Goal: Information Seeking & Learning: Learn about a topic

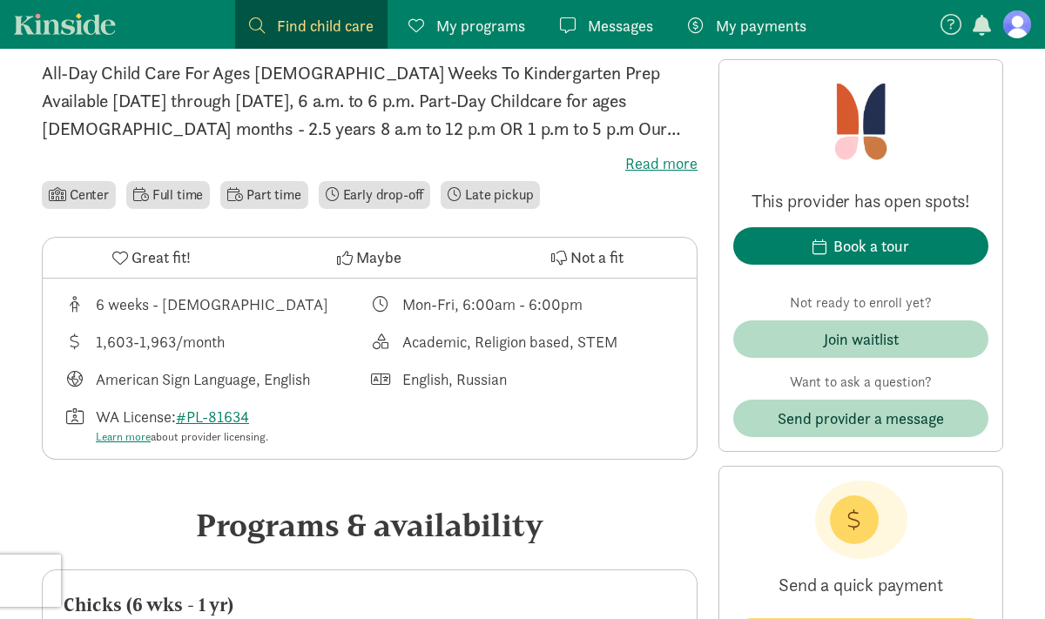
scroll to position [469, 0]
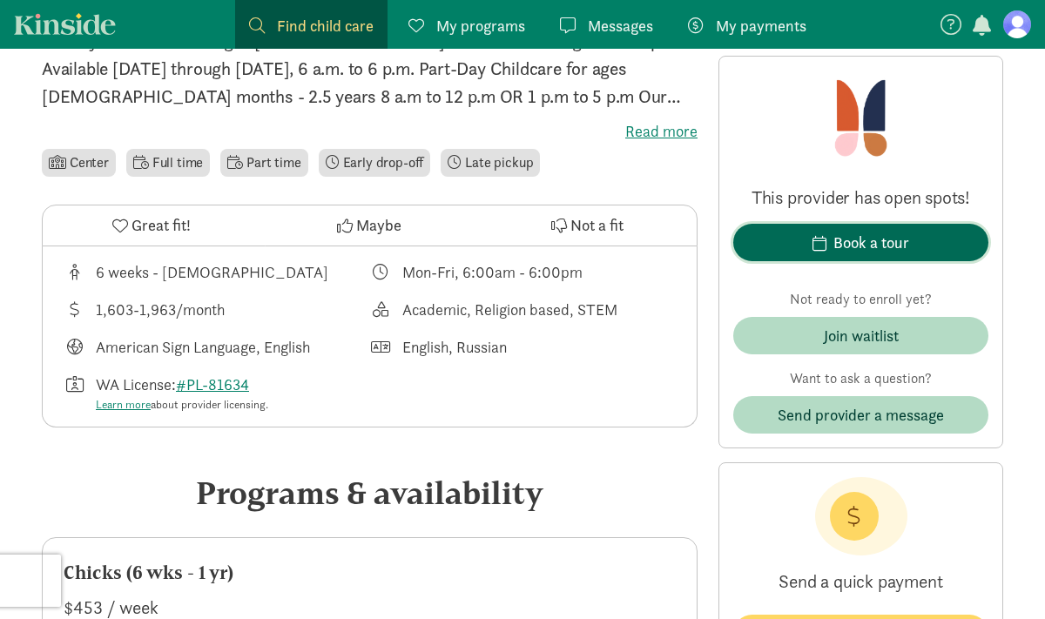
click at [848, 248] on div "Book a tour" at bounding box center [872, 243] width 76 height 24
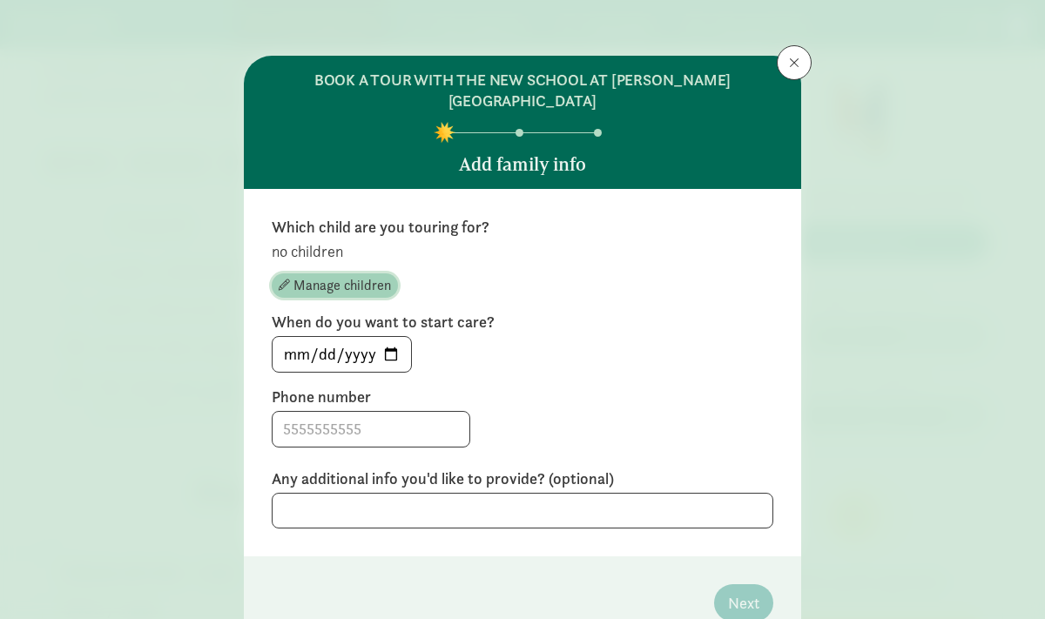
click at [344, 275] on span "Manage children" at bounding box center [343, 285] width 98 height 21
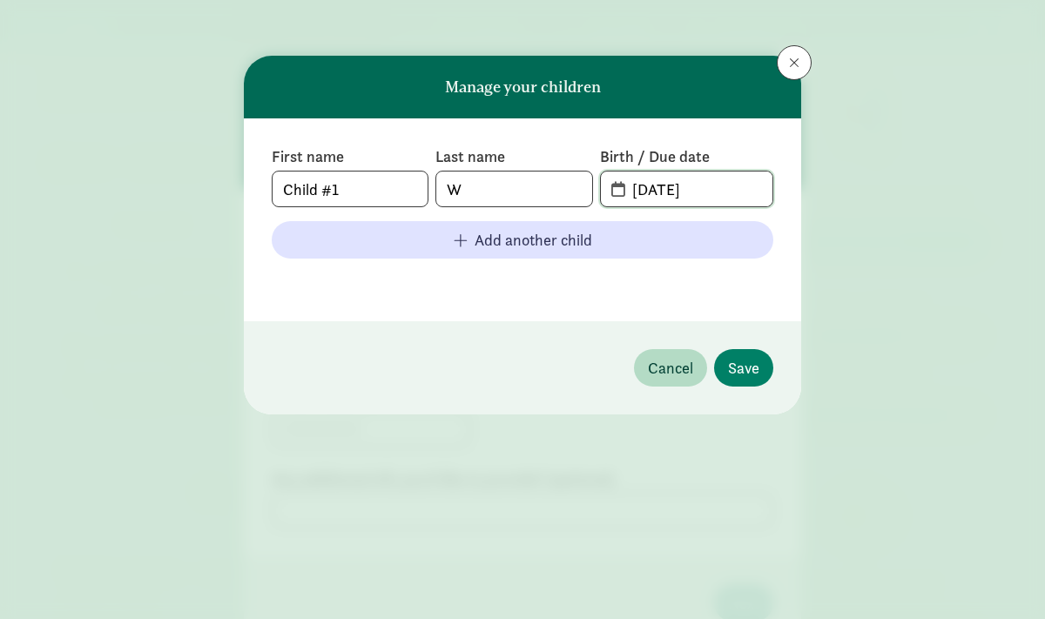
click at [722, 189] on input "[DATE]" at bounding box center [697, 189] width 151 height 35
type input "0"
type input "[DATE]"
click at [755, 377] on span "Save" at bounding box center [743, 368] width 31 height 24
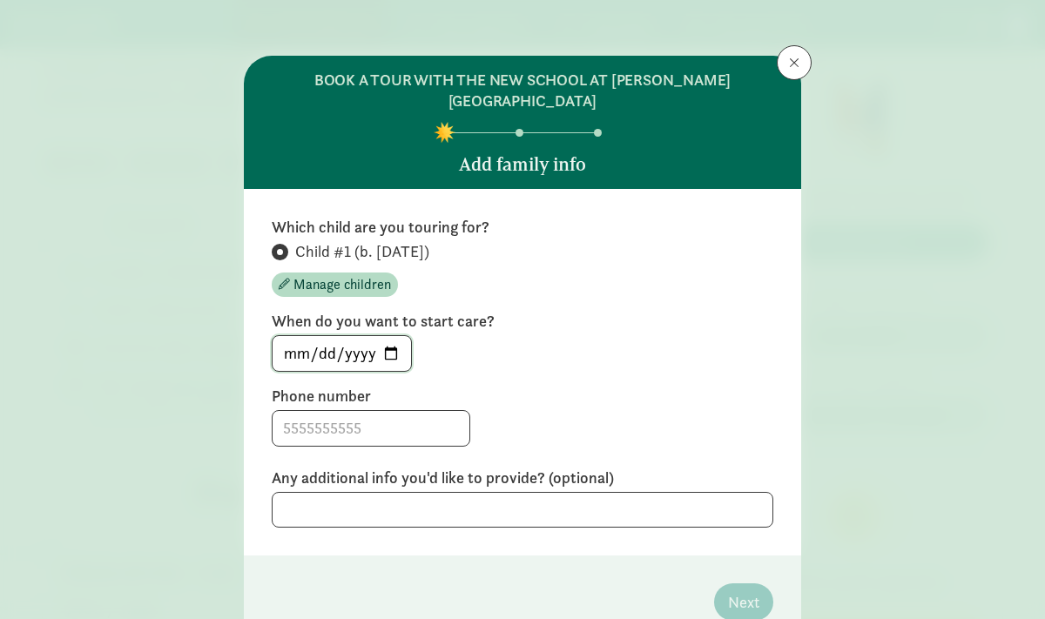
click at [385, 336] on input "[DATE]" at bounding box center [342, 353] width 138 height 35
type input "[DATE]"
click at [325, 411] on input at bounding box center [371, 428] width 197 height 35
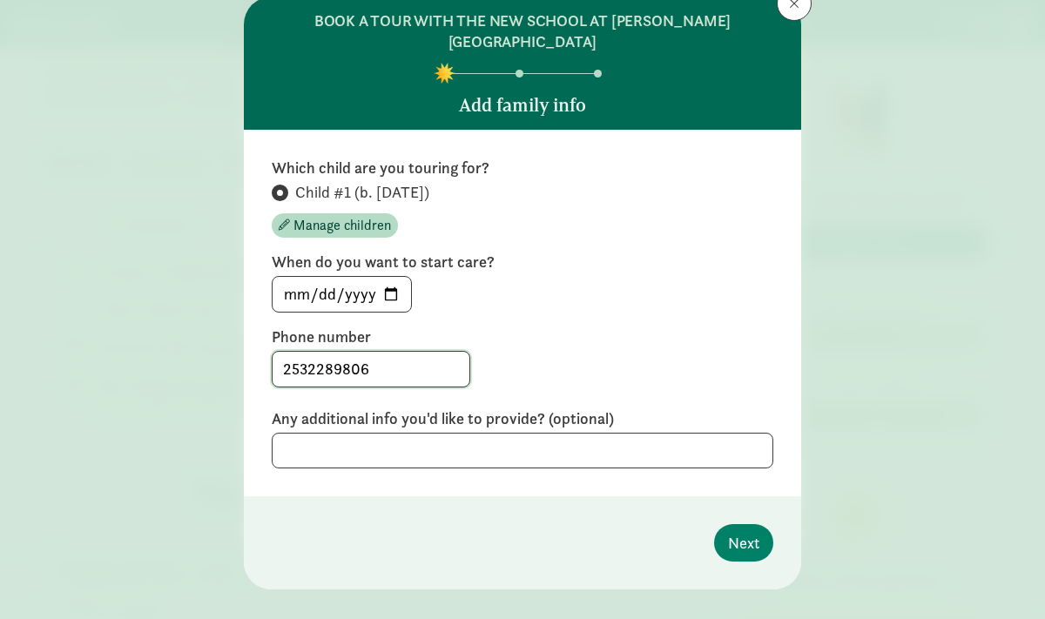
scroll to position [64, 0]
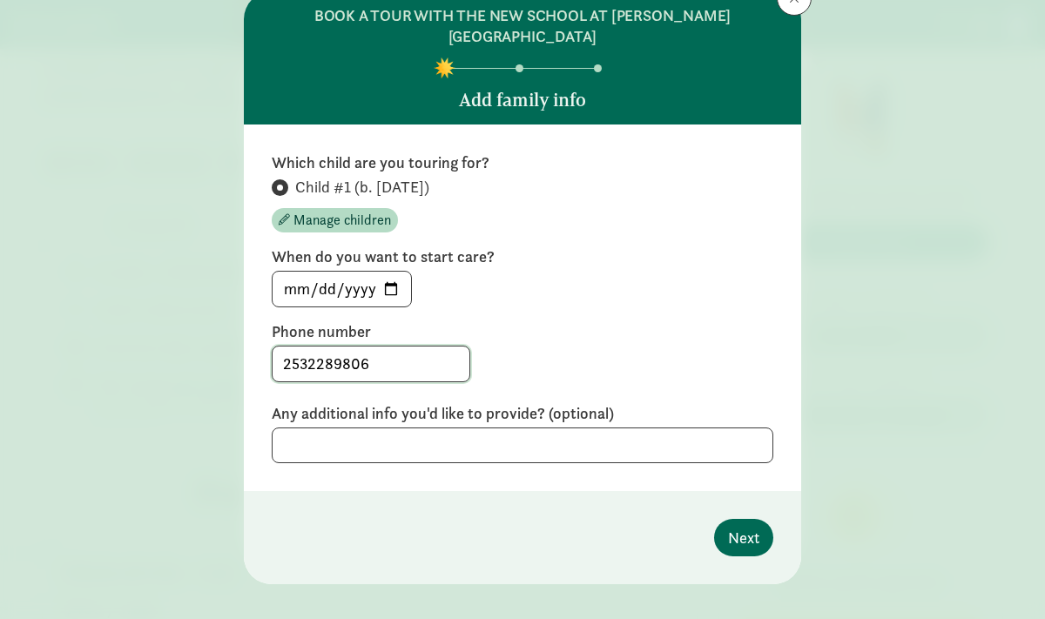
type input "2532289806"
click at [744, 526] on span "Next" at bounding box center [743, 538] width 31 height 24
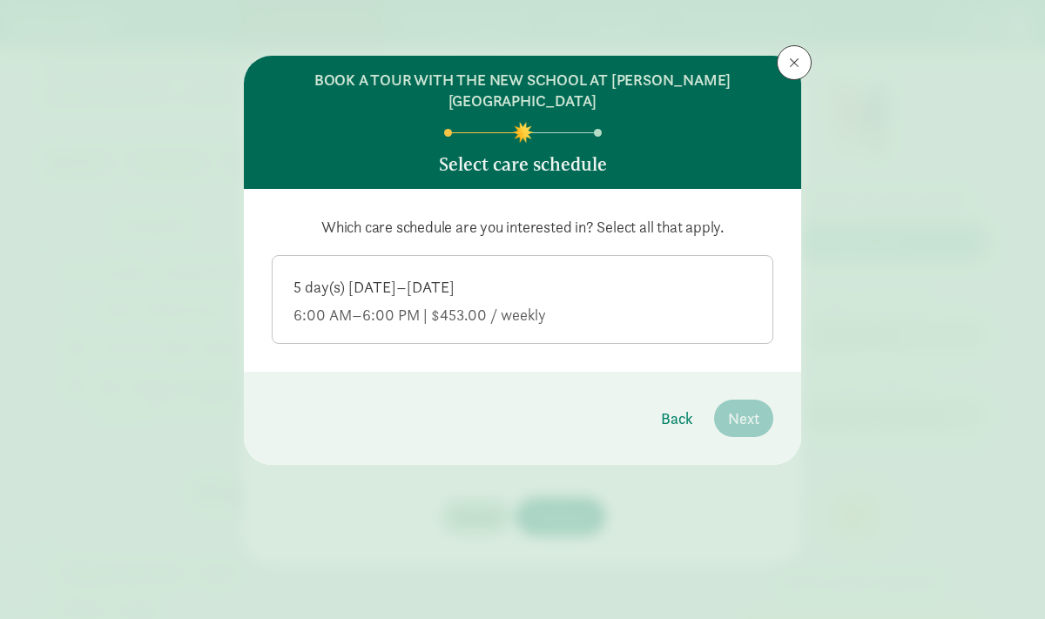
click at [473, 305] on div "5 day(s) Monday–Friday" at bounding box center [523, 315] width 458 height 21
click at [0, 0] on input "5 day(s) Monday–Friday 6:00 AM–6:00 PM | $453.00 / weekly" at bounding box center [0, 0] width 0 height 0
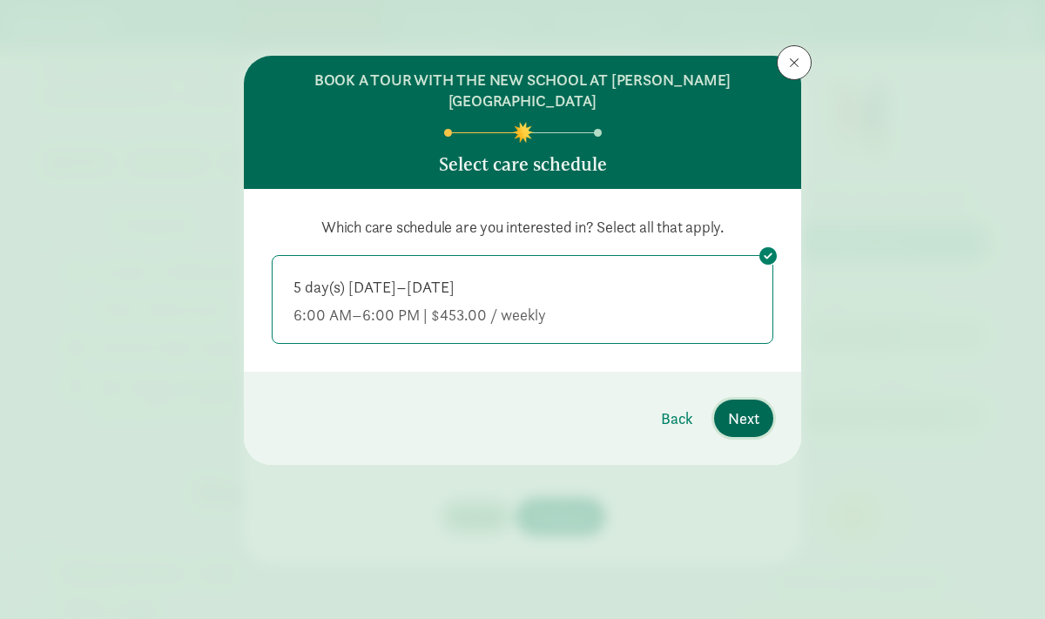
click at [750, 407] on span "Next" at bounding box center [743, 419] width 31 height 24
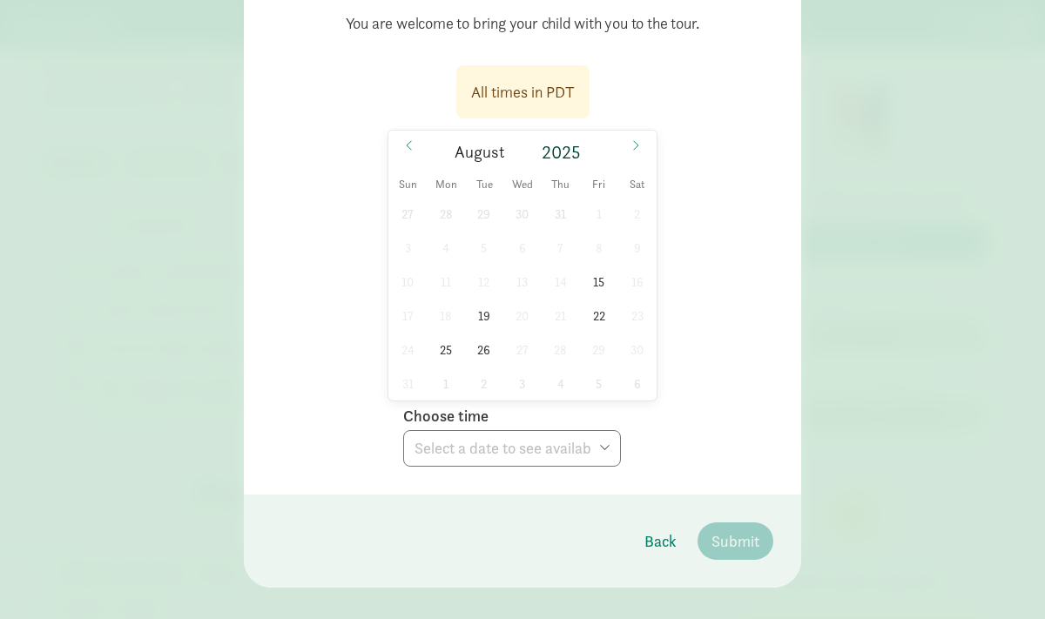
scroll to position [221, 0]
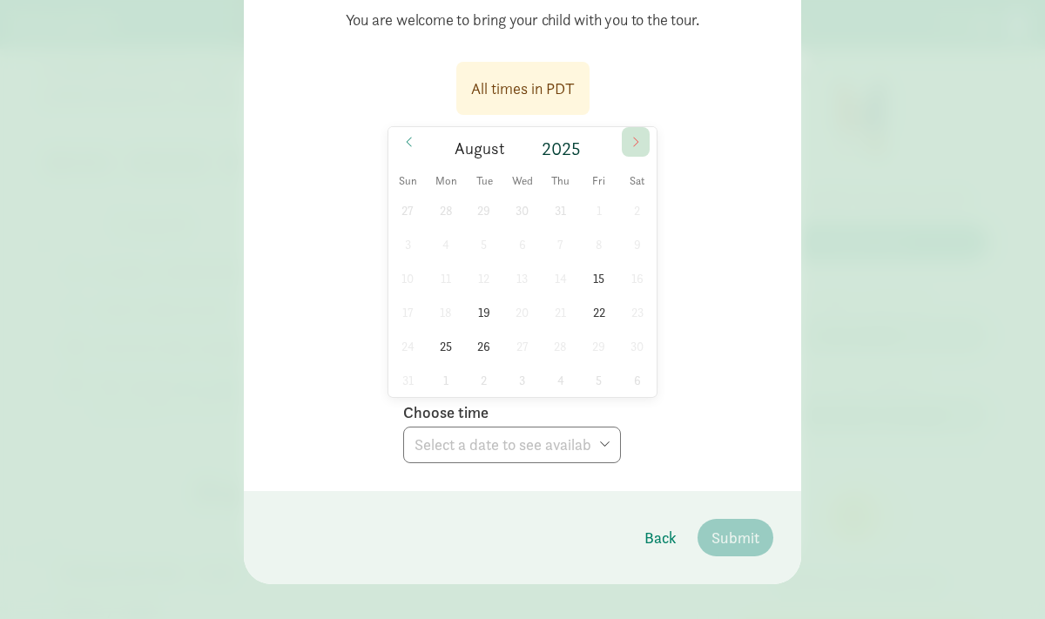
click at [635, 136] on icon at bounding box center [636, 142] width 10 height 12
click at [597, 295] on span "26" at bounding box center [599, 312] width 34 height 34
click at [613, 430] on select "Choose time 09:15 AM 09:45 AM 10:15 AM 10:45 AM 11:15 AM 11:45 AM 03:00 PM 03:3…" at bounding box center [512, 445] width 218 height 37
select select "2025-09-26T15:30:00.000-07:00"
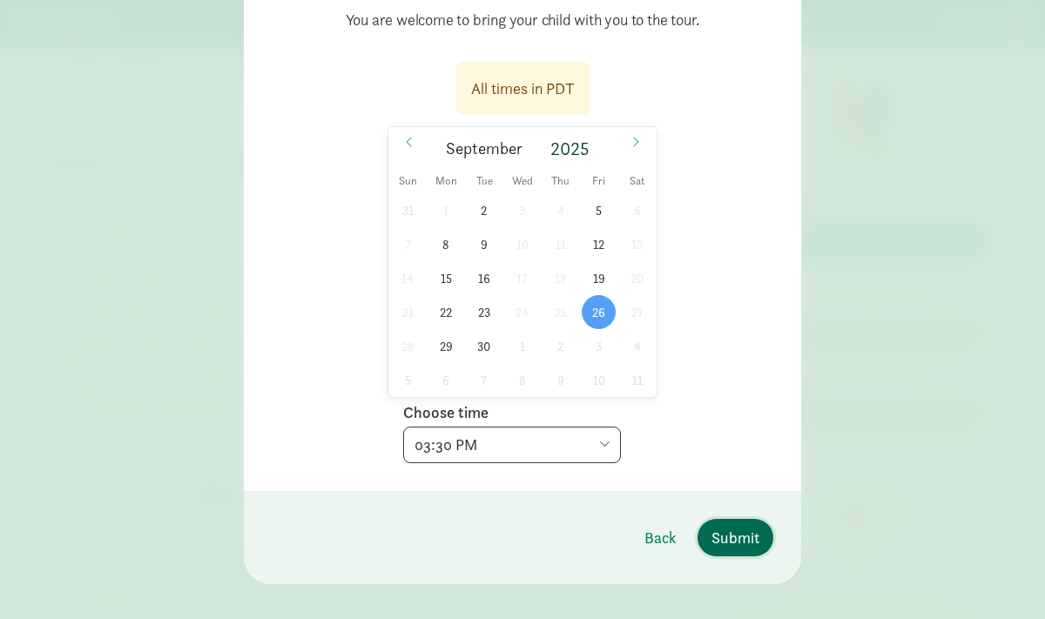
click at [741, 529] on button "Submit" at bounding box center [736, 537] width 76 height 37
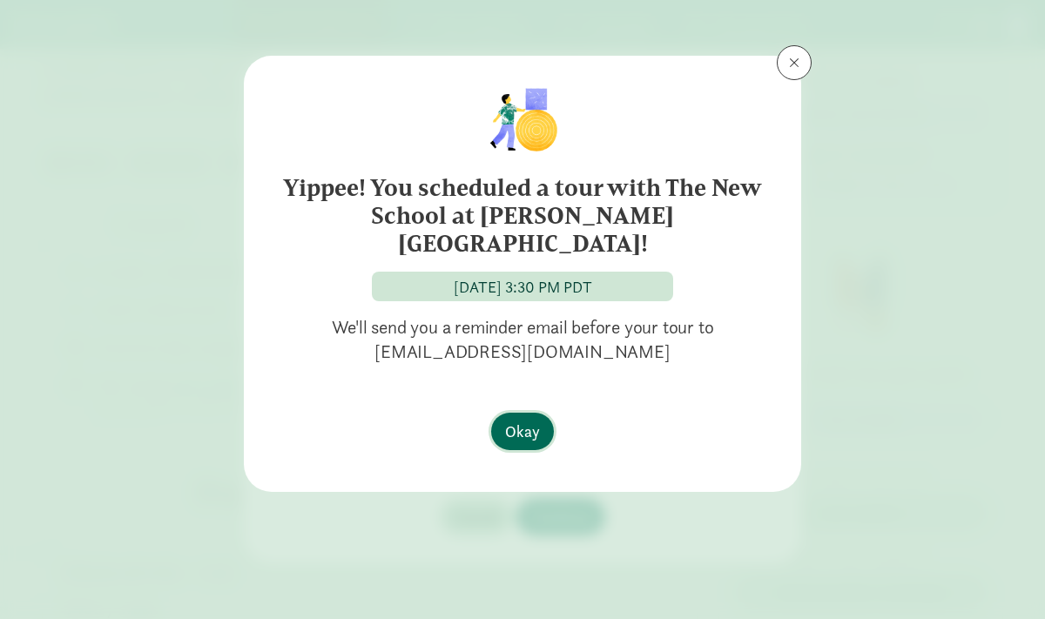
click at [520, 420] on span "Okay" at bounding box center [522, 432] width 35 height 24
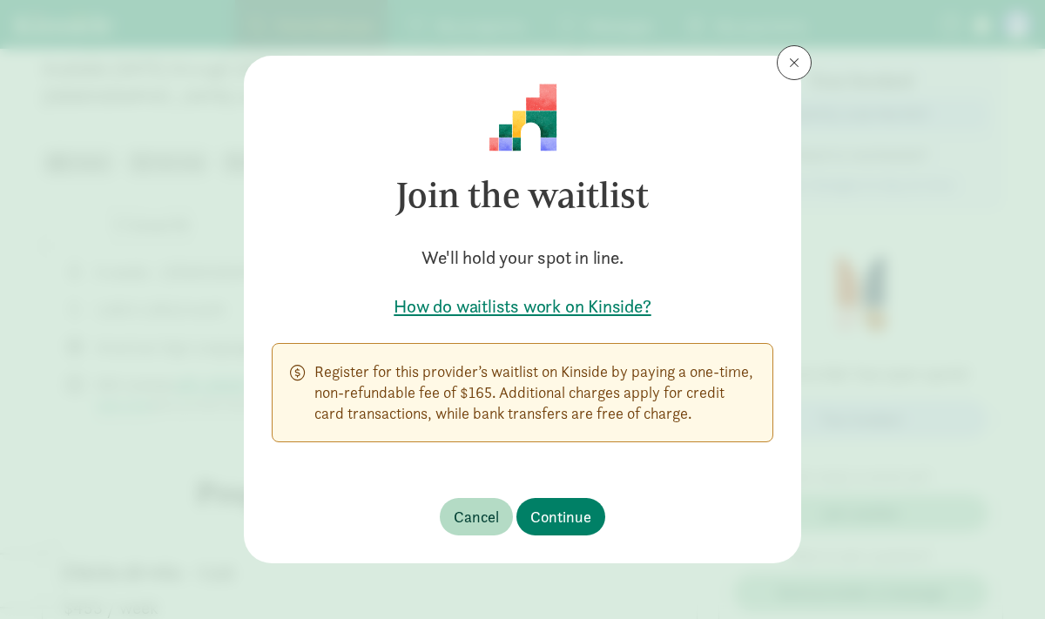
click at [523, 307] on h5 "How do waitlists work on Kinside?" at bounding box center [523, 306] width 502 height 24
click at [564, 516] on span "Continue" at bounding box center [560, 517] width 61 height 24
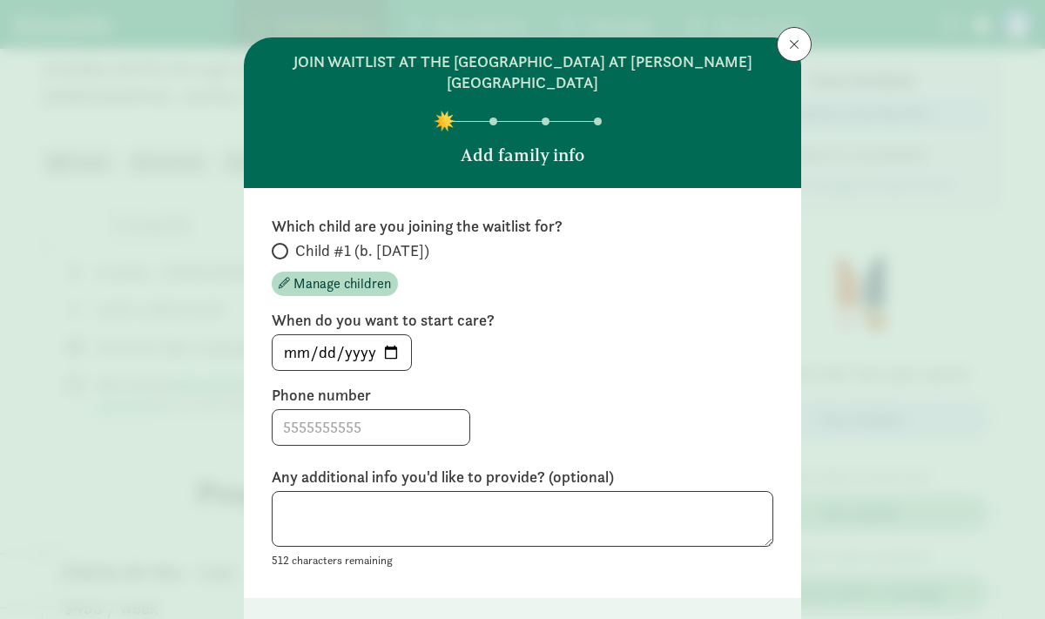
scroll to position [125, 0]
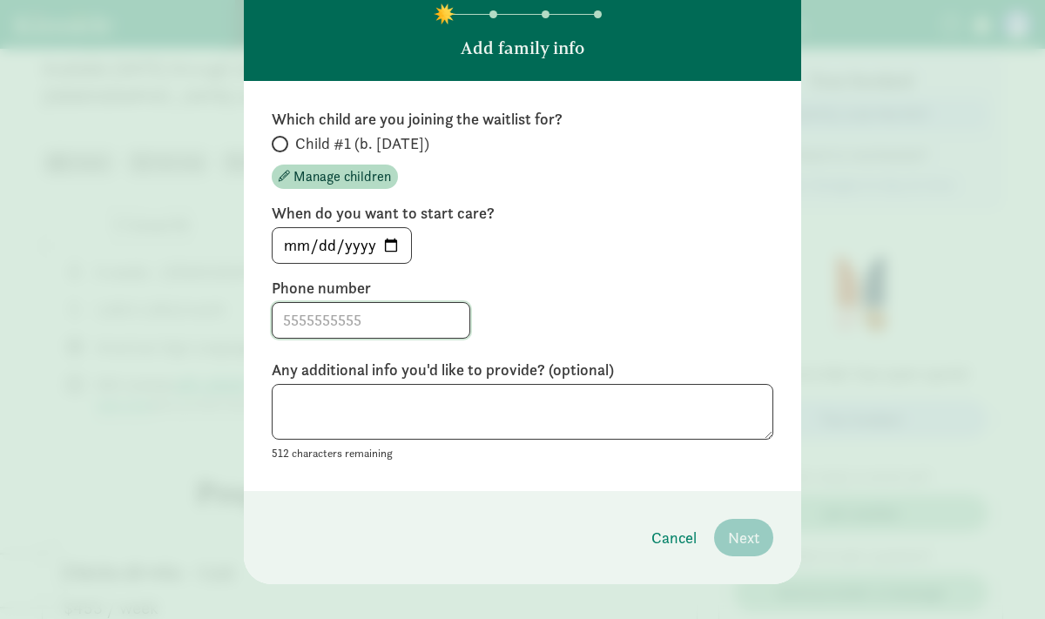
click at [341, 303] on input at bounding box center [371, 320] width 197 height 35
click at [282, 138] on input "Child #1 (b. December 2025)" at bounding box center [277, 143] width 11 height 11
radio input "true"
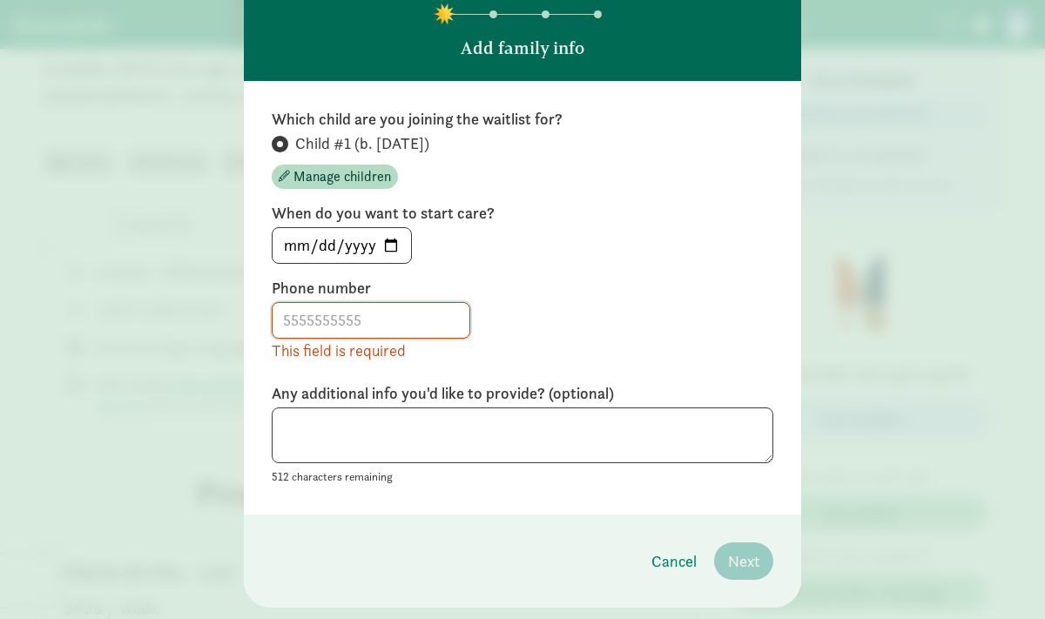
click at [321, 303] on input at bounding box center [371, 320] width 197 height 35
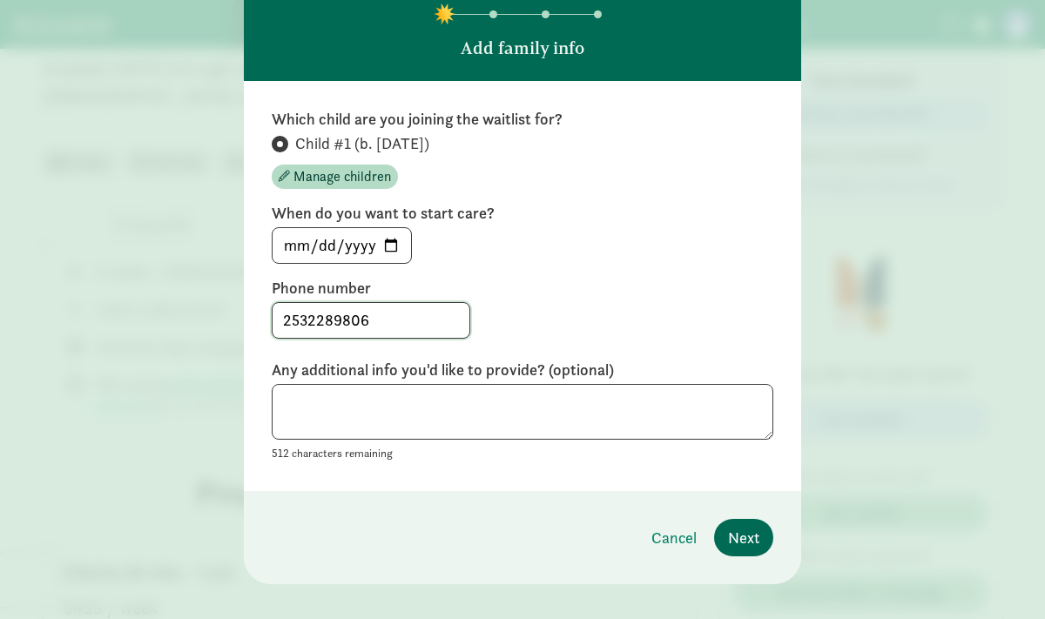
type input "2532289806"
click at [749, 526] on span "Next" at bounding box center [743, 538] width 31 height 24
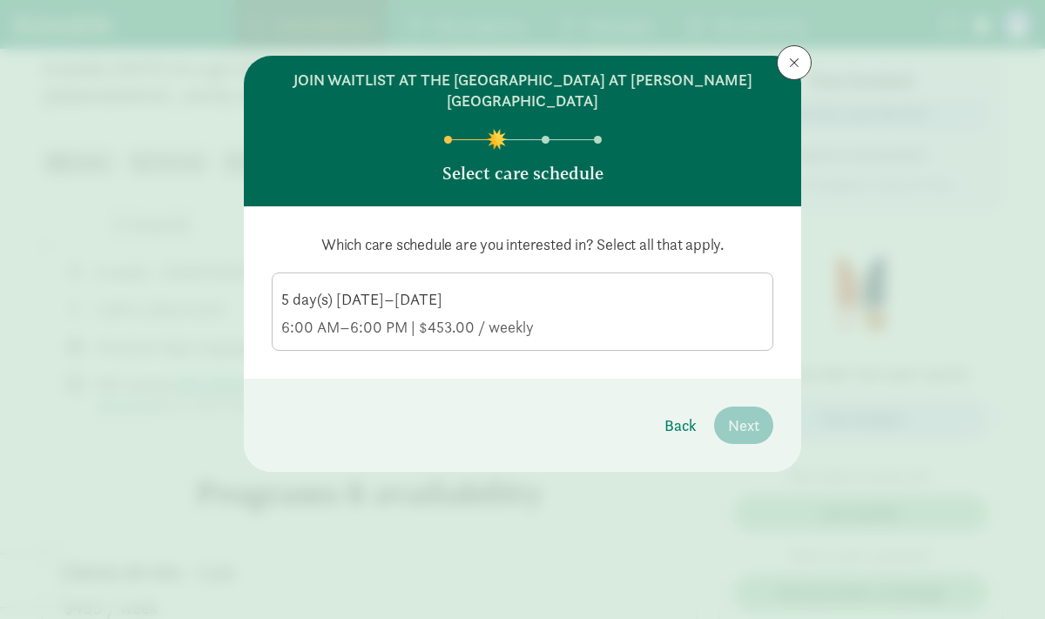
scroll to position [0, 0]
click at [422, 317] on div "5 day(s) Monday–Friday" at bounding box center [522, 327] width 483 height 21
click at [0, 0] on input "5 day(s) Monday–Friday 6:00 AM–6:00 PM | $453.00 / weekly" at bounding box center [0, 0] width 0 height 0
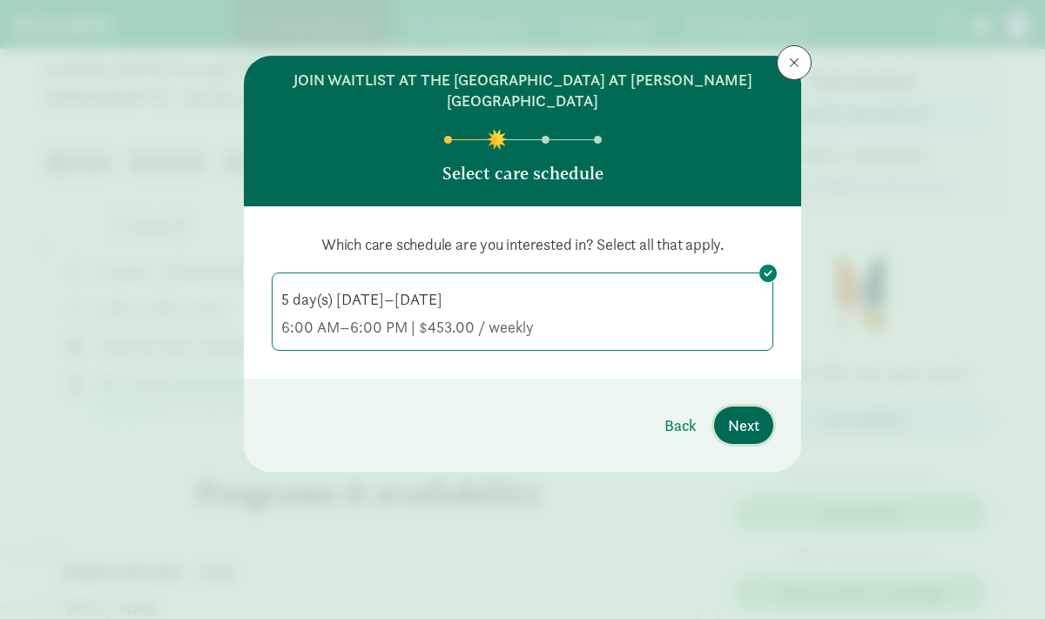
click at [745, 414] on span "Next" at bounding box center [743, 426] width 31 height 24
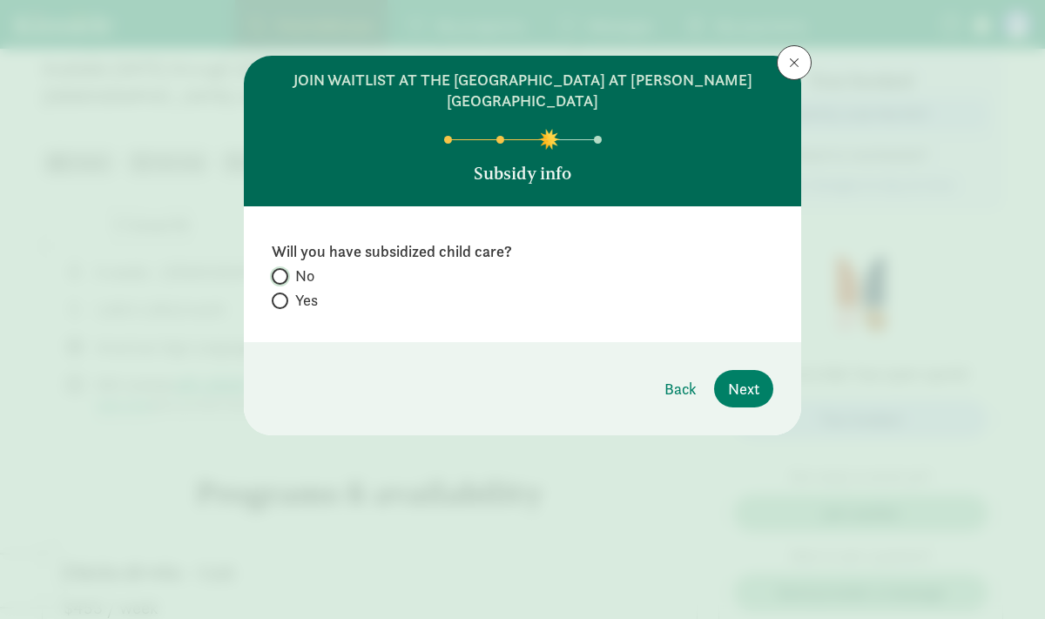
click at [280, 271] on input "No" at bounding box center [277, 276] width 11 height 11
radio input "true"
click at [738, 377] on span "Next" at bounding box center [743, 389] width 31 height 24
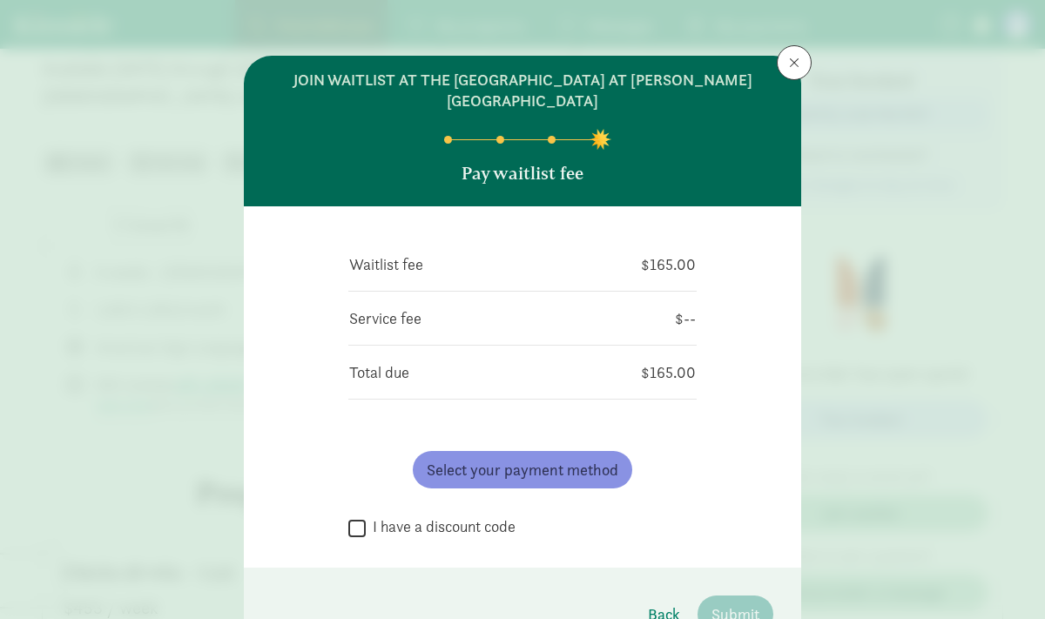
scroll to position [77, 0]
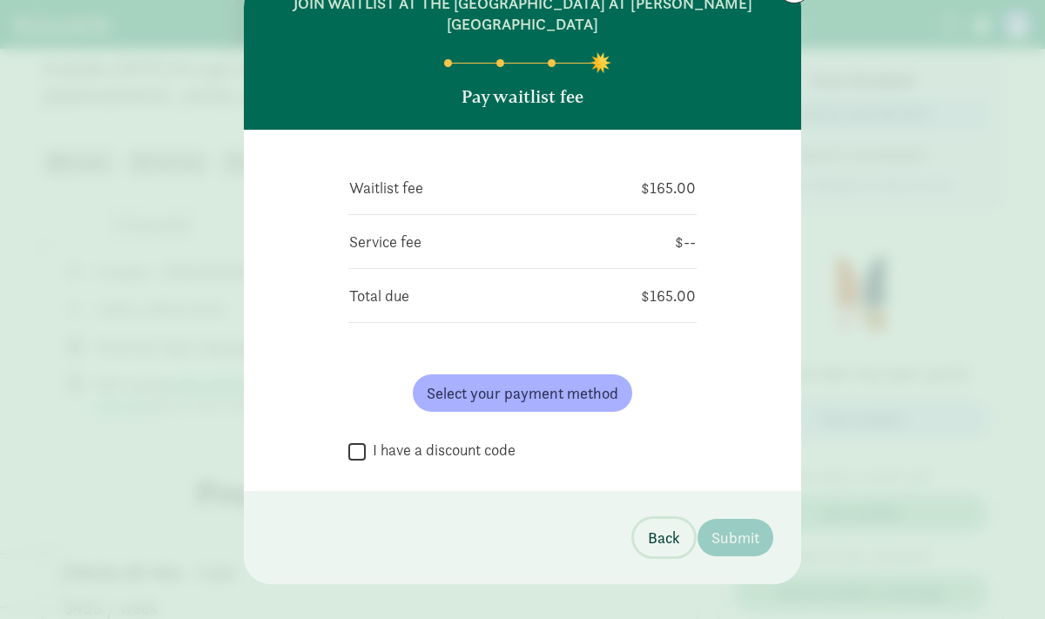
click at [668, 526] on span "Back" at bounding box center [664, 538] width 32 height 24
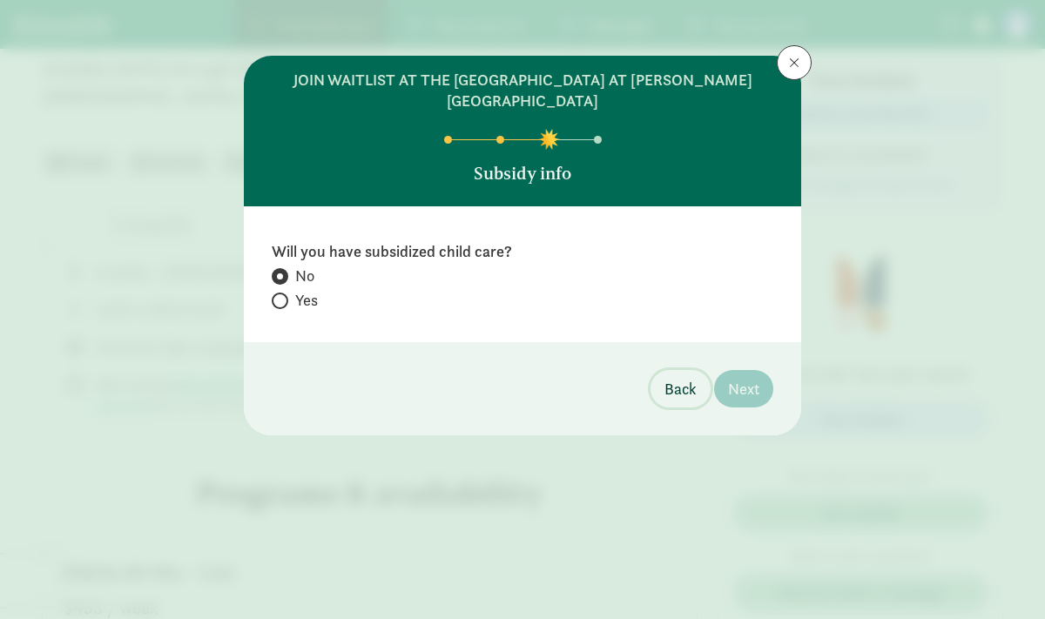
scroll to position [0, 0]
click at [671, 377] on span "Back" at bounding box center [681, 389] width 32 height 24
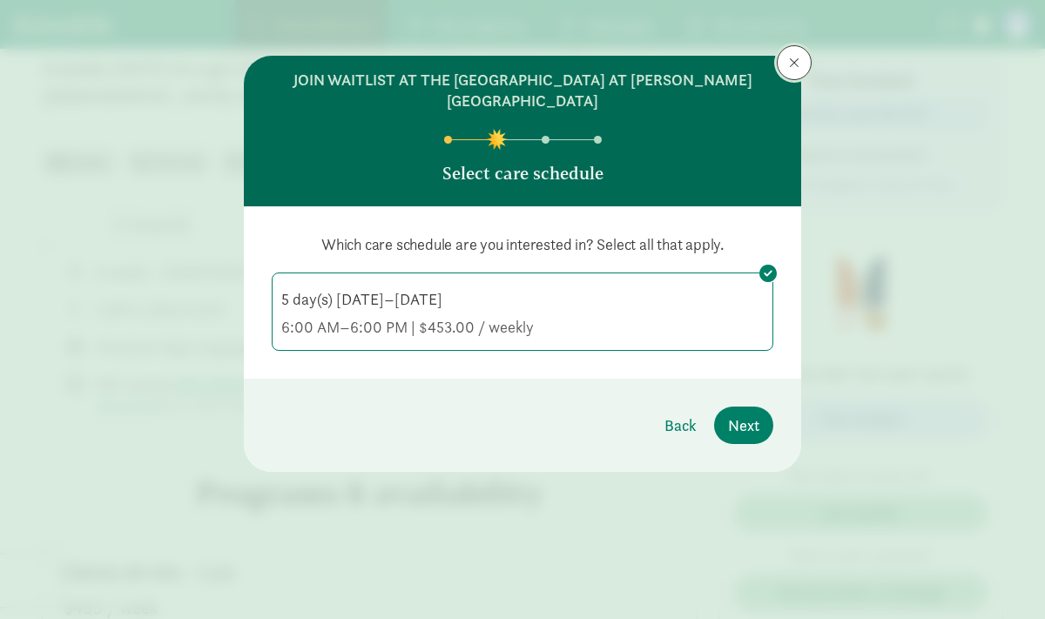
click at [799, 64] on span at bounding box center [794, 63] width 10 height 14
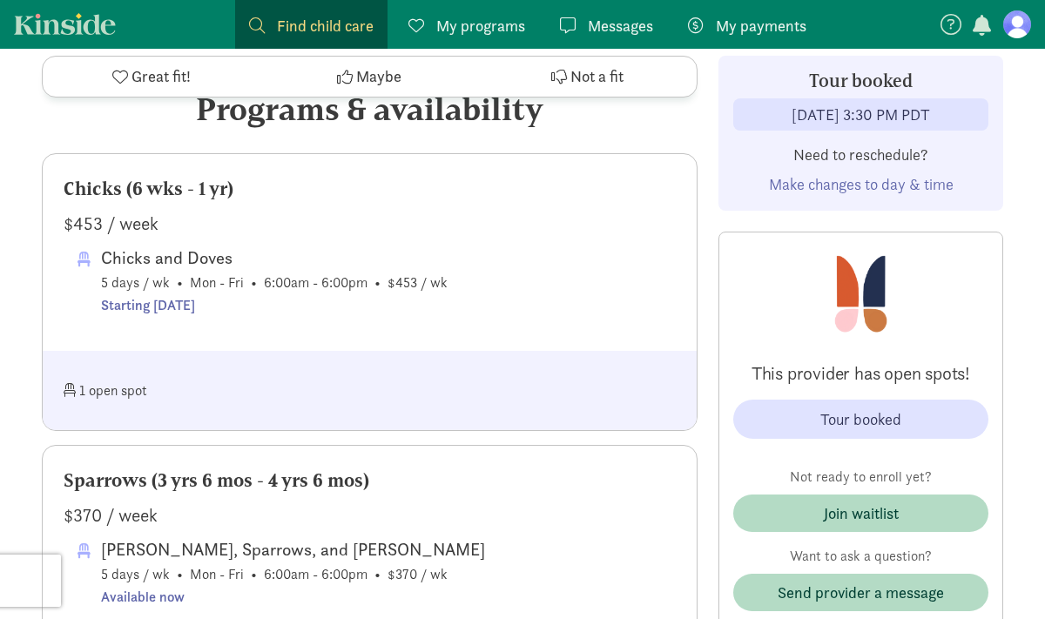
scroll to position [863, 0]
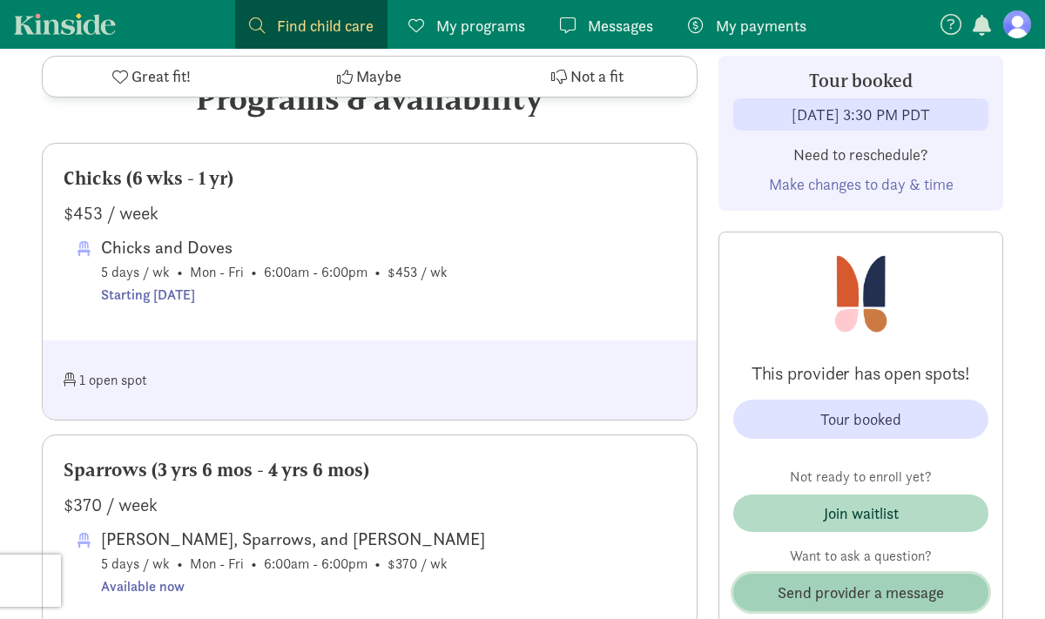
click at [856, 598] on span "Send provider a message" at bounding box center [861, 593] width 166 height 24
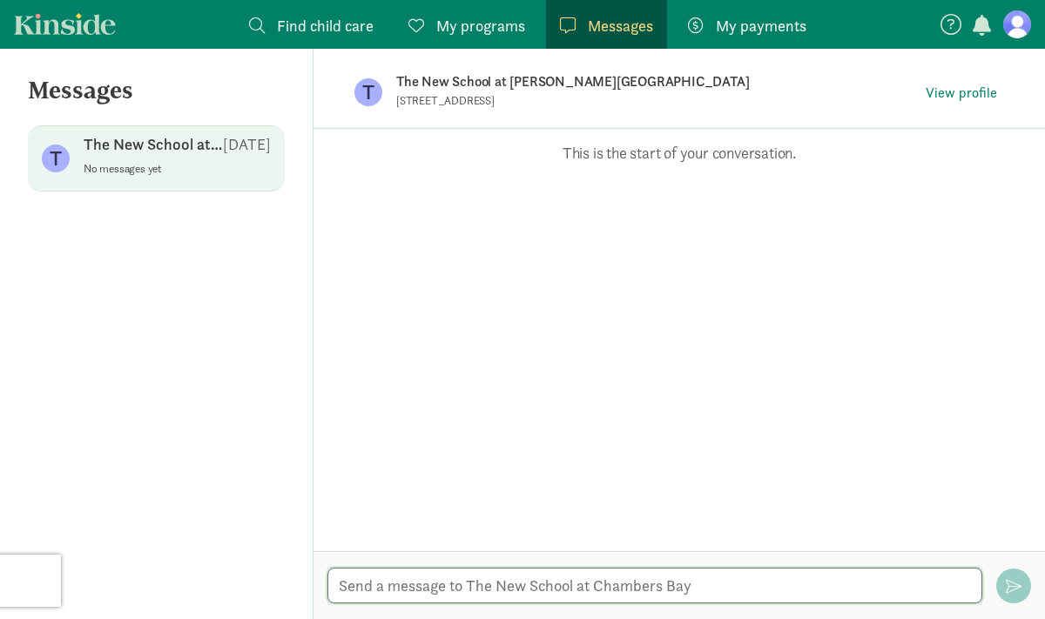
click at [544, 584] on textarea at bounding box center [654, 586] width 655 height 36
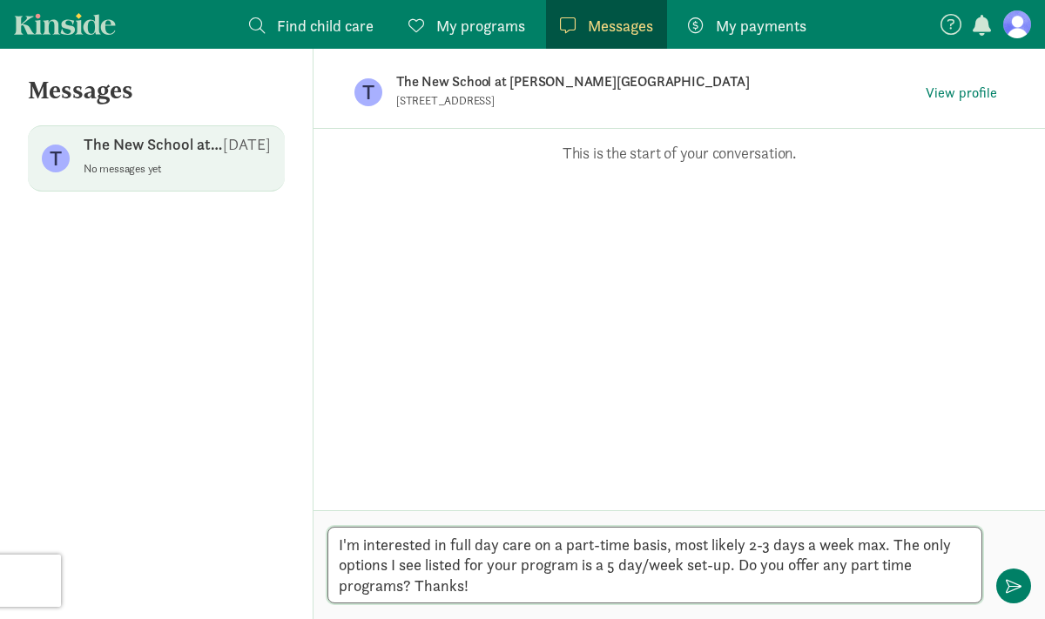
click at [503, 543] on textarea "I'm interested in full day care on a part-time basis, most likely 2-3 days a we…" at bounding box center [654, 565] width 655 height 77
type textarea "I'm interested in full day infant care on a part-time basis, most likely 2-3 da…"
click at [1009, 582] on span "button" at bounding box center [1014, 586] width 16 height 16
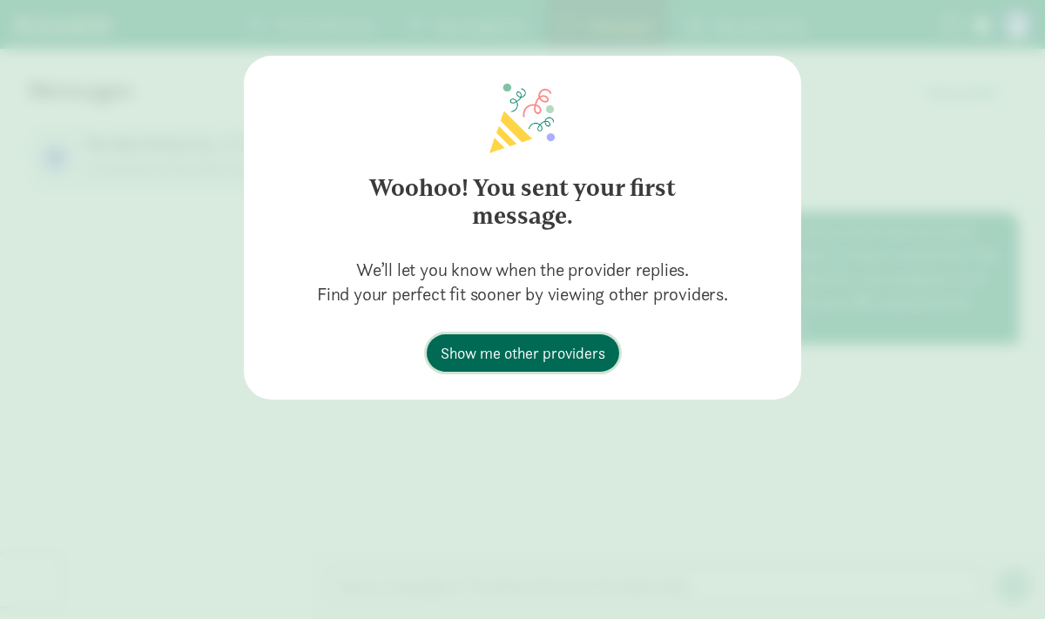
click at [515, 357] on span "Show me other providers" at bounding box center [523, 353] width 165 height 24
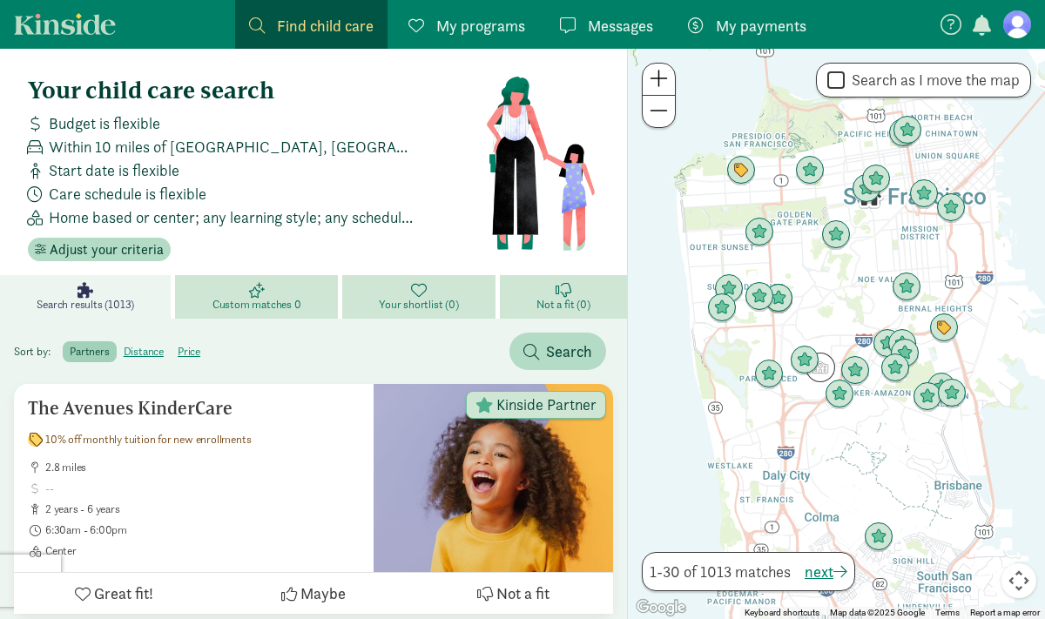
click at [665, 120] on span at bounding box center [659, 110] width 18 height 21
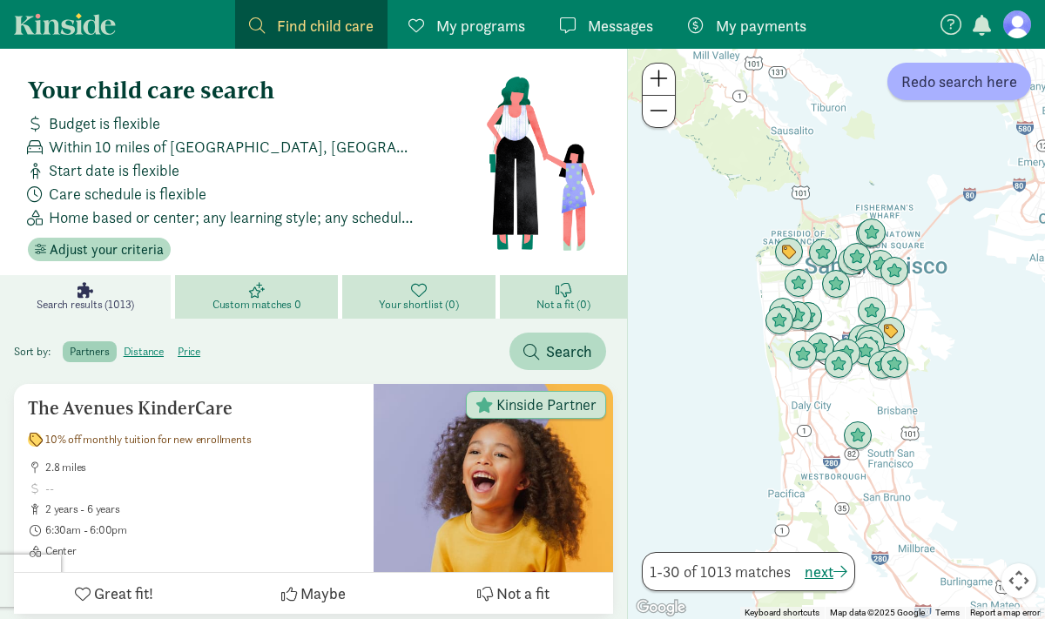
click at [665, 120] on span at bounding box center [659, 110] width 18 height 21
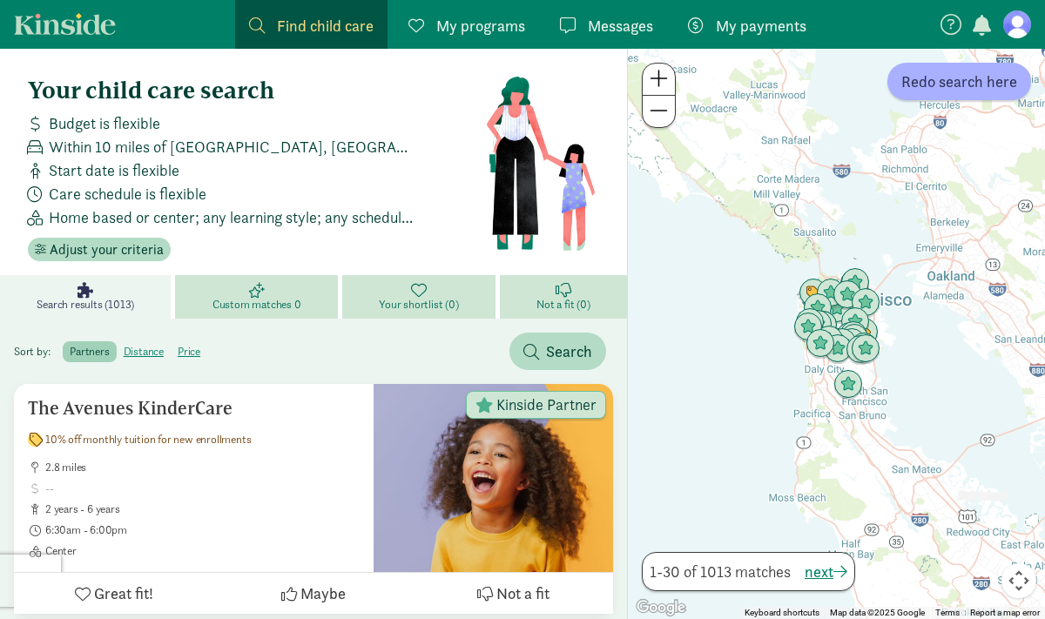
click at [665, 120] on span at bounding box center [659, 110] width 18 height 21
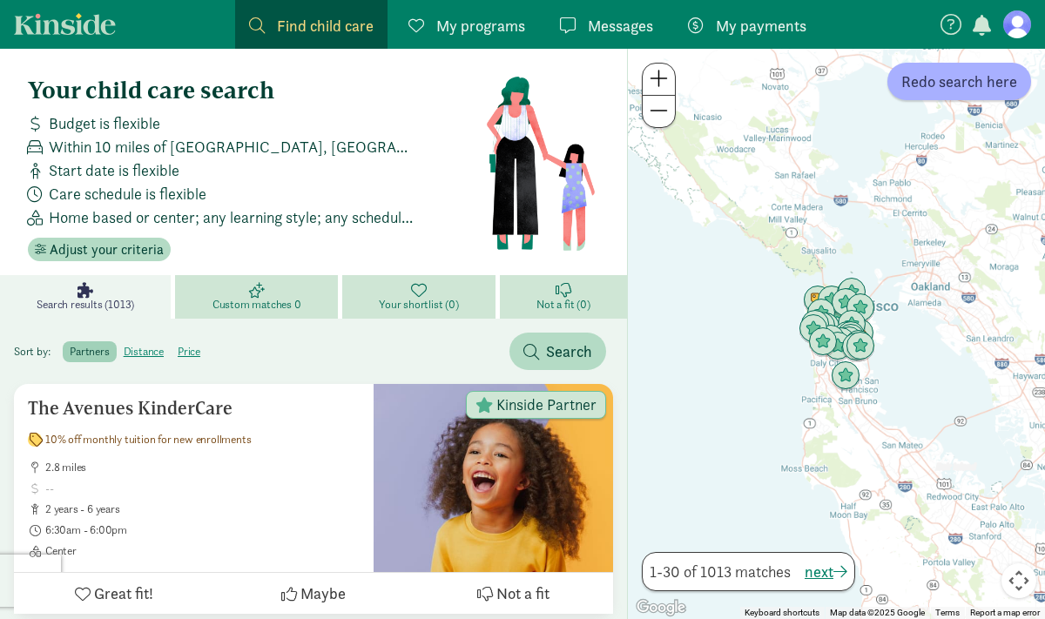
click at [665, 120] on span at bounding box center [659, 110] width 18 height 21
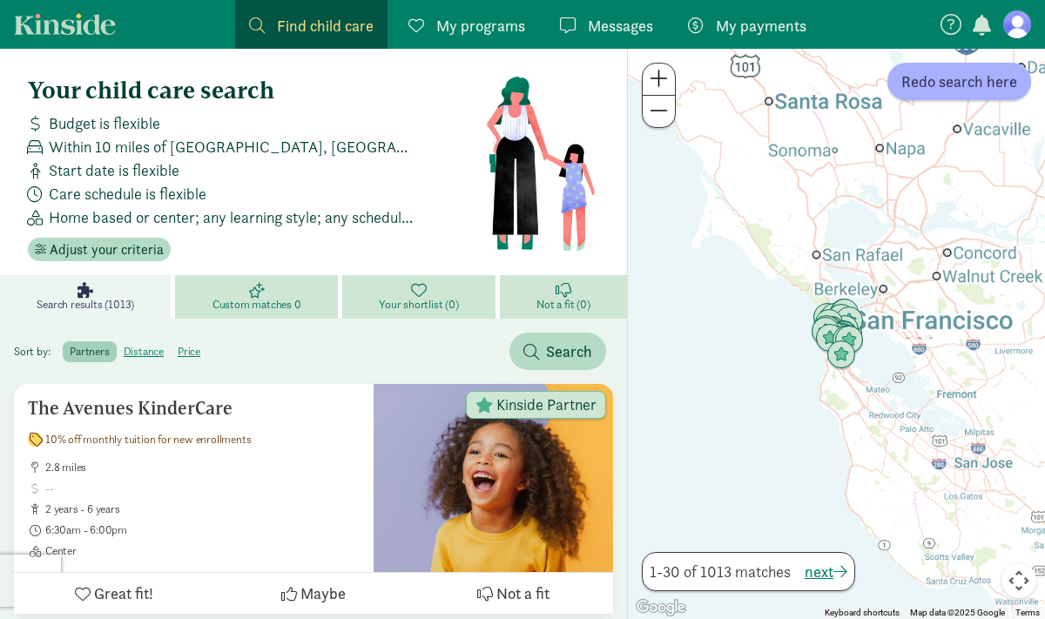
click at [665, 120] on span at bounding box center [659, 110] width 18 height 21
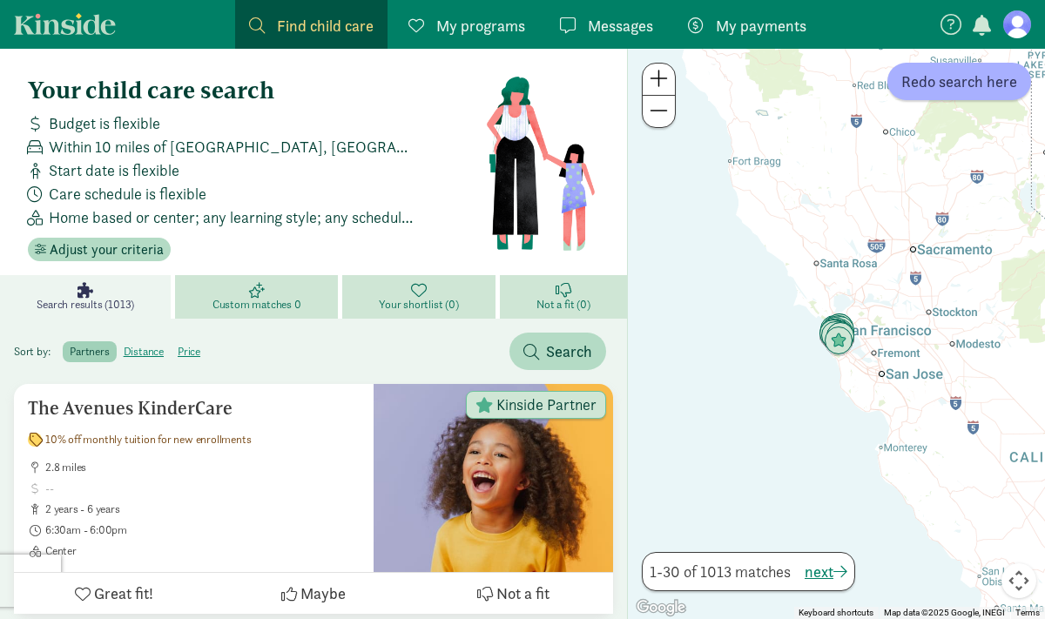
click at [921, 155] on div at bounding box center [836, 334] width 417 height 570
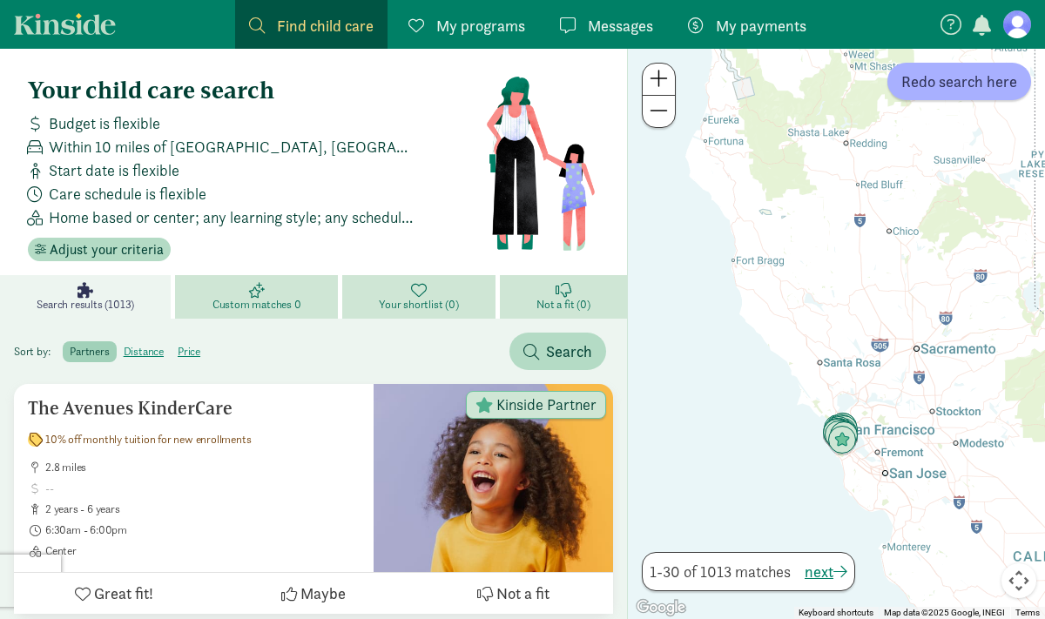
drag, startPoint x: 921, startPoint y: 155, endPoint x: 923, endPoint y: 257, distance: 101.9
click at [924, 257] on div at bounding box center [836, 334] width 417 height 570
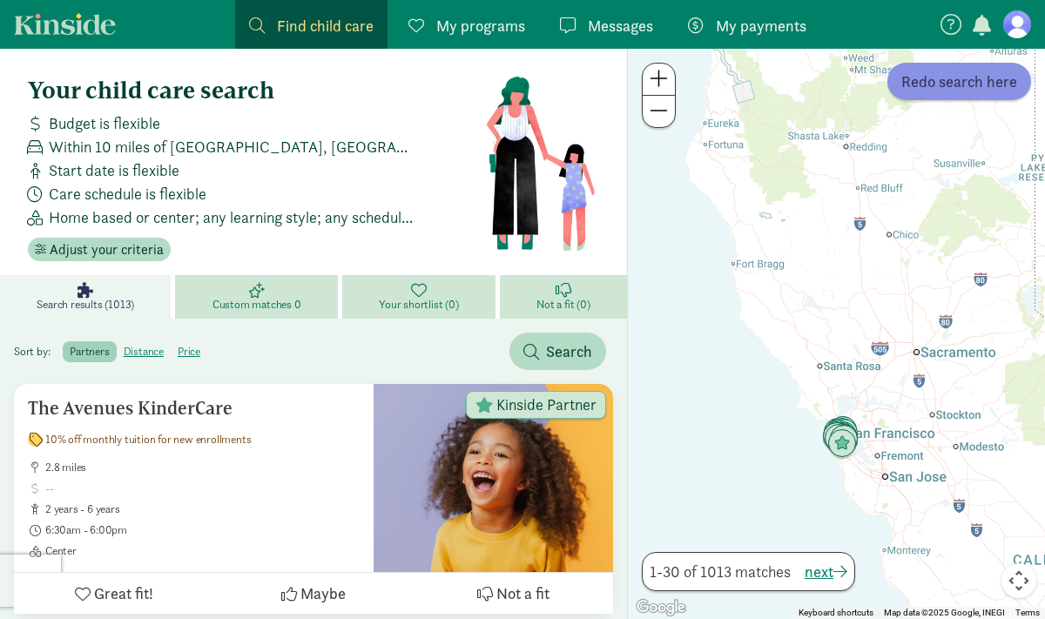
click at [956, 88] on span "Redo search here" at bounding box center [959, 82] width 116 height 24
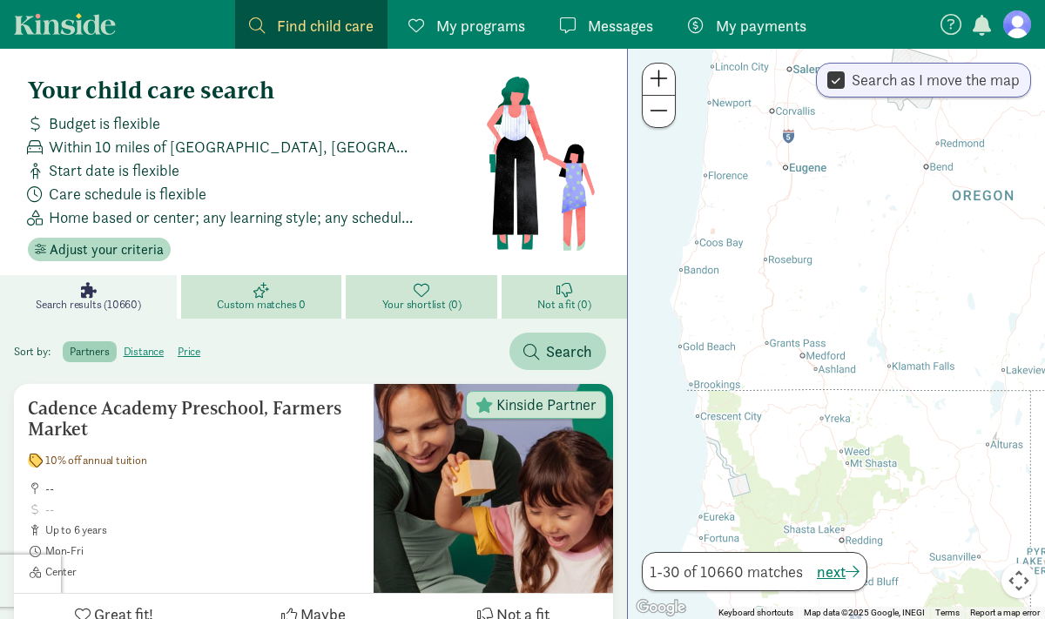
drag, startPoint x: 826, startPoint y: 219, endPoint x: 821, endPoint y: 618, distance: 399.8
click at [821, 618] on div "Keyboard shortcuts Map Data Map data ©2025 Google, INEGI Map data ©2025 Google,…" at bounding box center [836, 334] width 417 height 570
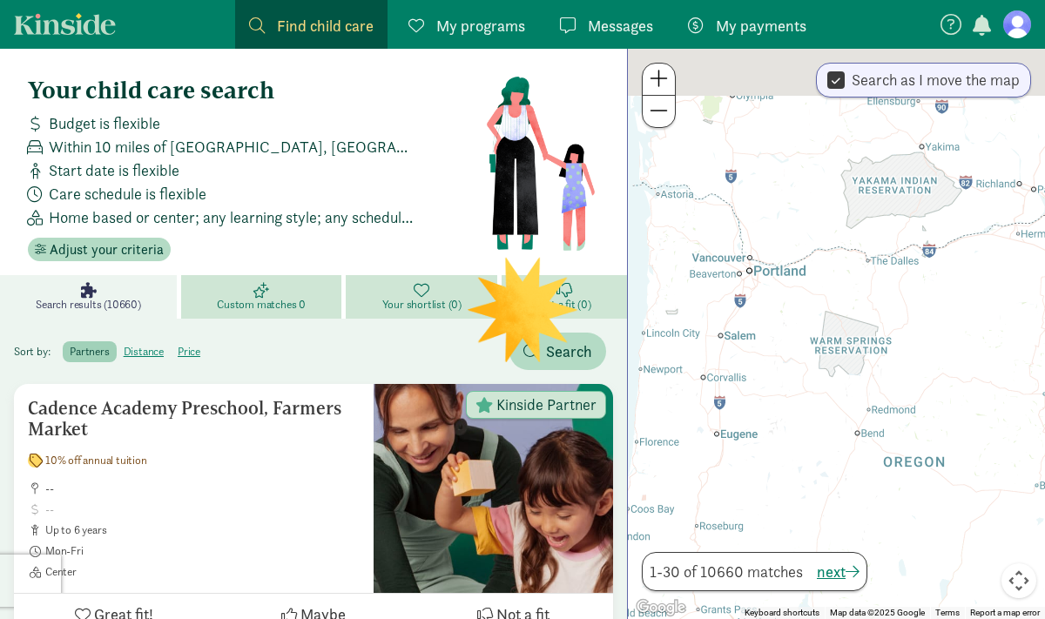
drag, startPoint x: 855, startPoint y: 295, endPoint x: 783, endPoint y: 571, distance: 285.4
click at [784, 570] on div "← Move left → Move right ↑ Move up ↓ Move down + Zoom in - Zoom out Home Jump l…" at bounding box center [836, 334] width 418 height 570
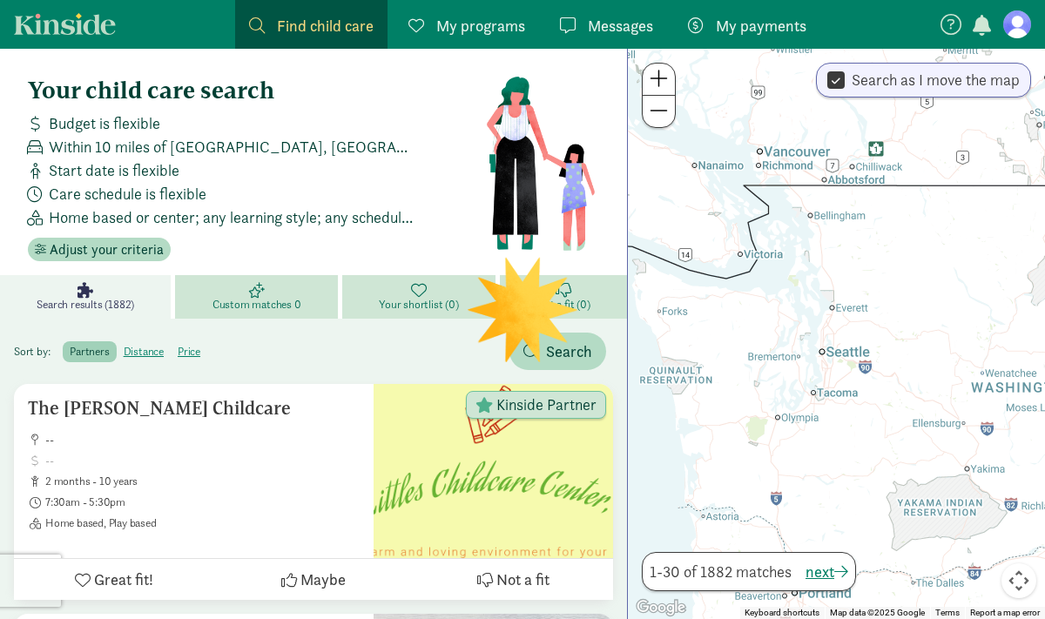
drag, startPoint x: 743, startPoint y: 191, endPoint x: 798, endPoint y: 499, distance: 313.2
click at [798, 499] on div at bounding box center [836, 334] width 417 height 570
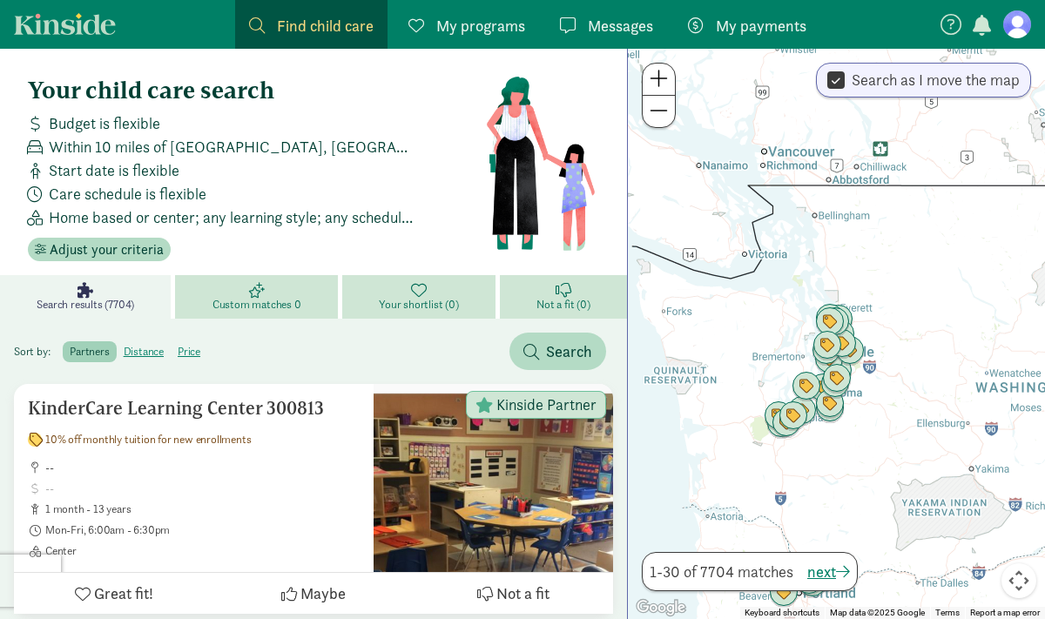
click at [658, 74] on span at bounding box center [659, 78] width 18 height 21
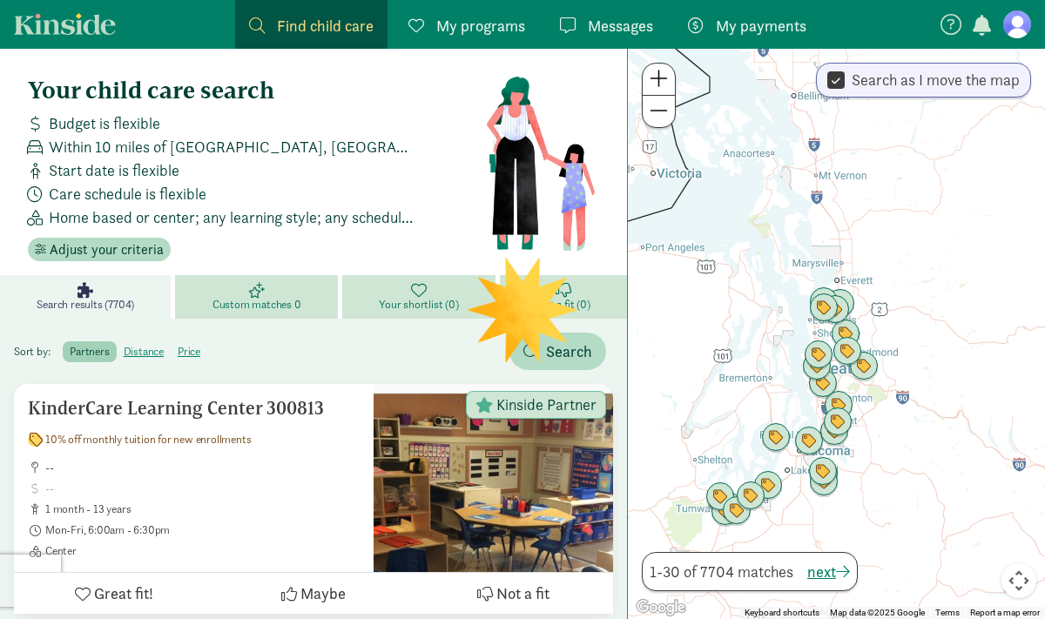
click at [658, 74] on span at bounding box center [659, 78] width 18 height 21
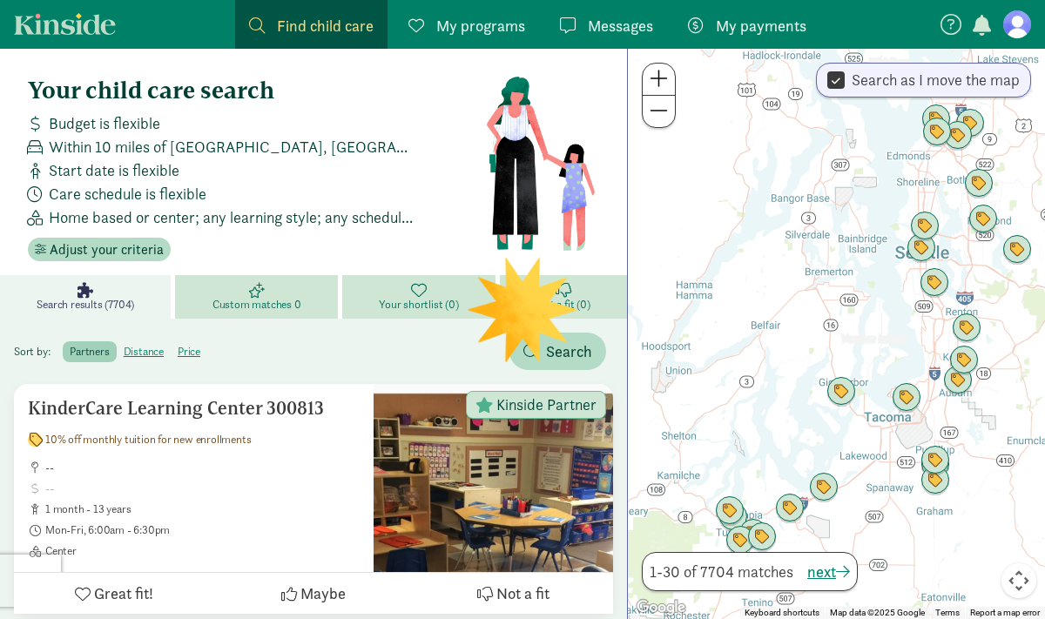
drag, startPoint x: 739, startPoint y: 475, endPoint x: 867, endPoint y: 321, distance: 201.0
click at [867, 321] on div at bounding box center [836, 334] width 417 height 570
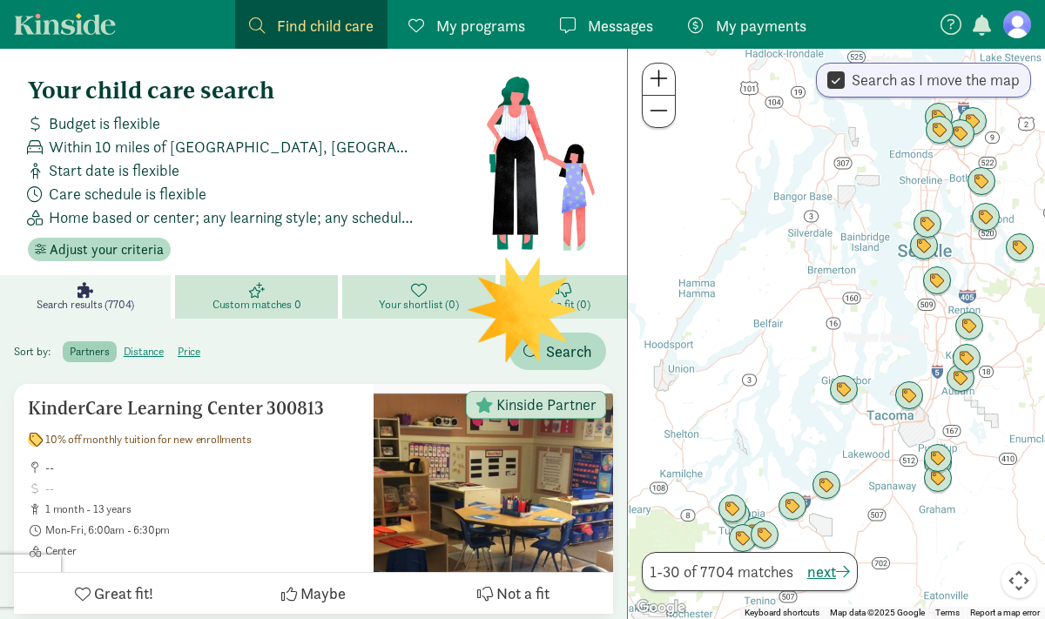
click at [665, 87] on span at bounding box center [659, 78] width 18 height 21
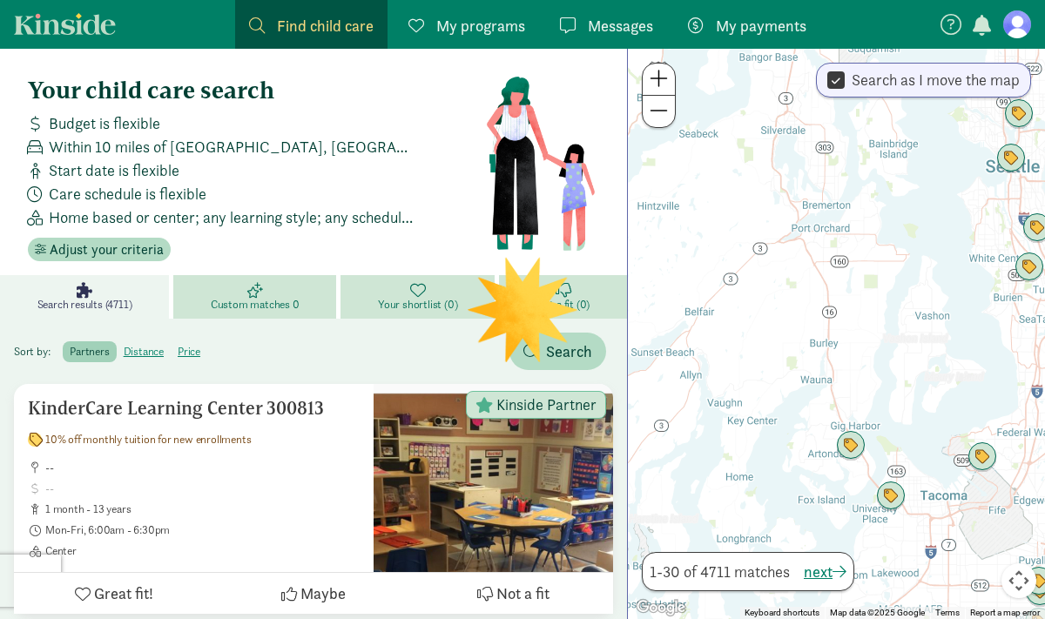
click at [665, 87] on span at bounding box center [659, 78] width 18 height 21
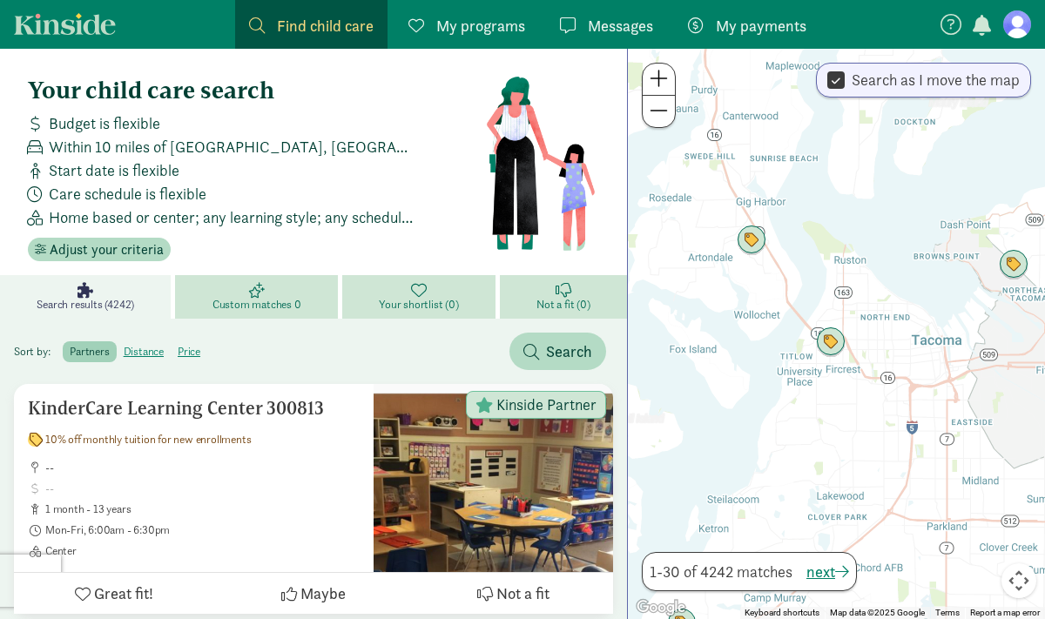
drag, startPoint x: 924, startPoint y: 434, endPoint x: 813, endPoint y: 110, distance: 342.6
click at [813, 110] on div at bounding box center [836, 334] width 417 height 570
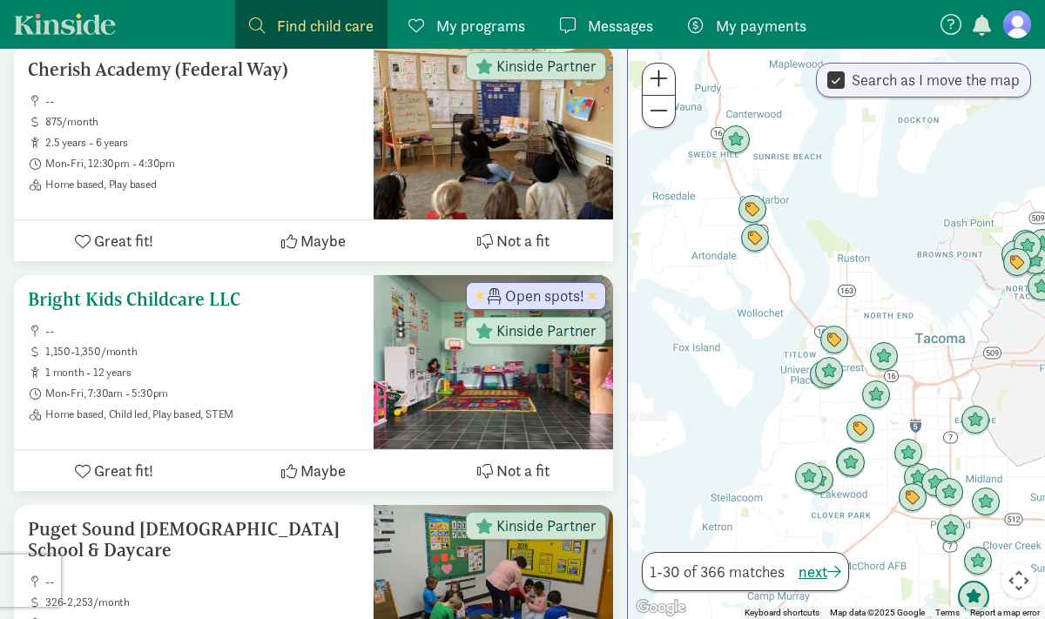
scroll to position [5578, 0]
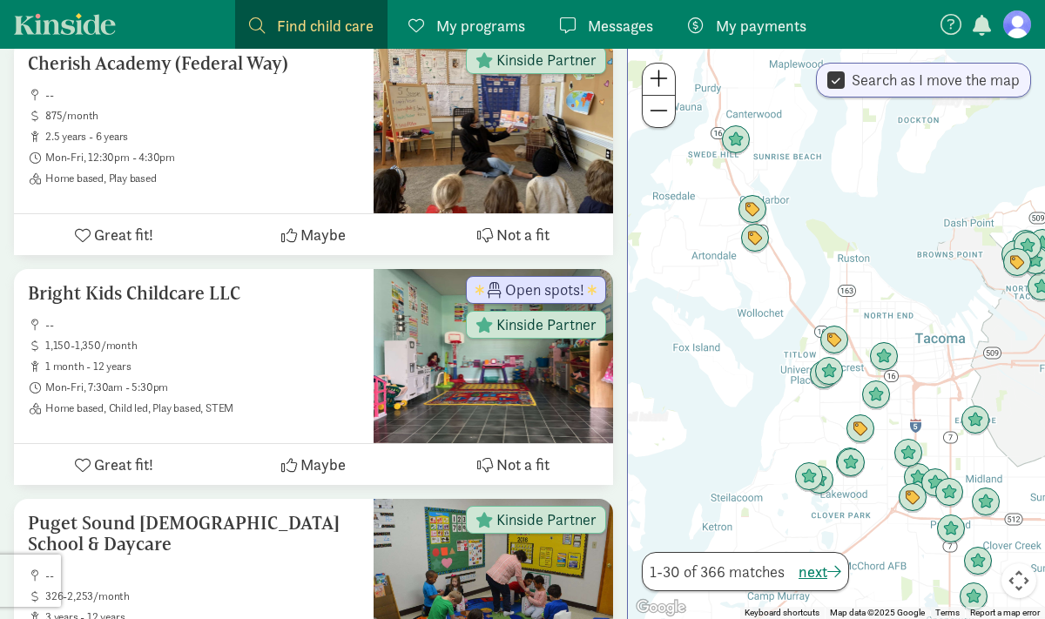
click at [660, 78] on span at bounding box center [659, 78] width 18 height 21
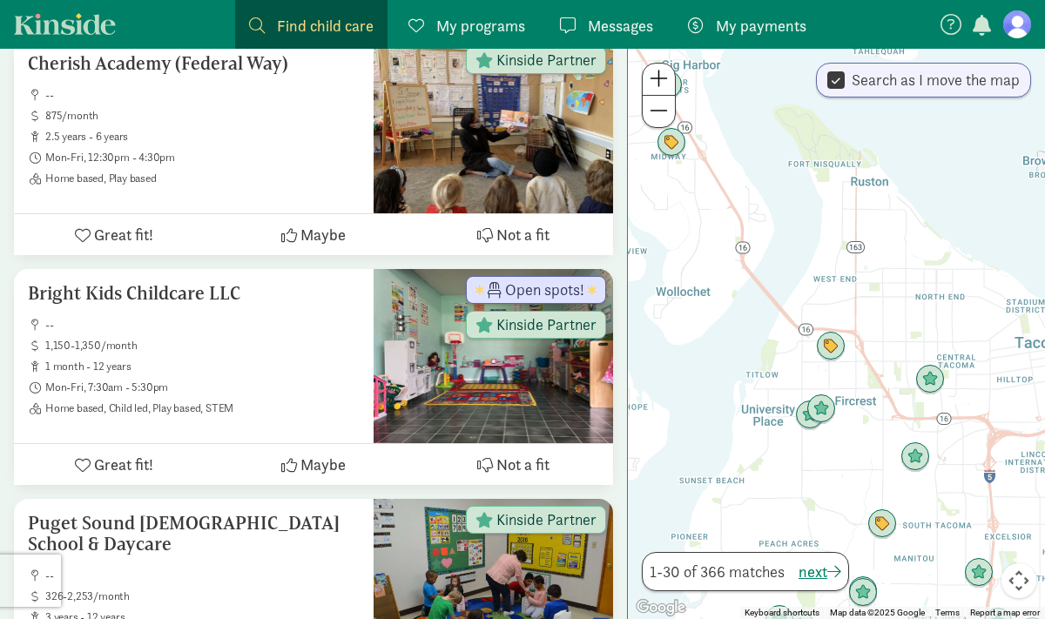
scroll to position [0, 0]
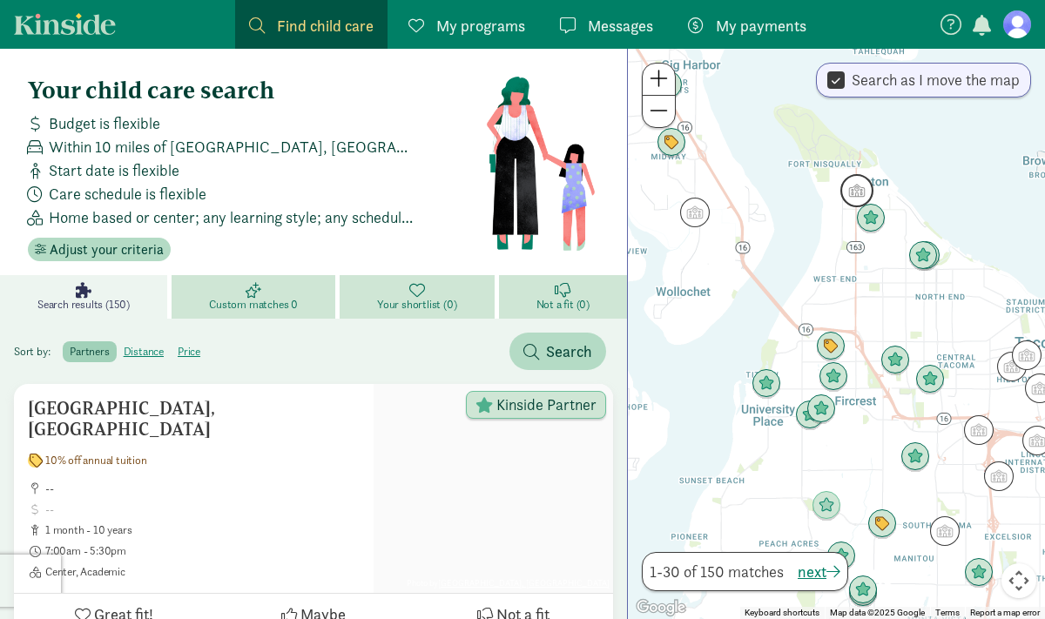
click at [860, 190] on img "Click to see details" at bounding box center [856, 190] width 33 height 33
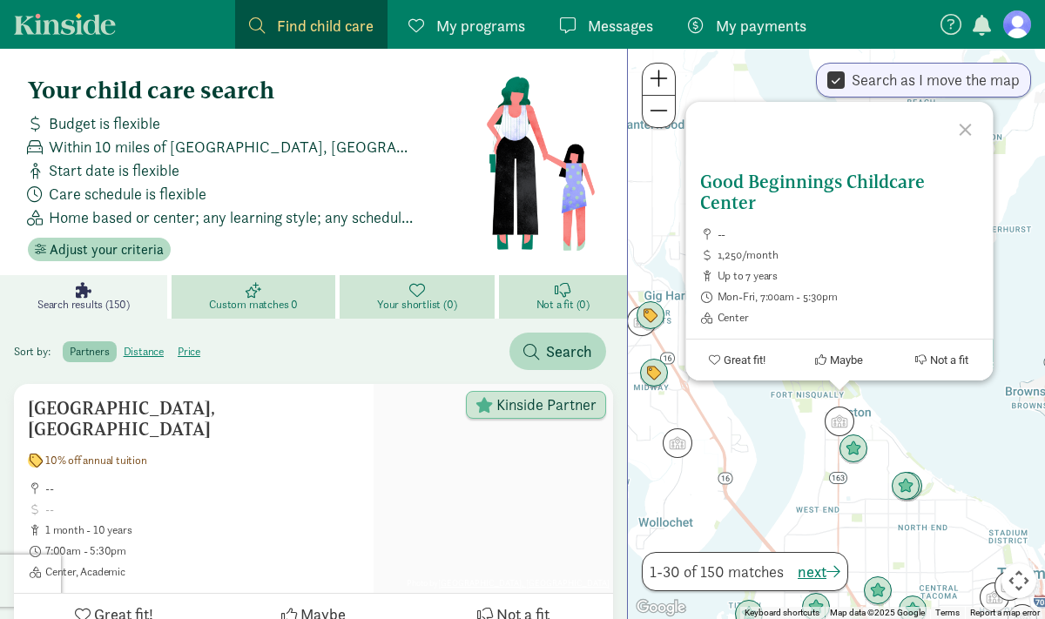
click at [739, 186] on h5 "Good Beginnings Childcare Center" at bounding box center [839, 193] width 280 height 42
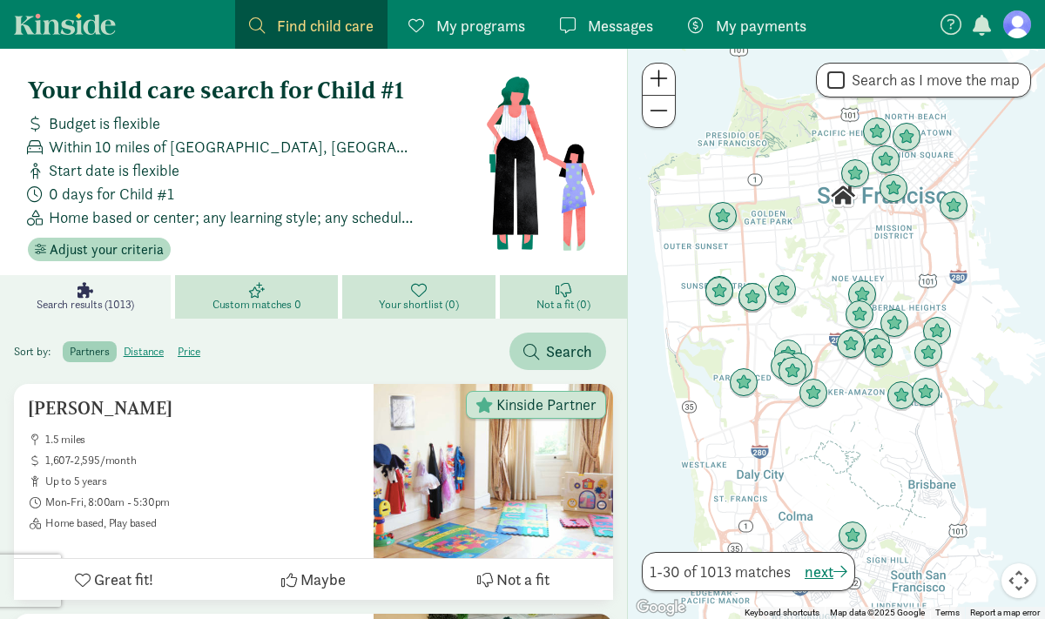
click at [306, 27] on span "Find child care" at bounding box center [325, 26] width 97 height 24
click at [103, 250] on span "Adjust your criteria" at bounding box center [107, 250] width 114 height 21
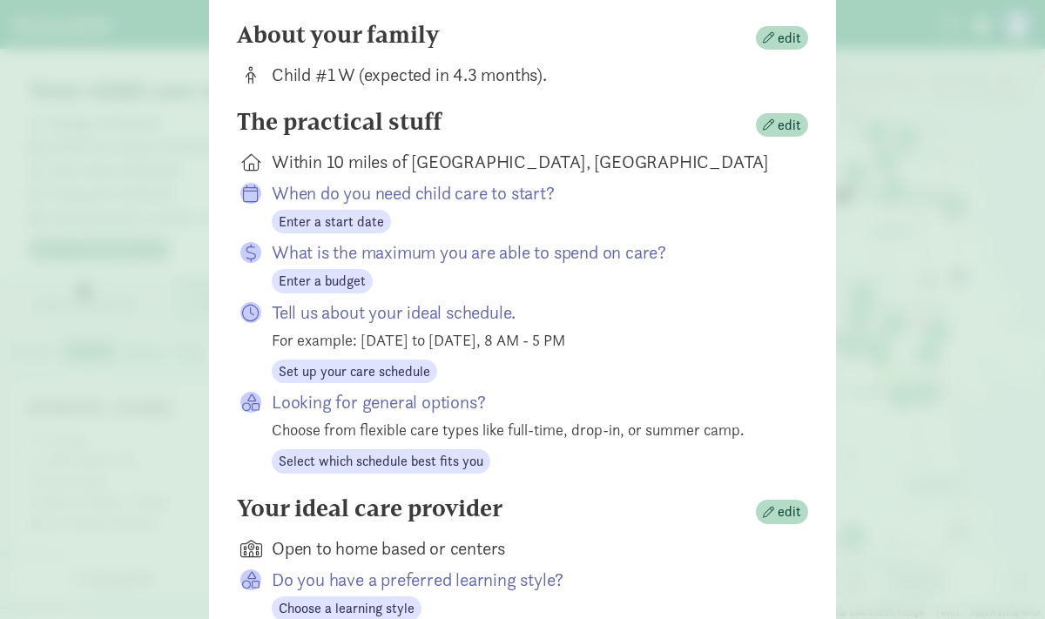
scroll to position [179, 0]
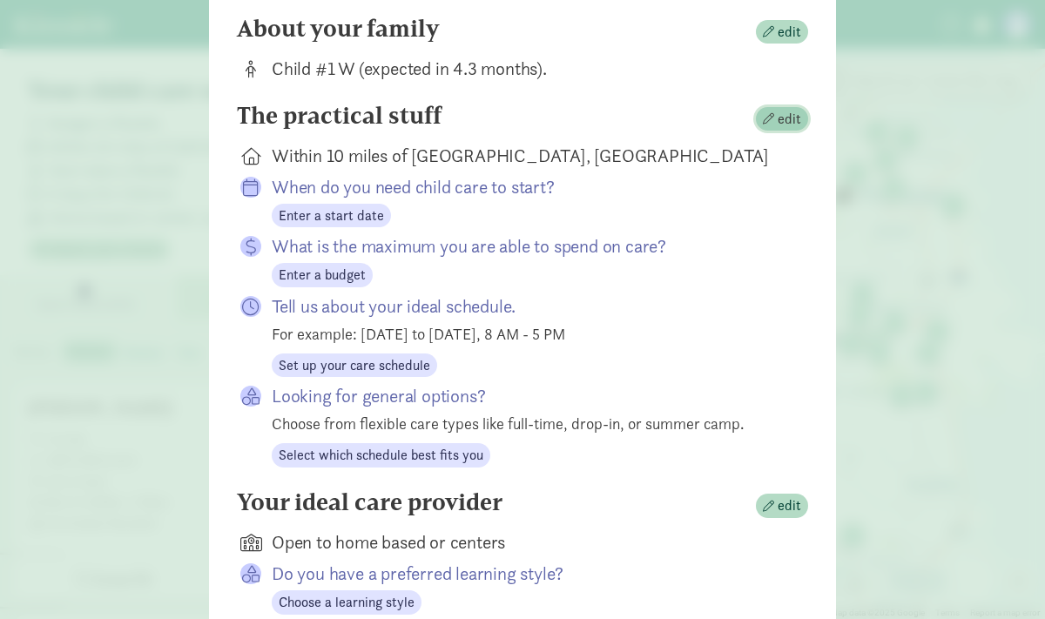
click at [782, 117] on span "edit" at bounding box center [790, 119] width 24 height 21
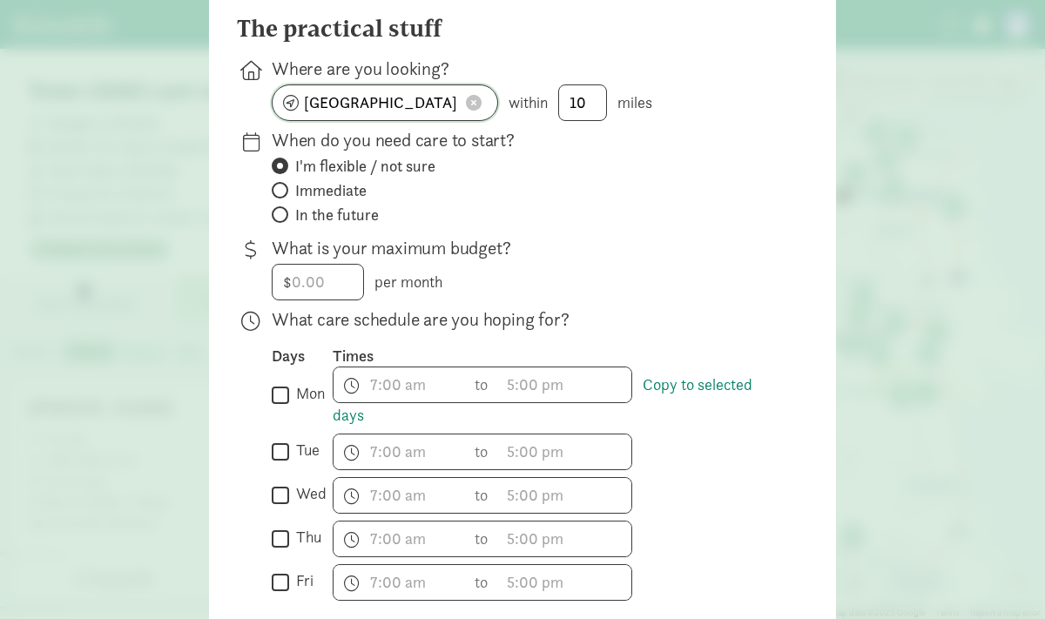
click at [401, 106] on input "San Francisco, CA" at bounding box center [385, 102] width 225 height 35
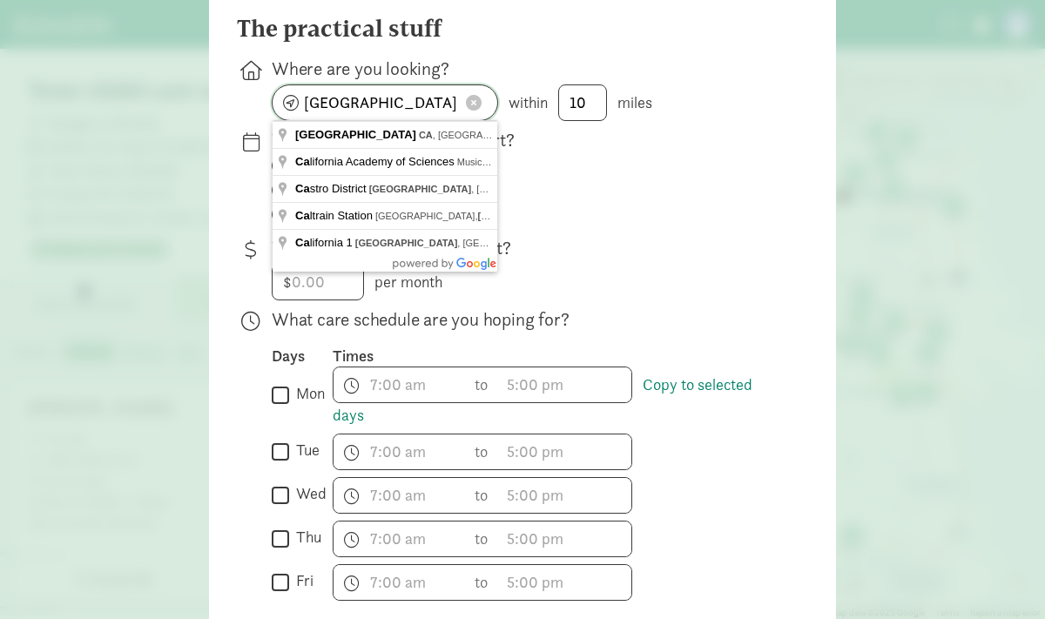
click at [401, 106] on input "San Francisco, CA" at bounding box center [385, 102] width 225 height 35
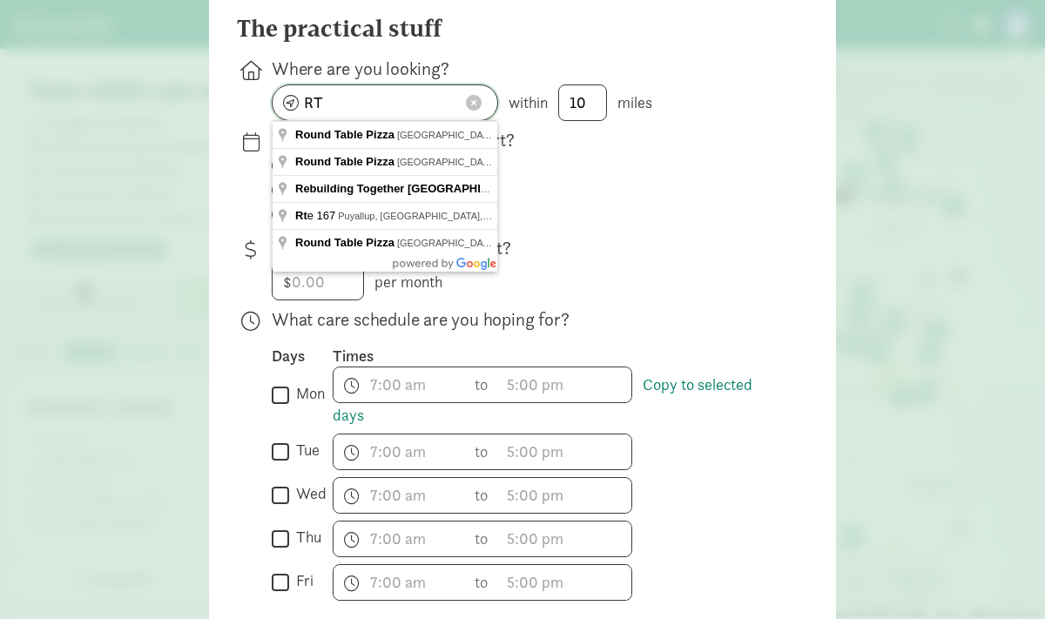
type input "R"
type input "Tacoma, WA, USA"
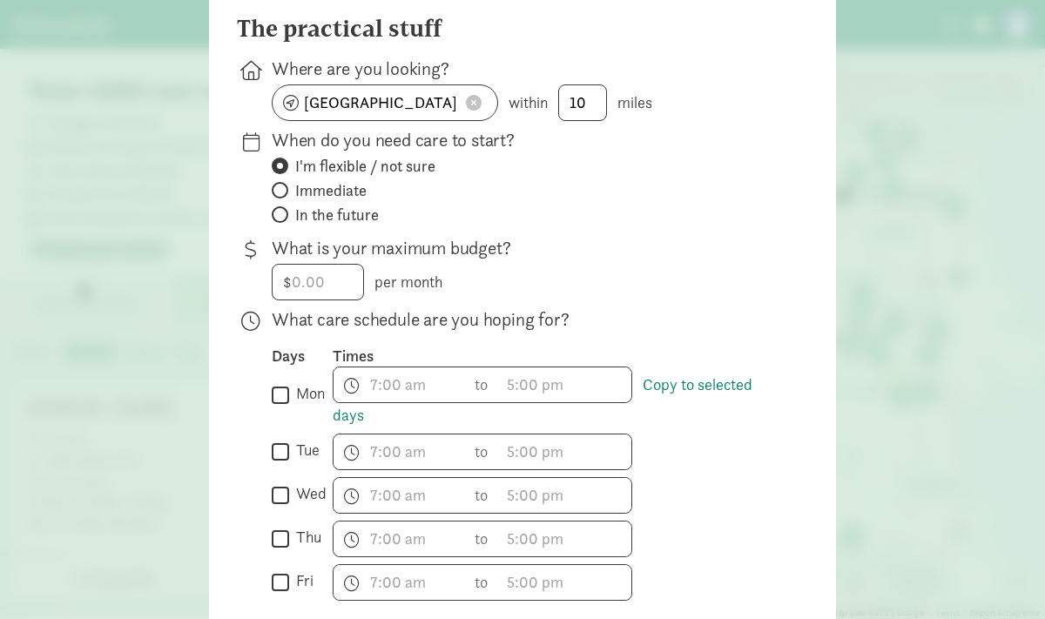
click at [284, 213] on span at bounding box center [280, 214] width 17 height 17
click at [283, 213] on input "In the future" at bounding box center [277, 214] width 11 height 11
radio input "true"
radio input "false"
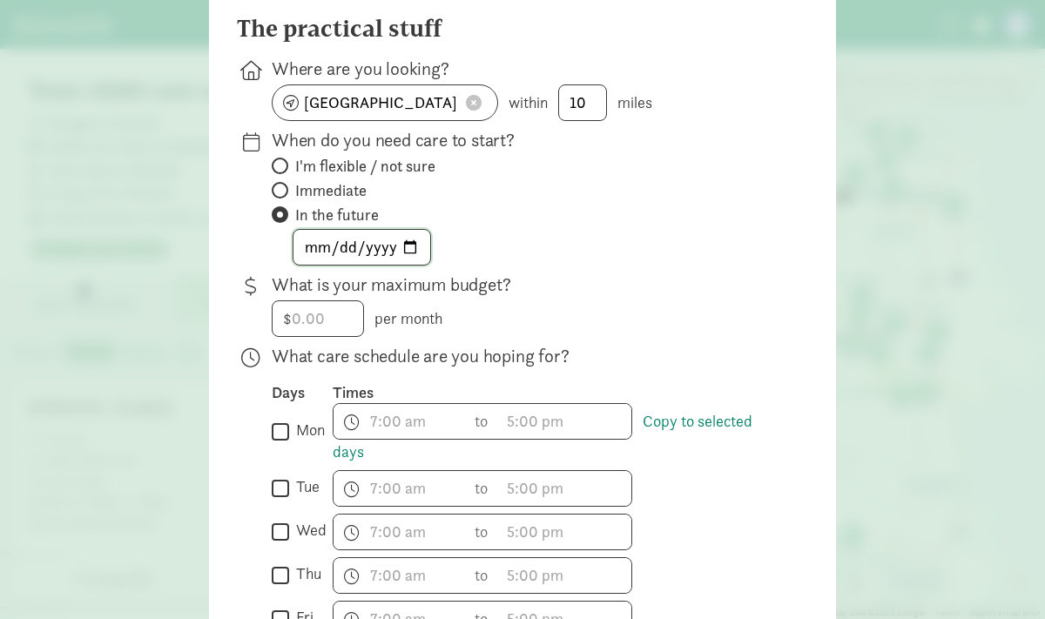
click at [408, 248] on input "date" at bounding box center [362, 247] width 137 height 35
type input "2026-08-12"
click at [644, 317] on div "$ per month" at bounding box center [526, 318] width 509 height 37
click at [301, 319] on input "number" at bounding box center [318, 318] width 91 height 35
type input "1200"
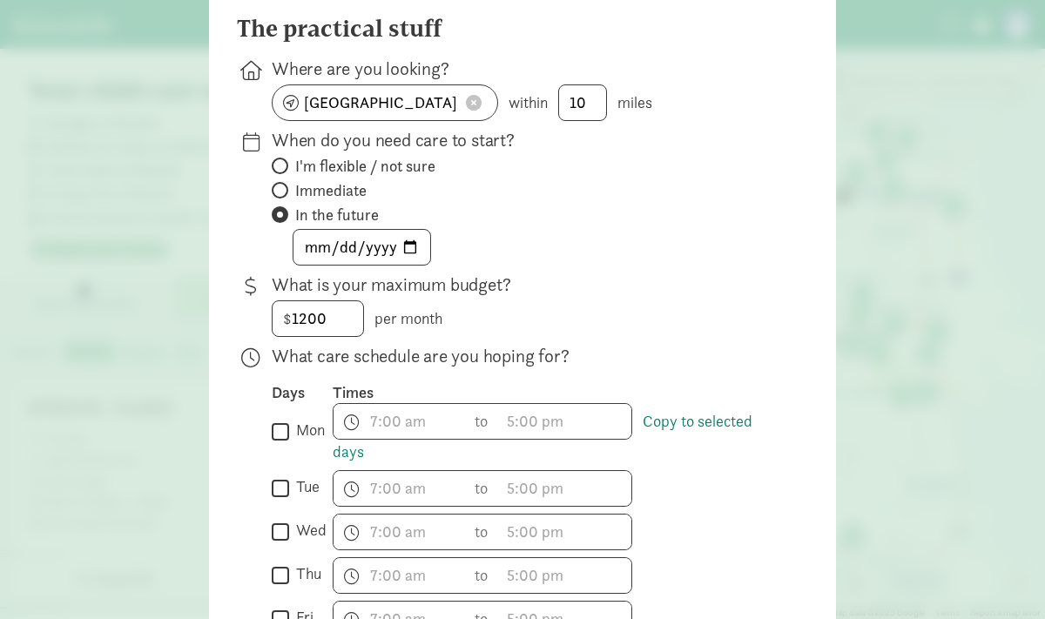
click at [669, 339] on div "The practical stuff Where are you looking? Tacoma, WA, USA within 10 miles When…" at bounding box center [522, 547] width 571 height 1064
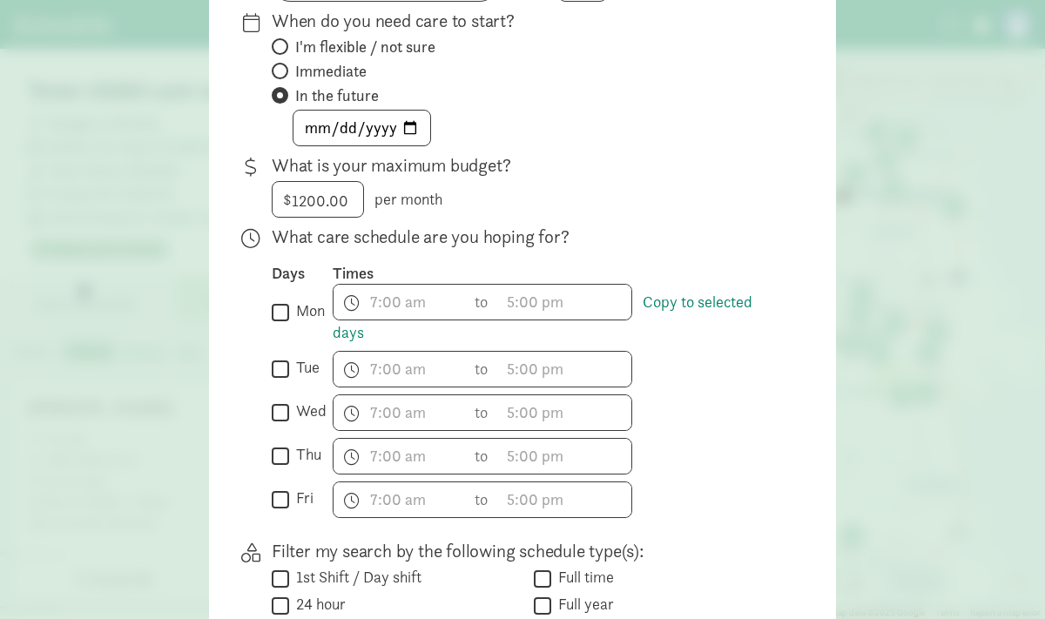
scroll to position [355, 0]
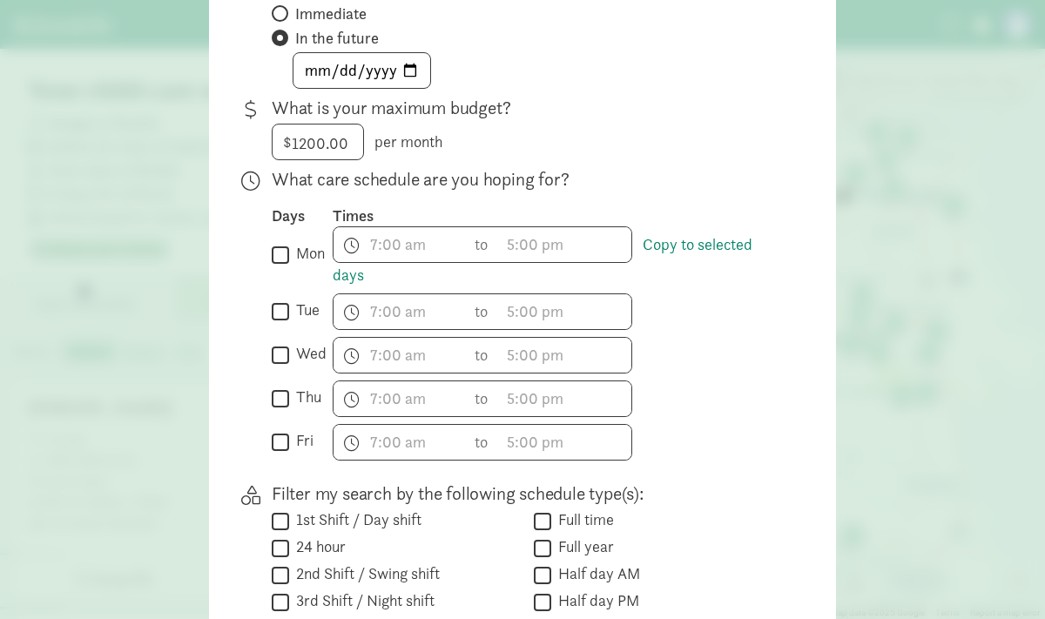
click at [280, 252] on input "mon" at bounding box center [280, 255] width 17 height 24
checkbox input "true"
click at [282, 355] on input "wed" at bounding box center [280, 355] width 17 height 24
checkbox input "true"
click at [280, 253] on input "mon" at bounding box center [280, 255] width 17 height 24
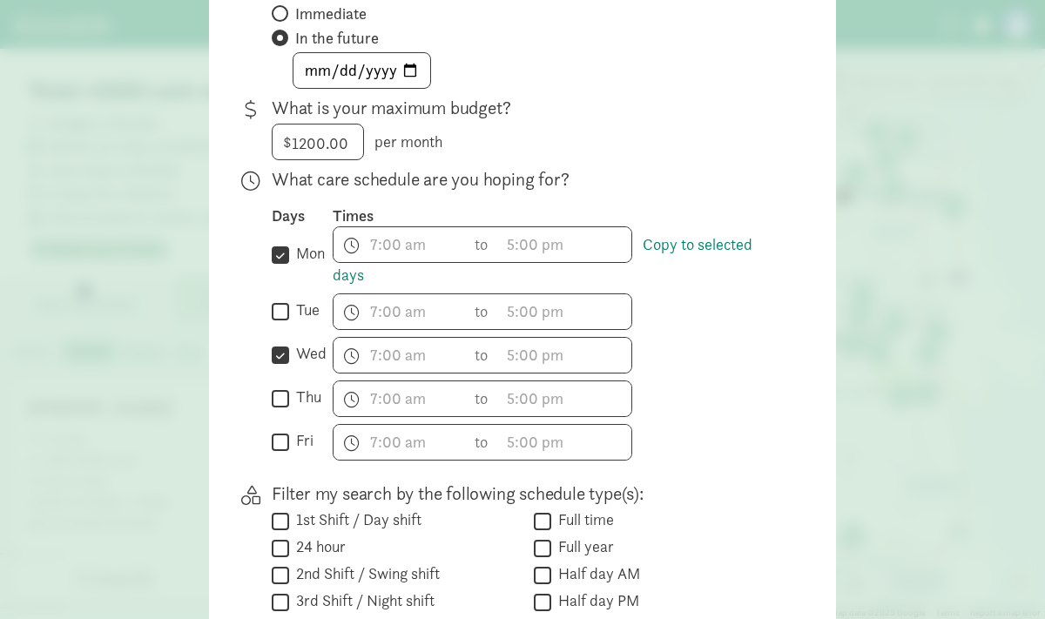
checkbox input "false"
click at [281, 352] on input "wed" at bounding box center [280, 355] width 17 height 24
checkbox input "false"
click at [280, 311] on input "tue" at bounding box center [280, 312] width 17 height 24
checkbox input "true"
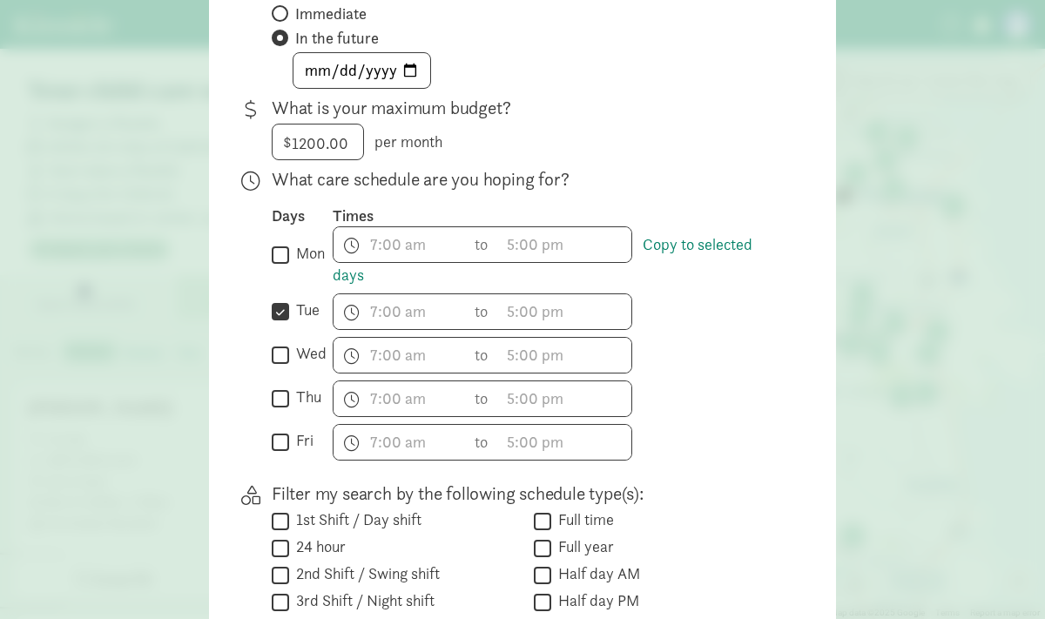
click at [283, 396] on input "thu" at bounding box center [280, 399] width 17 height 24
checkbox input "true"
click at [277, 310] on input "tue" at bounding box center [280, 312] width 17 height 24
checkbox input "false"
click at [276, 399] on input "thu" at bounding box center [280, 399] width 17 height 24
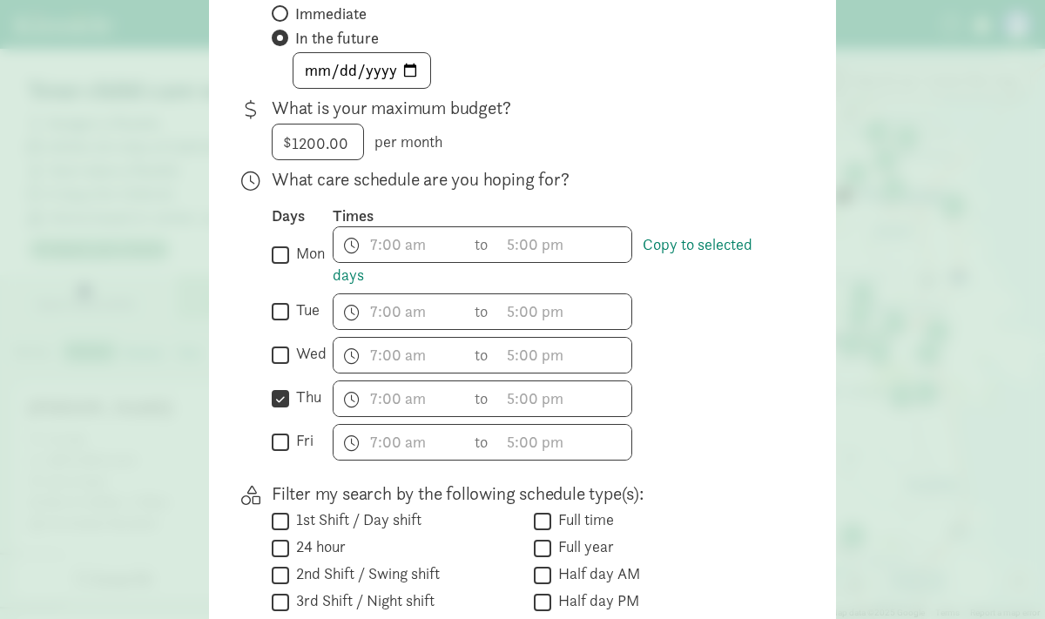
checkbox input "false"
click at [283, 251] on input "mon" at bounding box center [280, 255] width 17 height 24
checkbox input "true"
click at [282, 354] on input "wed" at bounding box center [280, 355] width 17 height 24
checkbox input "true"
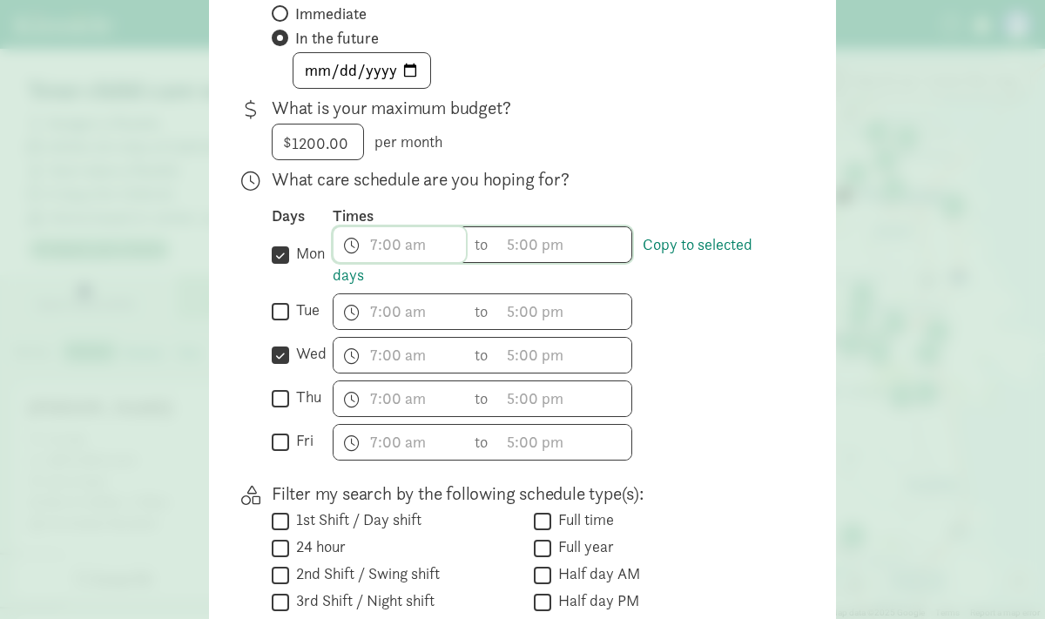
click at [391, 242] on span "h 12 1 2 3 4 5 6 7 8 9 10 11 mm 00 15 30 45 a am pm" at bounding box center [400, 244] width 132 height 35
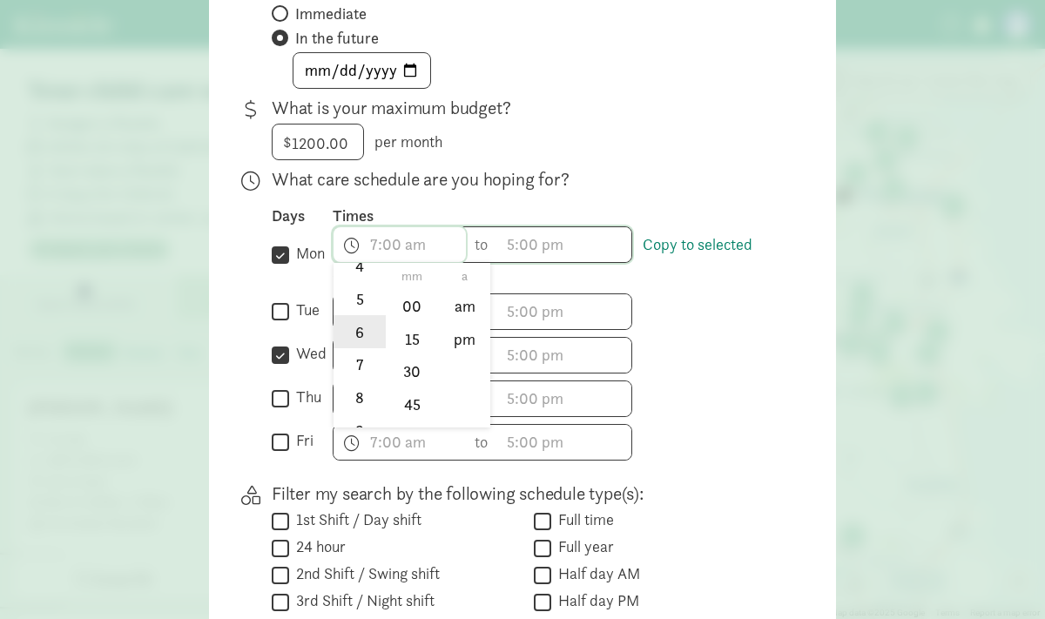
scroll to position [186, 0]
click at [359, 387] on li "8" at bounding box center [359, 383] width 51 height 33
click at [408, 307] on li "00" at bounding box center [412, 305] width 51 height 33
type input "8:00 a"
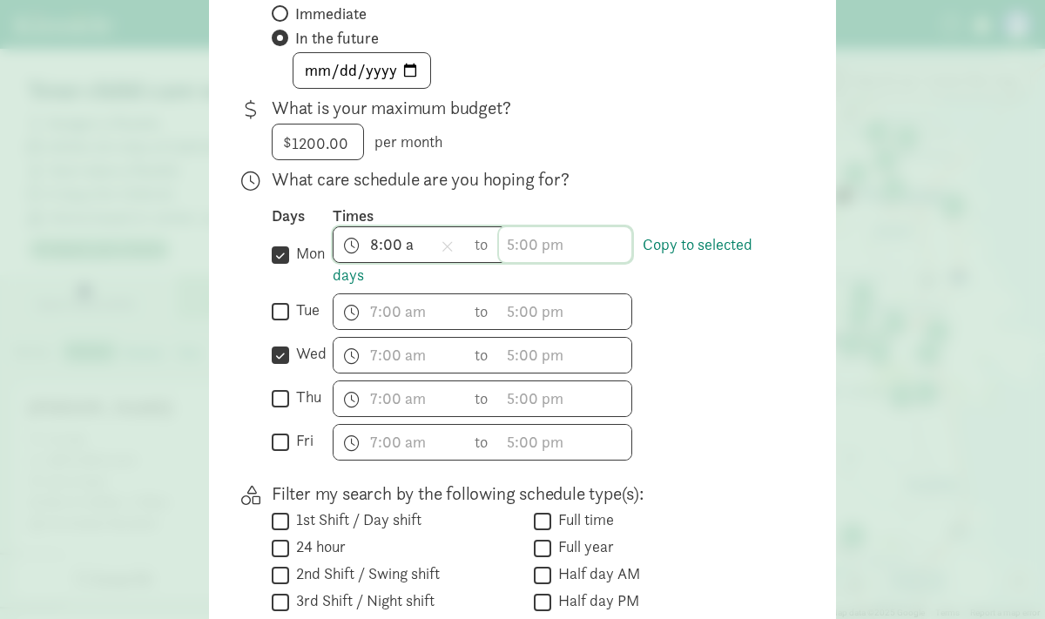
click at [516, 245] on span "h 12 1 2 3 4 5 6 7 8 9 10 11 mm 00 15 30 45 a am pm" at bounding box center [565, 244] width 132 height 35
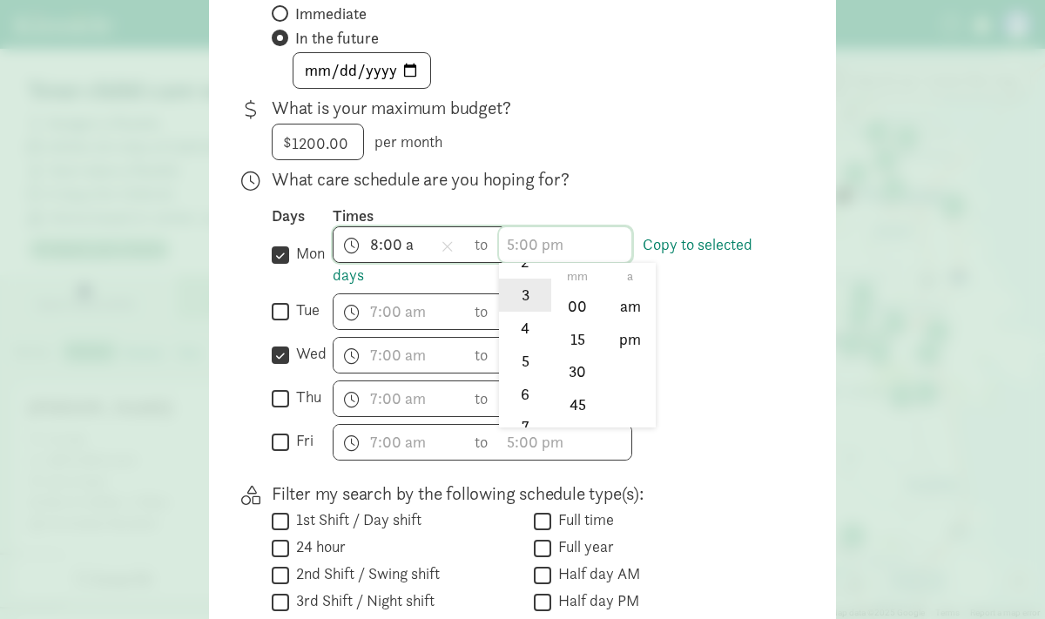
scroll to position [111, 0]
click at [524, 334] on li "4" at bounding box center [524, 326] width 51 height 33
click at [581, 307] on li "00" at bounding box center [577, 305] width 51 height 33
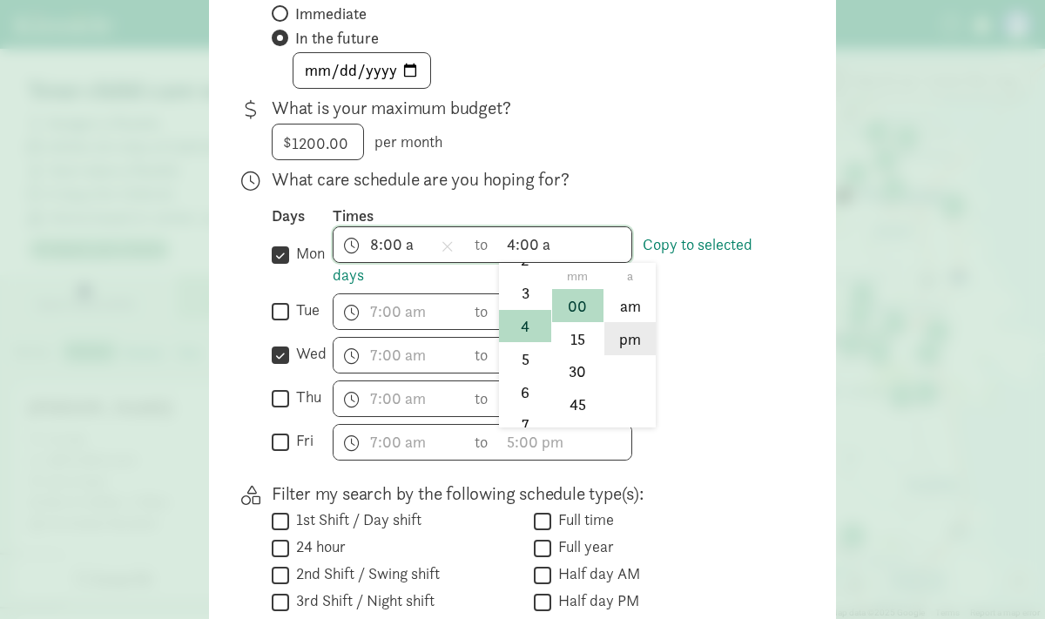
click at [641, 341] on li "pm" at bounding box center [629, 338] width 51 height 33
type input "4:00 pm"
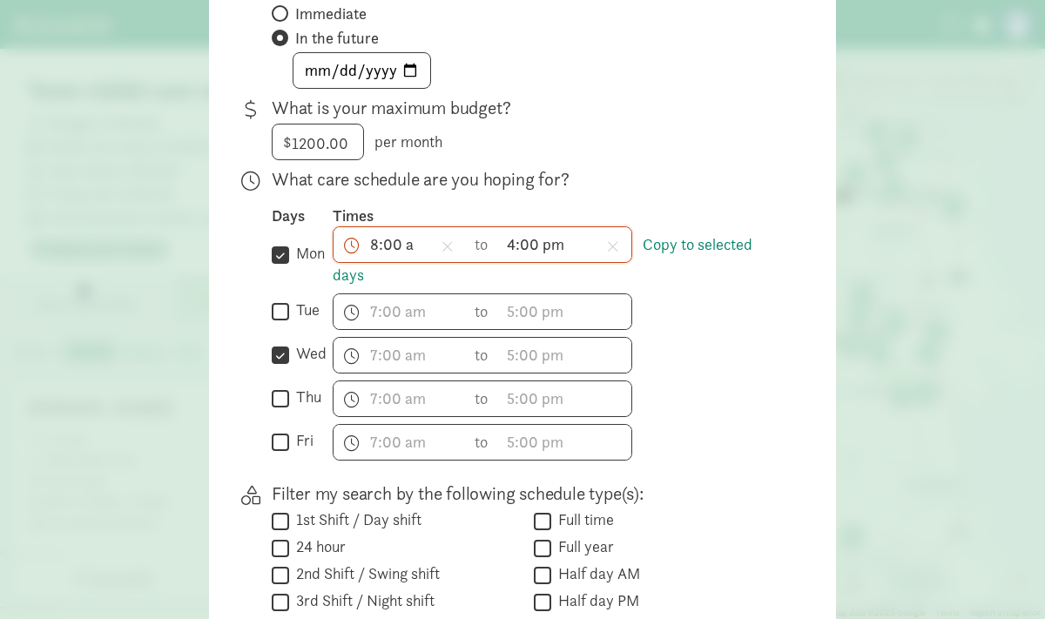
click at [728, 460] on div "h 12 1 2 3 4 5 6 7 8 9 10 11 mm 00 15 30 45 a am pm to h 12 1 2 3 4 5 6 7 8 9 1…" at bounding box center [557, 442] width 448 height 37
click at [692, 242] on link "Copy to selected days" at bounding box center [543, 259] width 420 height 51
click at [451, 360] on input "text" at bounding box center [400, 355] width 132 height 35
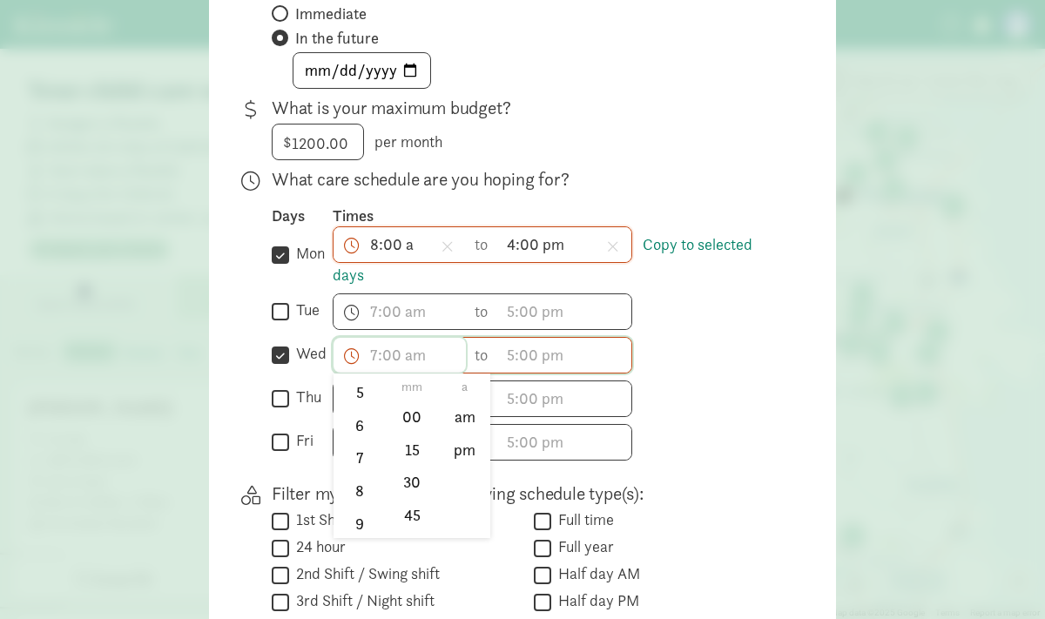
scroll to position [202, 0]
click at [357, 478] on li "8" at bounding box center [359, 478] width 51 height 33
click at [408, 413] on li "00" at bounding box center [412, 416] width 51 height 33
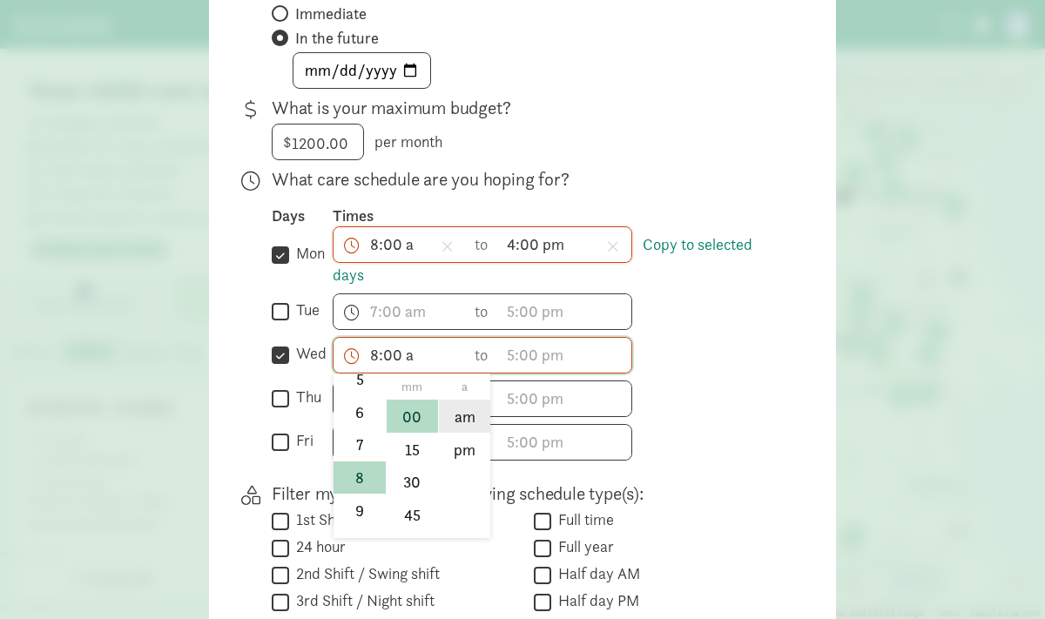
click at [464, 422] on li "am" at bounding box center [464, 416] width 51 height 33
type input "8:00 am"
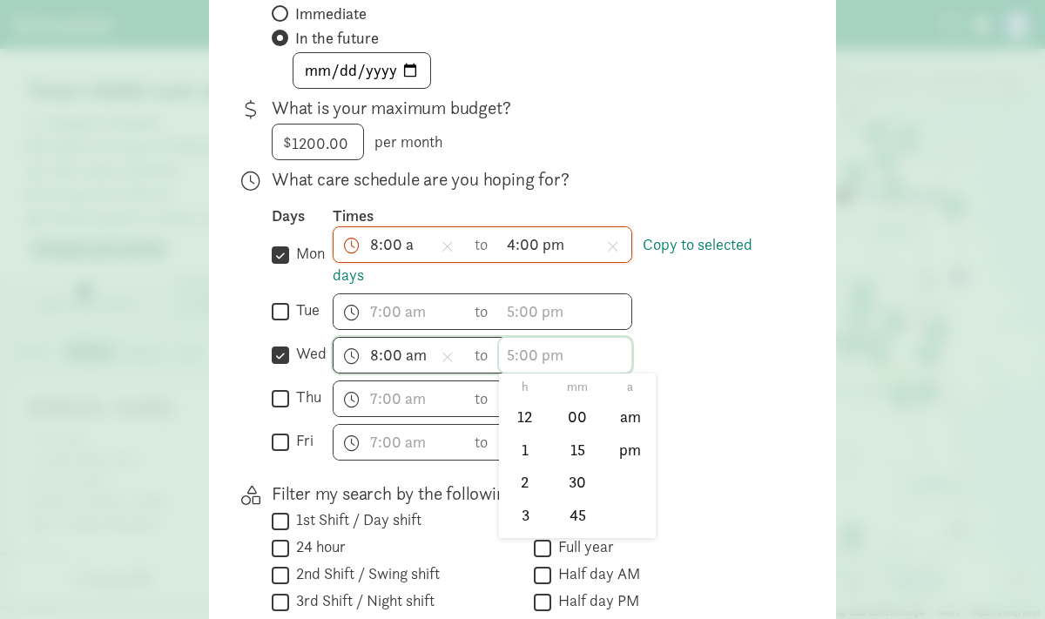
click at [542, 364] on input "text" at bounding box center [565, 355] width 132 height 35
click at [525, 479] on li "4" at bounding box center [524, 478] width 51 height 33
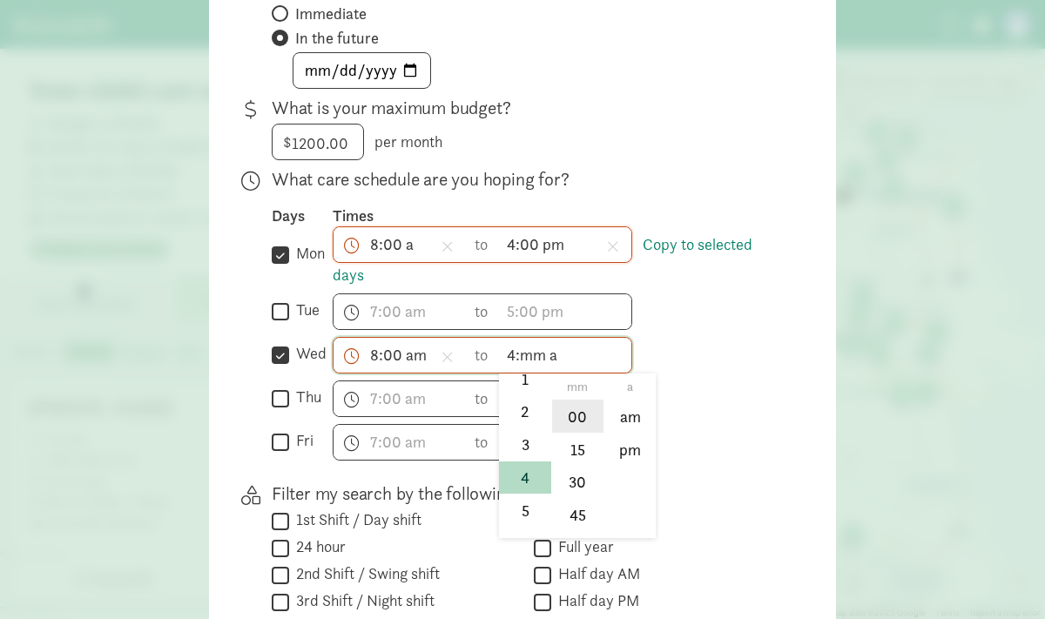
click at [574, 419] on li "00" at bounding box center [577, 416] width 51 height 33
click at [630, 450] on li "pm" at bounding box center [629, 449] width 51 height 33
type input "4:00 pm"
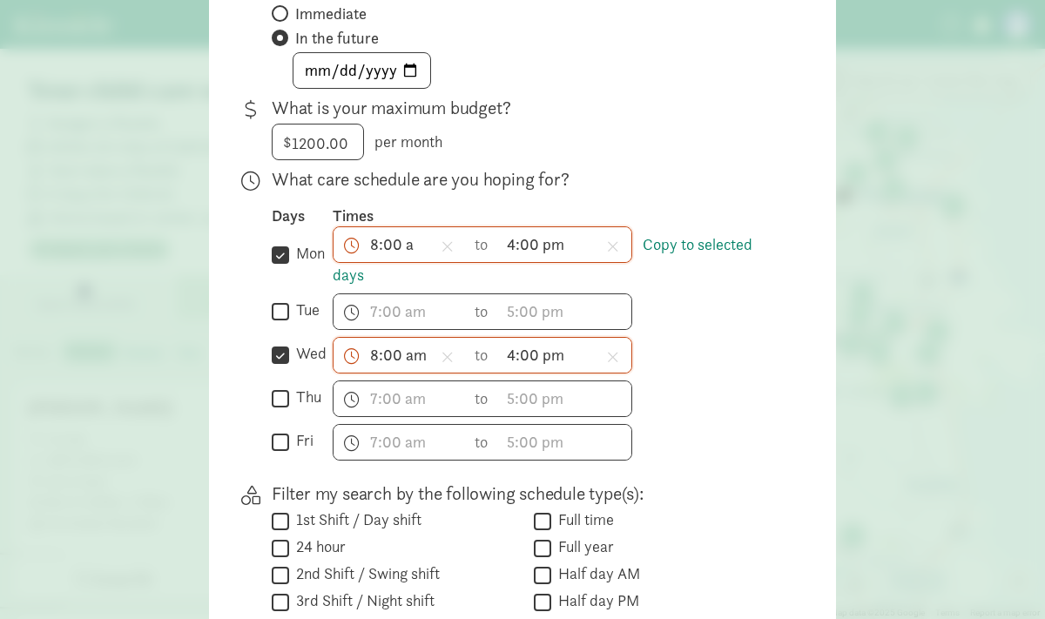
scroll to position [257, 0]
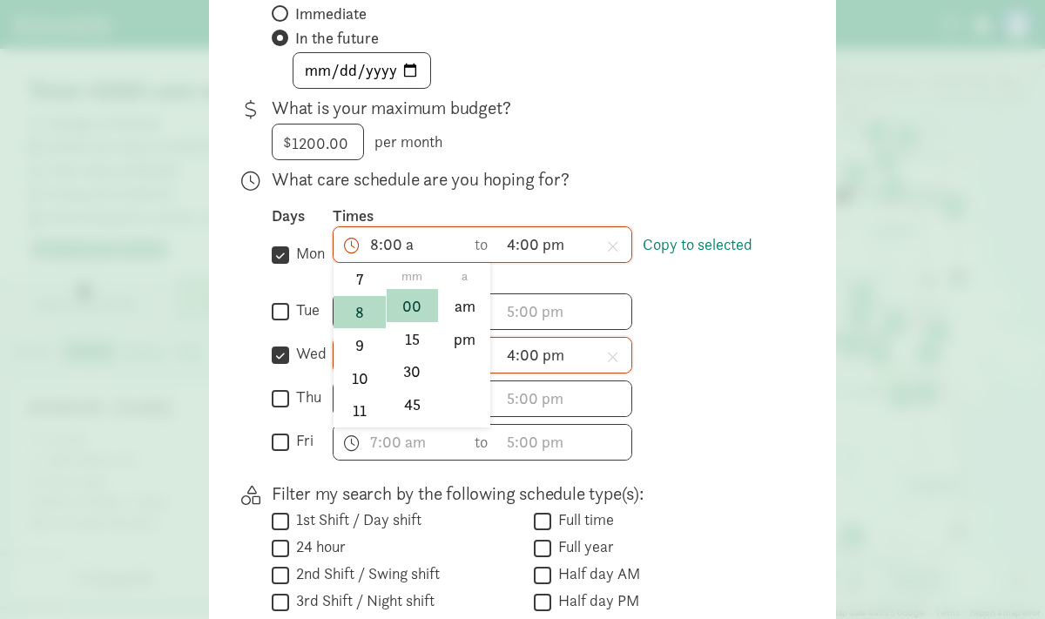
click at [385, 249] on span "8:00 a h 12 1 2 3 4 5 6 7 8 9 10 11 mm 00 15 30 45 a am pm" at bounding box center [400, 244] width 132 height 35
click at [461, 307] on li "am" at bounding box center [464, 305] width 51 height 33
type input "8:00 am"
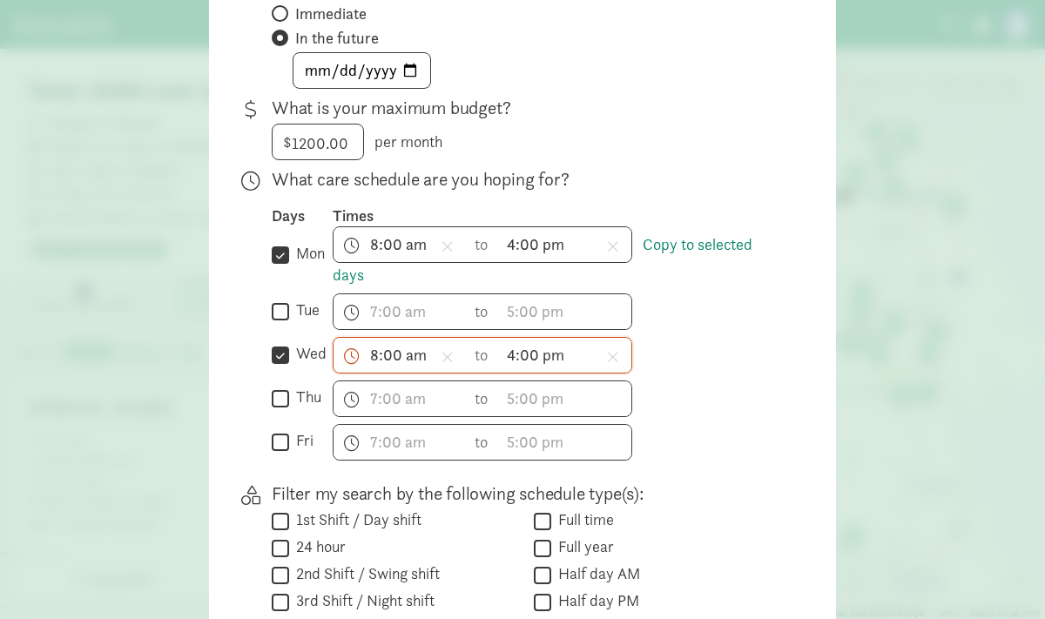
click at [664, 343] on div "8:00 am h 12 1 2 3 4 5 6 7 8 9 10 11 mm 00 15 30 45 a am pm to 4:00 pm h 12 1 2…" at bounding box center [557, 355] width 448 height 37
click at [680, 408] on div "h 12 1 2 3 4 5 6 7 8 9 10 11 mm 00 15 30 45 a am pm to h 12 1 2 3 4 5 6 7 8 9 1…" at bounding box center [557, 399] width 448 height 37
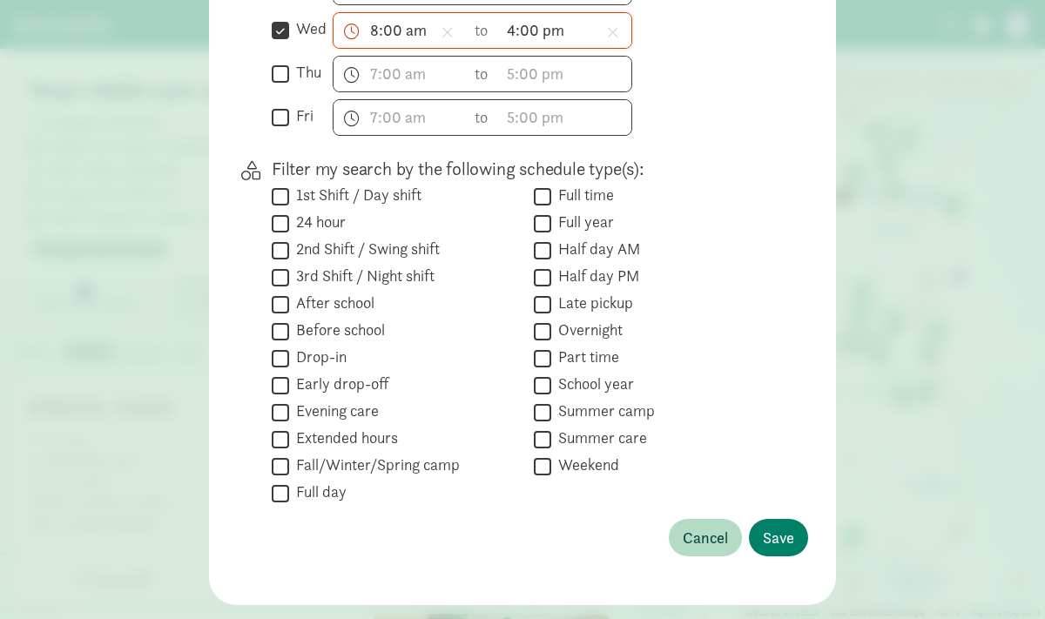
scroll to position [686, 0]
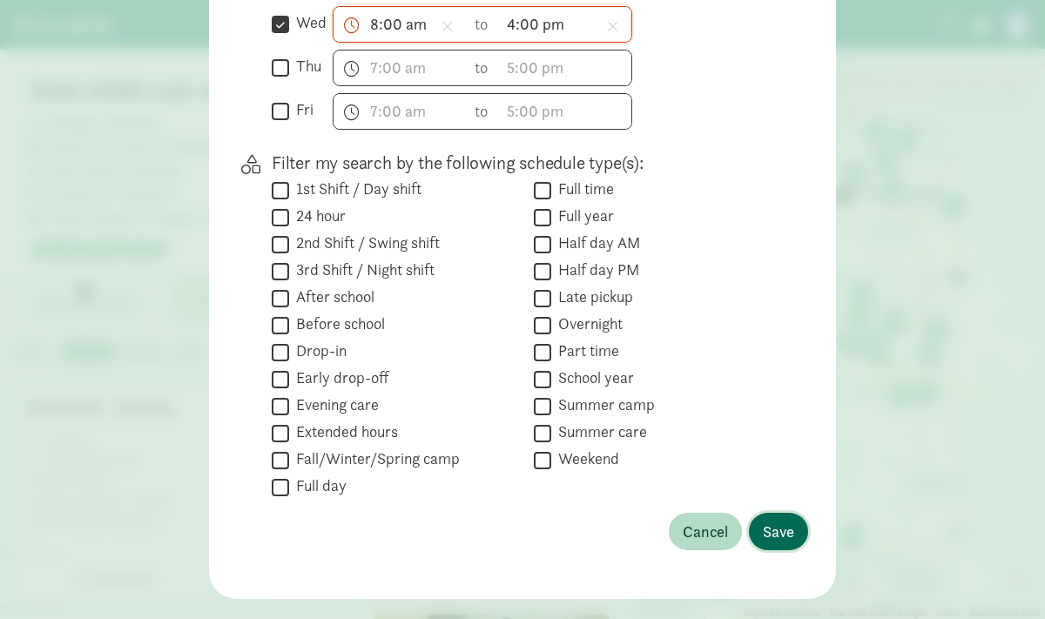
click at [776, 530] on span "Save" at bounding box center [778, 532] width 31 height 24
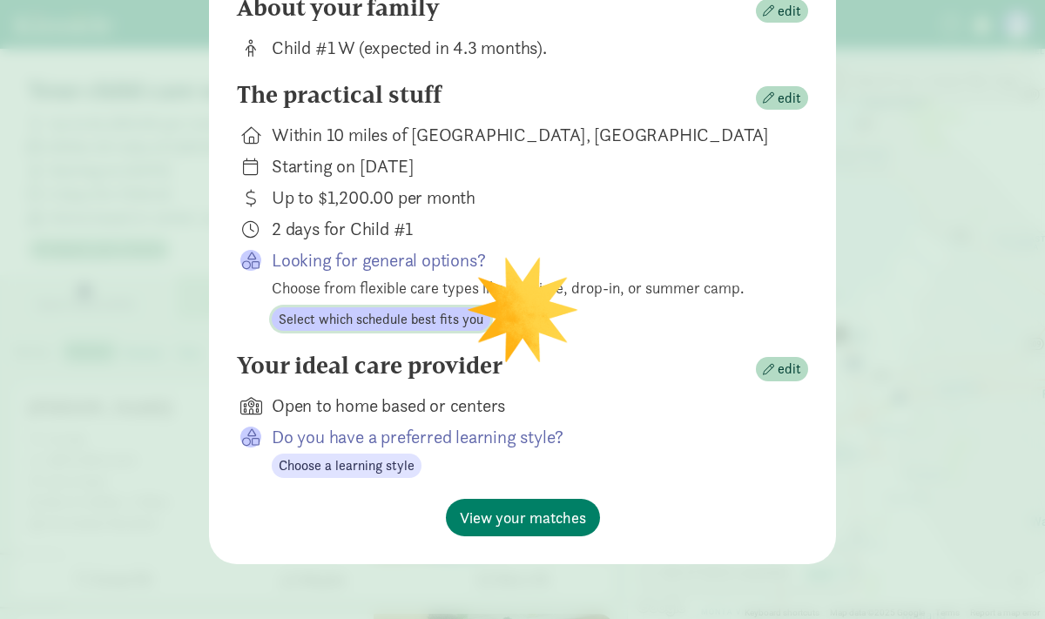
click at [334, 319] on span "Select which schedule best fits you" at bounding box center [381, 319] width 205 height 21
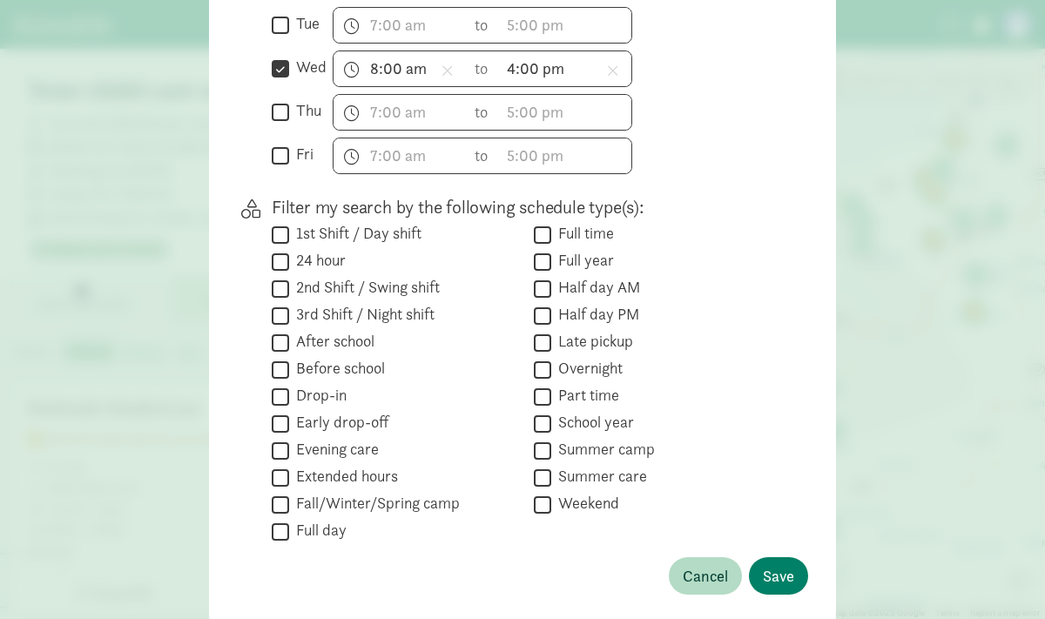
scroll to position [721, 0]
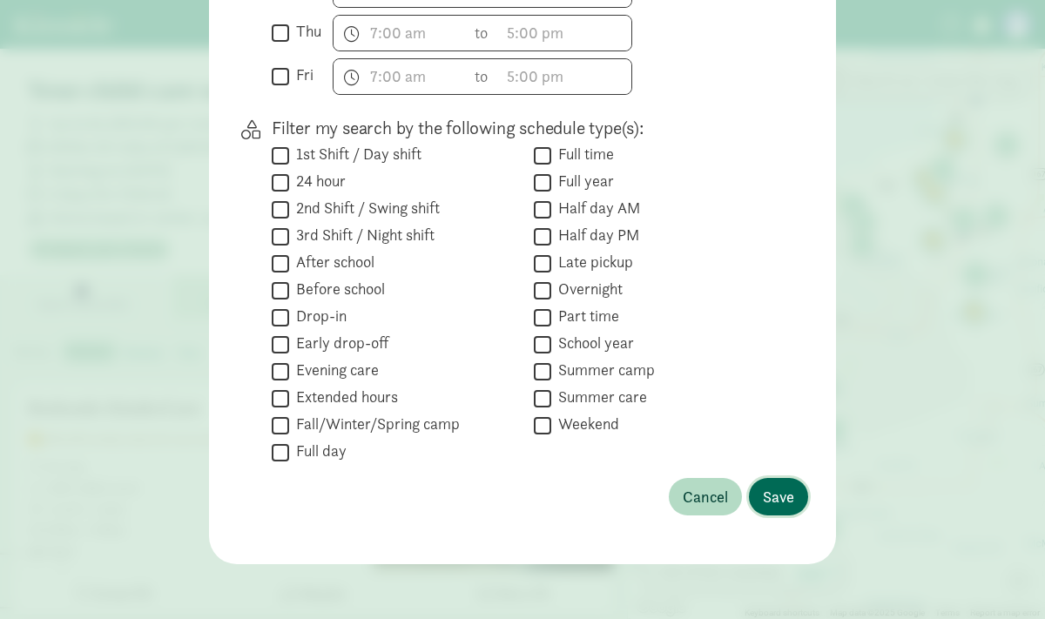
click at [783, 504] on span "Save" at bounding box center [778, 497] width 31 height 24
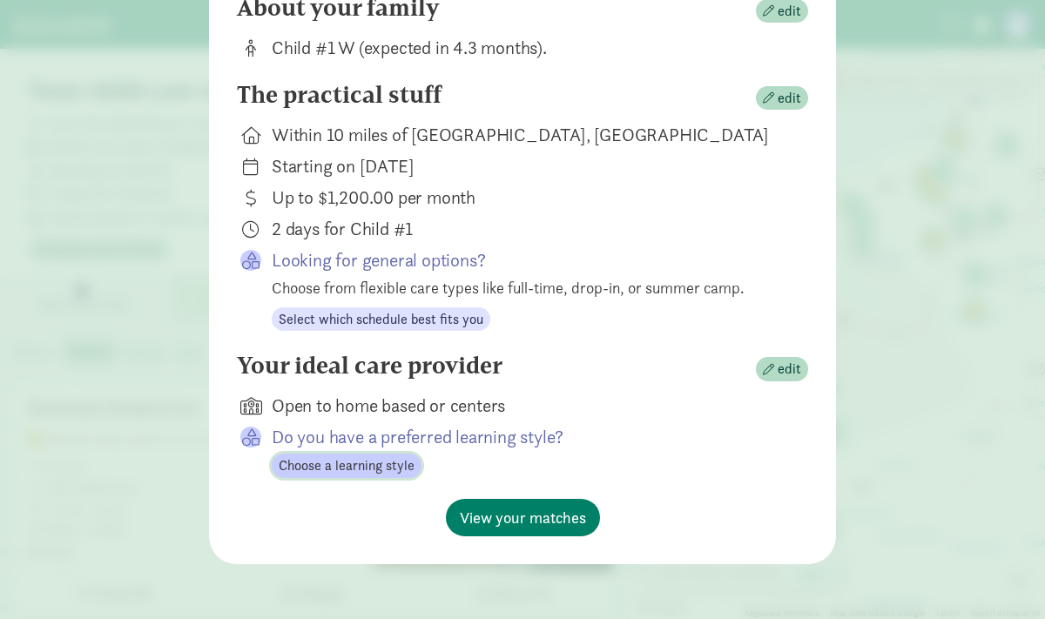
click at [322, 469] on span "Choose a learning style" at bounding box center [347, 466] width 136 height 21
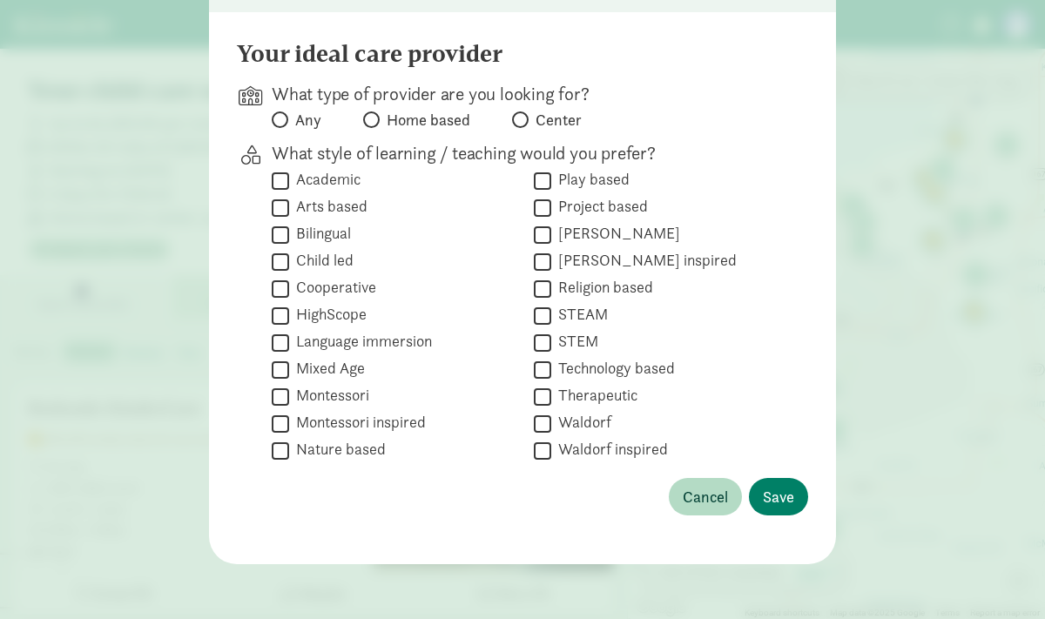
click at [523, 115] on span at bounding box center [520, 119] width 17 height 17
click at [523, 115] on input "Center" at bounding box center [517, 119] width 11 height 11
radio input "true"
click at [279, 423] on input "Montessori inspired" at bounding box center [280, 424] width 17 height 24
checkbox input "true"
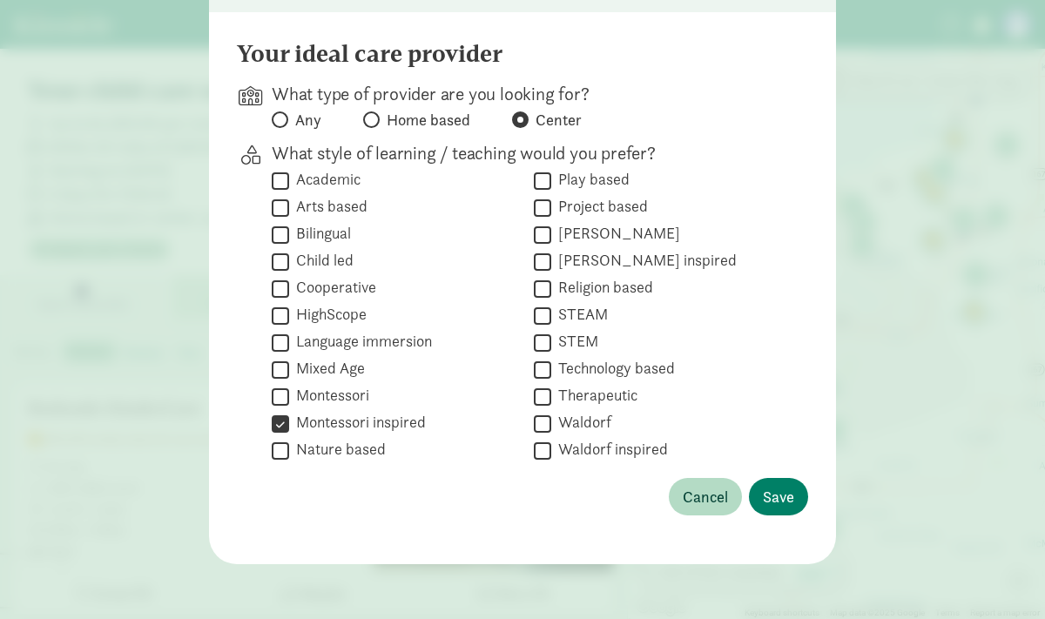
click at [281, 395] on input "Montessori" at bounding box center [280, 397] width 17 height 24
checkbox input "true"
click at [280, 428] on input "Montessori inspired" at bounding box center [280, 424] width 17 height 24
checkbox input "false"
click at [280, 449] on input "Nature based" at bounding box center [280, 451] width 17 height 24
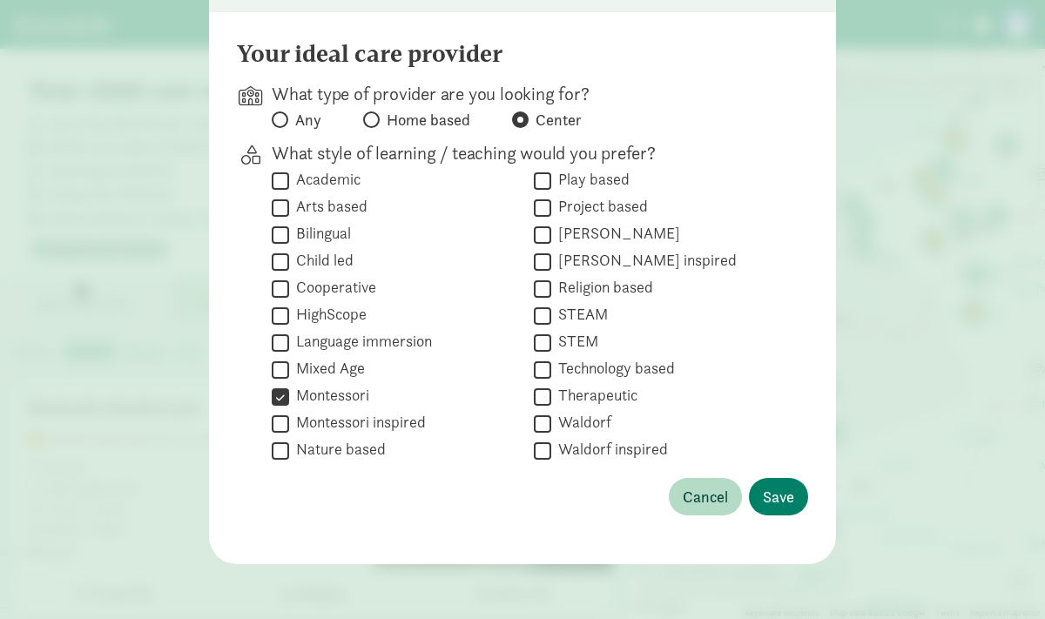
checkbox input "true"
click at [280, 340] on input "Language immersion" at bounding box center [280, 343] width 17 height 24
checkbox input "true"
click at [544, 179] on input "Play based" at bounding box center [542, 181] width 17 height 24
checkbox input "true"
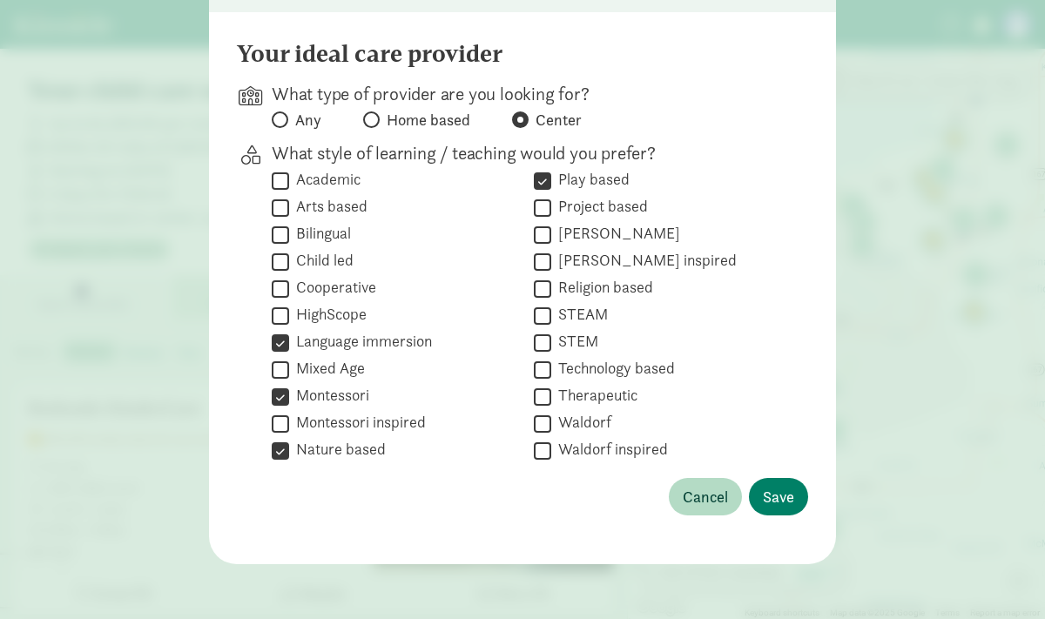
click at [543, 425] on input "Waldorf" at bounding box center [542, 424] width 17 height 24
checkbox input "true"
click at [781, 507] on span "Save" at bounding box center [778, 497] width 31 height 24
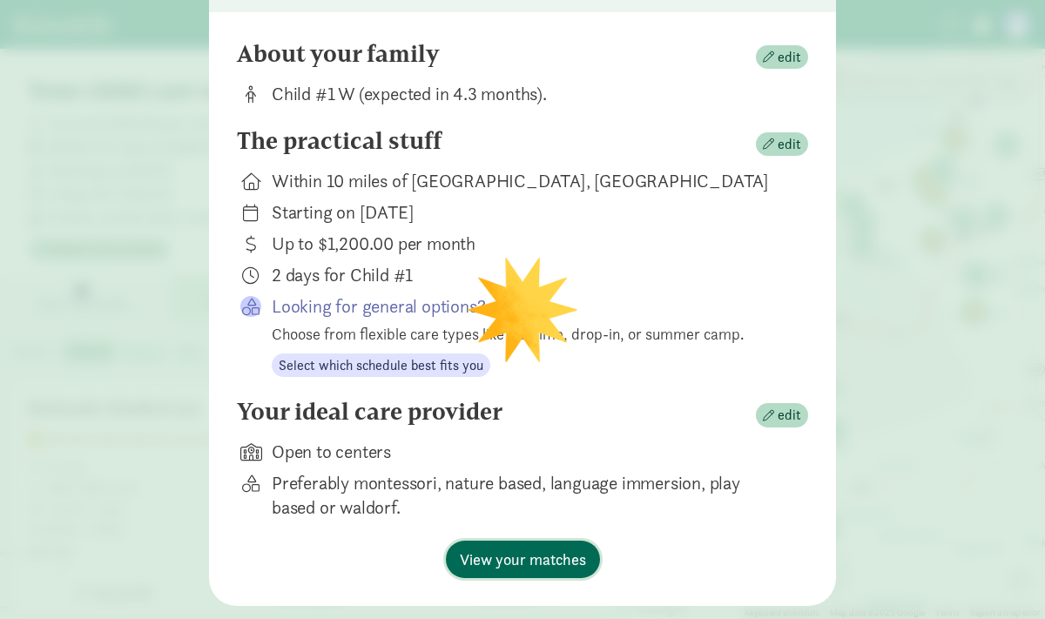
click at [517, 553] on span "View your matches" at bounding box center [523, 560] width 126 height 24
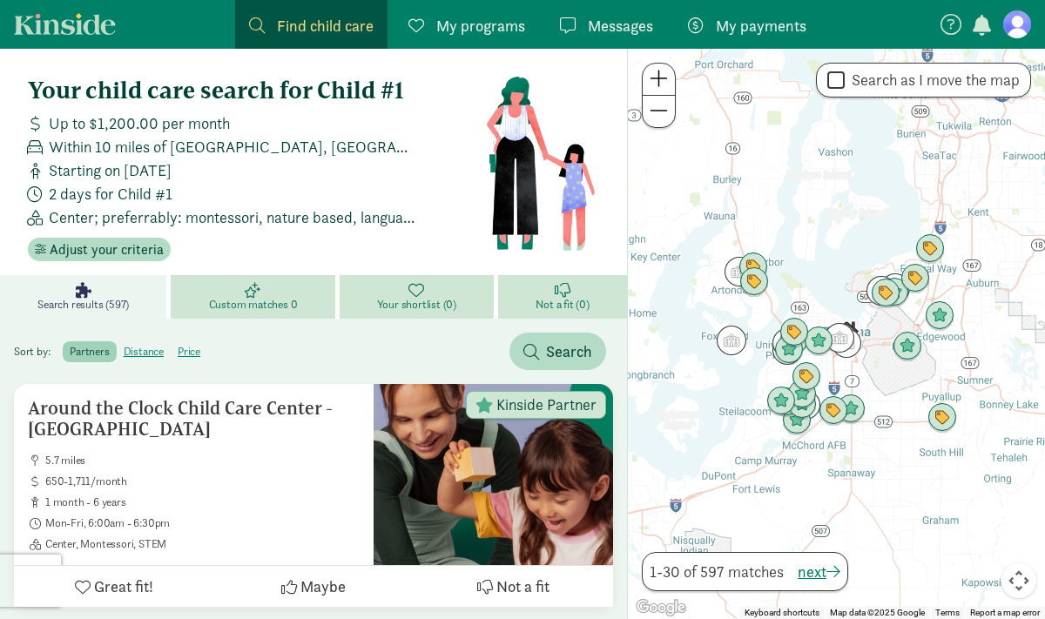
click at [657, 78] on span at bounding box center [659, 78] width 18 height 21
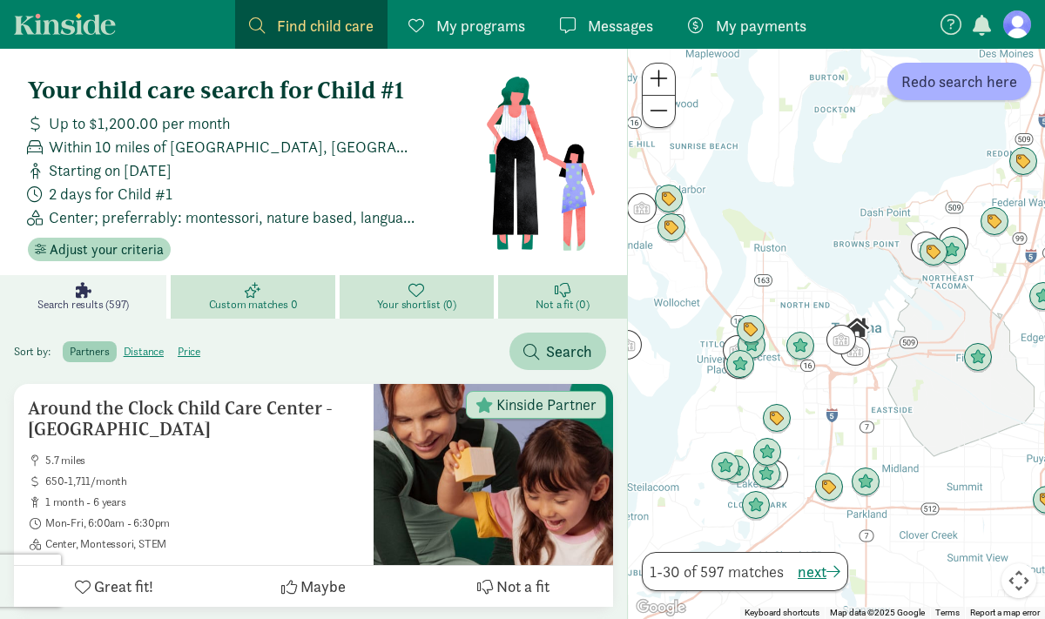
click at [657, 78] on span at bounding box center [659, 78] width 18 height 21
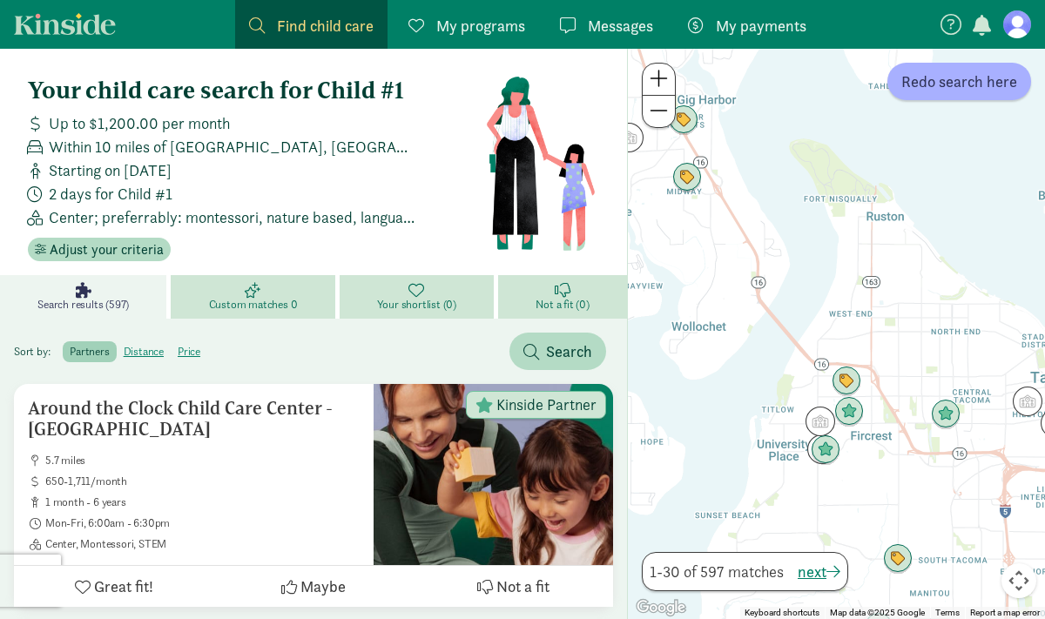
drag, startPoint x: 731, startPoint y: 256, endPoint x: 915, endPoint y: 311, distance: 191.8
click at [915, 311] on div at bounding box center [836, 334] width 417 height 570
click at [843, 376] on img "Click to see details" at bounding box center [846, 381] width 33 height 33
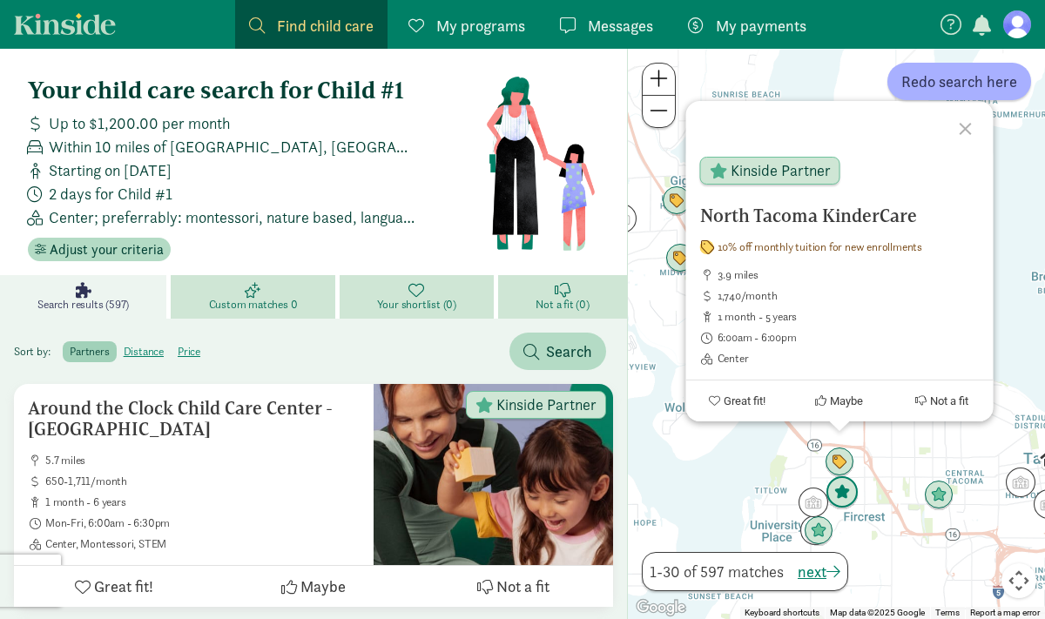
click at [838, 489] on img "Click to see details" at bounding box center [842, 492] width 33 height 33
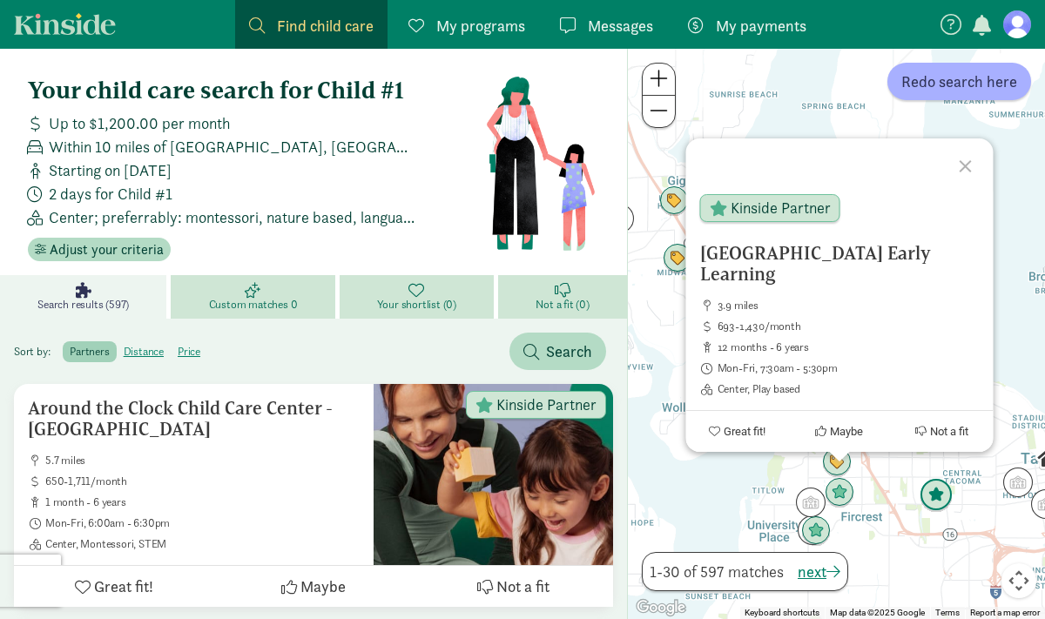
click at [931, 497] on img "Click to see details" at bounding box center [936, 495] width 33 height 33
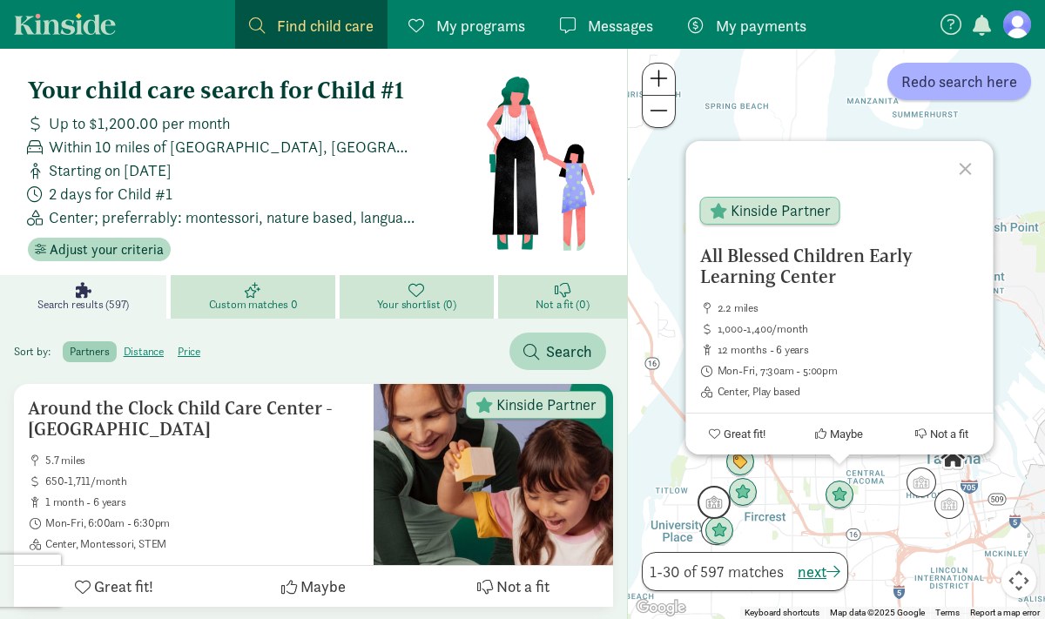
click at [712, 511] on img "Click to see details" at bounding box center [714, 502] width 33 height 33
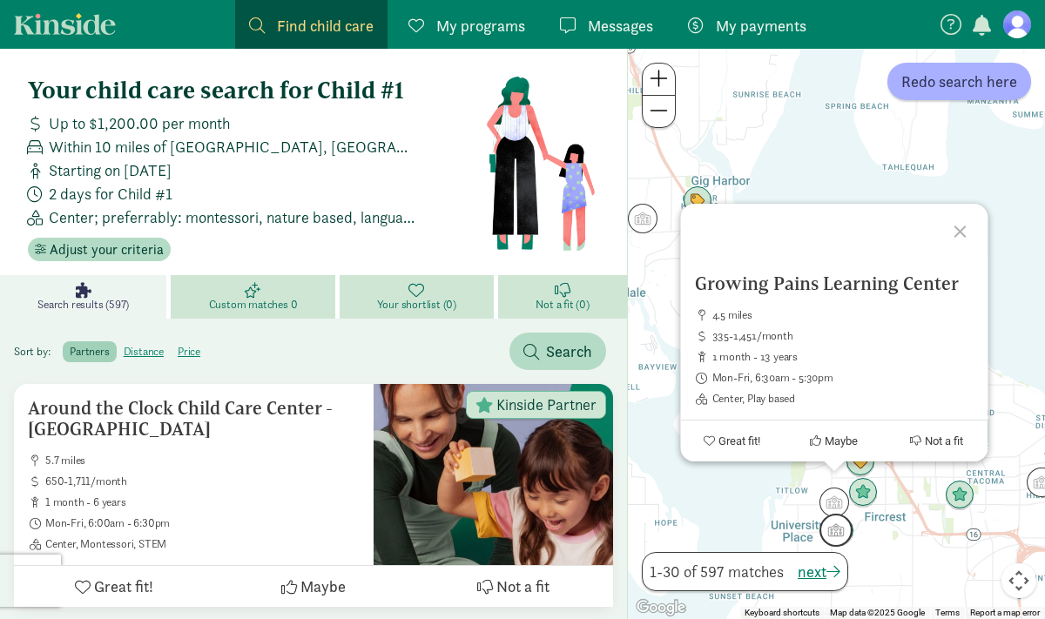
click at [836, 537] on img "Click to see details" at bounding box center [836, 530] width 33 height 33
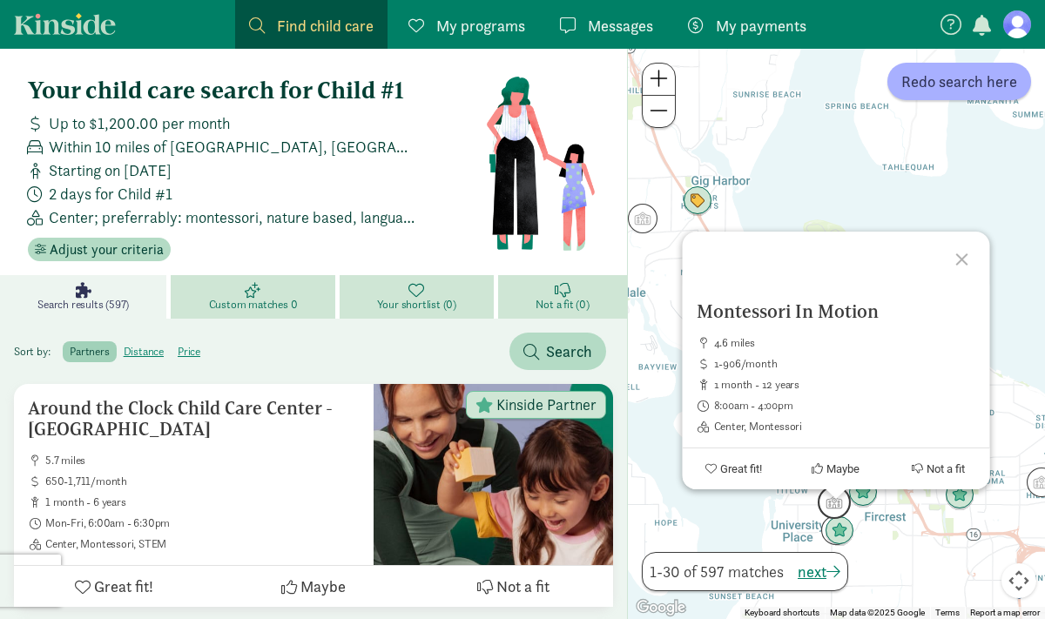
click at [830, 508] on img "Click to see details" at bounding box center [834, 502] width 33 height 33
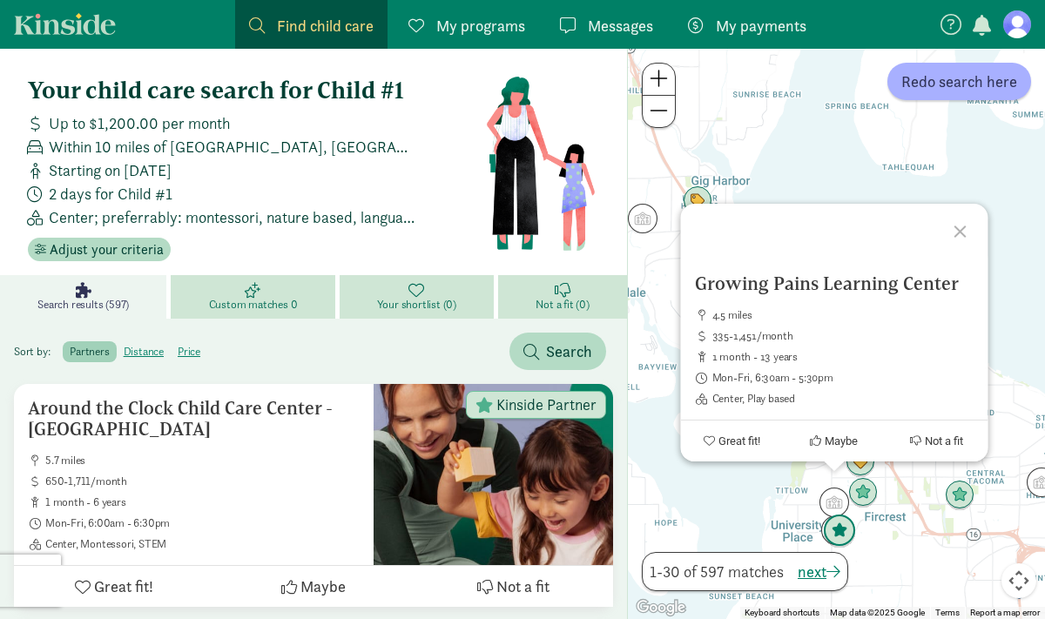
click at [836, 528] on img "Click to see details" at bounding box center [839, 531] width 33 height 33
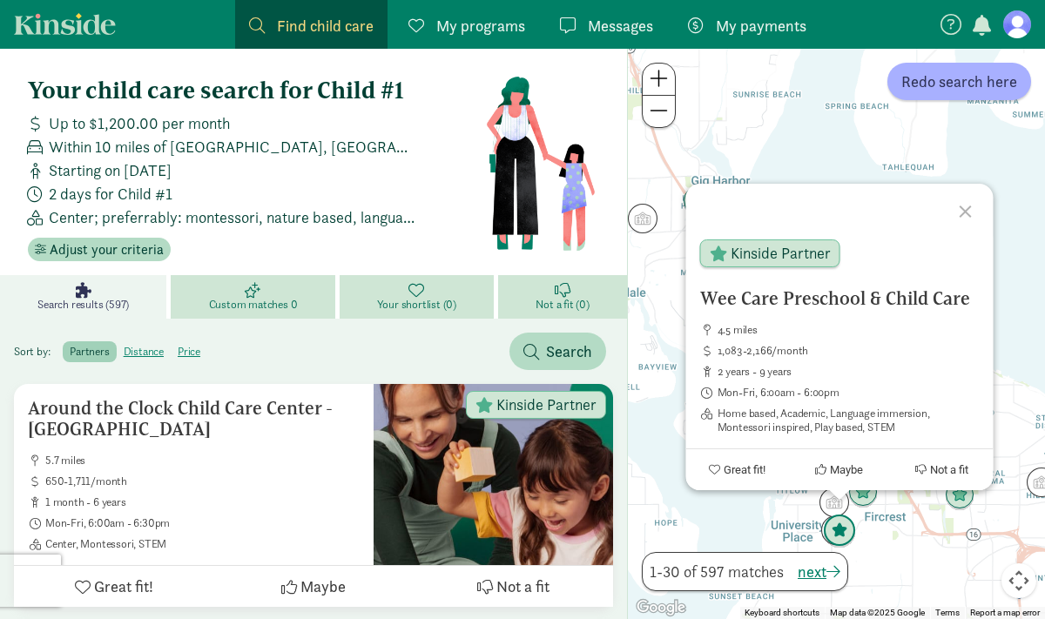
click at [823, 531] on img "Click to see details" at bounding box center [839, 531] width 33 height 33
click at [964, 212] on div at bounding box center [967, 209] width 51 height 51
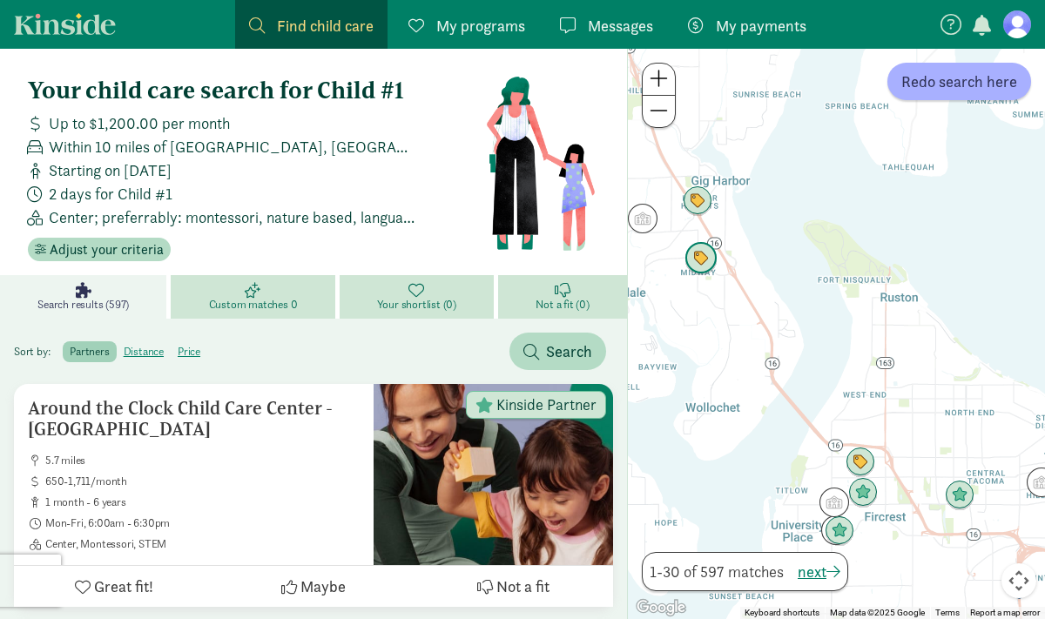
click at [699, 260] on img "Click to see details" at bounding box center [701, 258] width 33 height 33
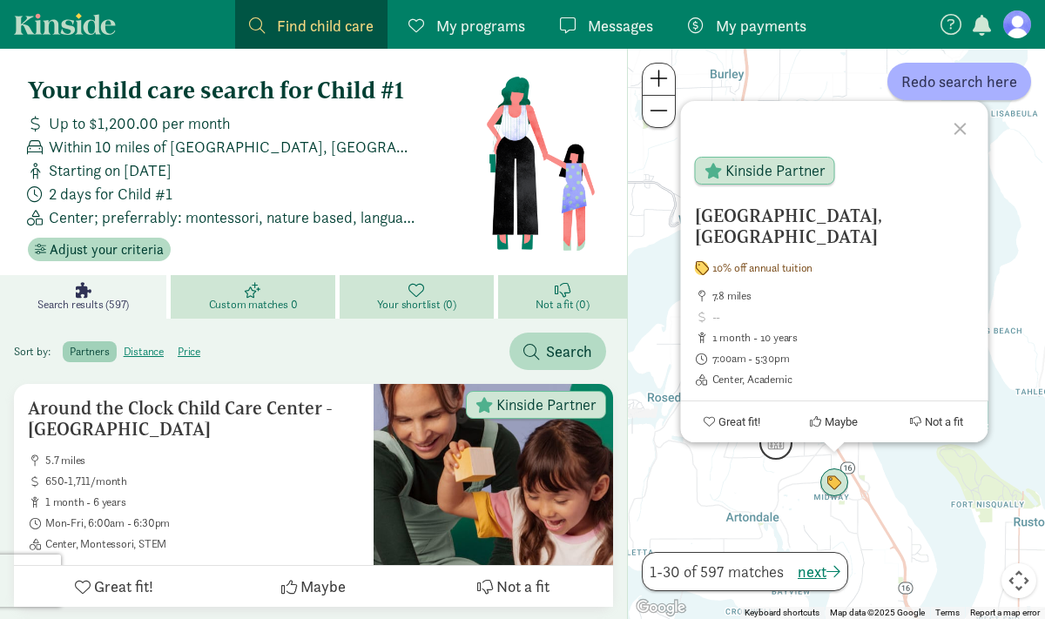
click at [780, 455] on img "Click to see details" at bounding box center [775, 443] width 33 height 33
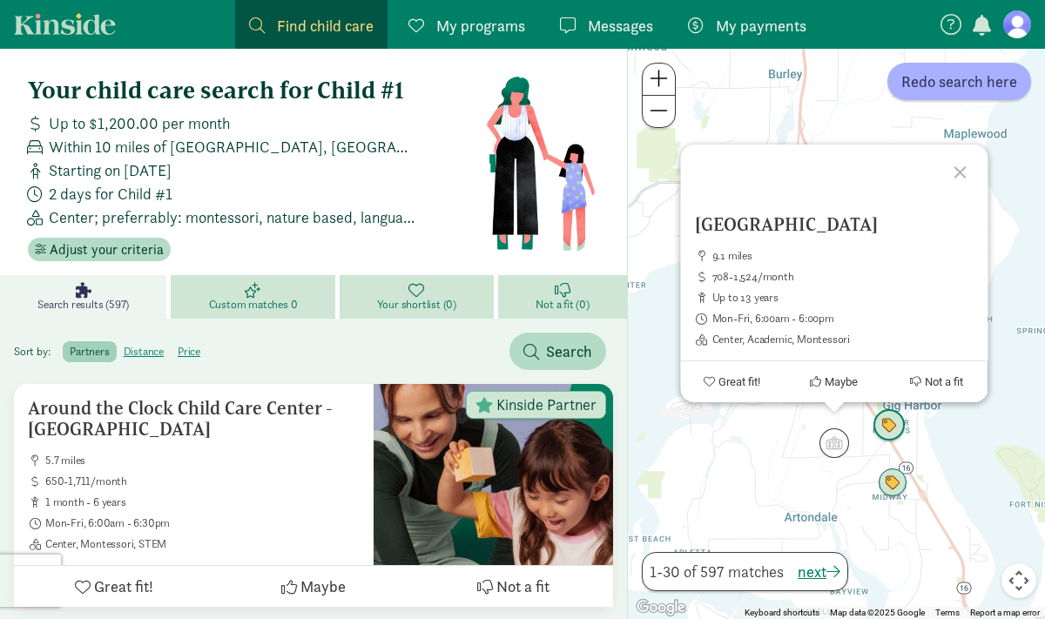
click at [889, 423] on img "Click to see details" at bounding box center [889, 425] width 33 height 33
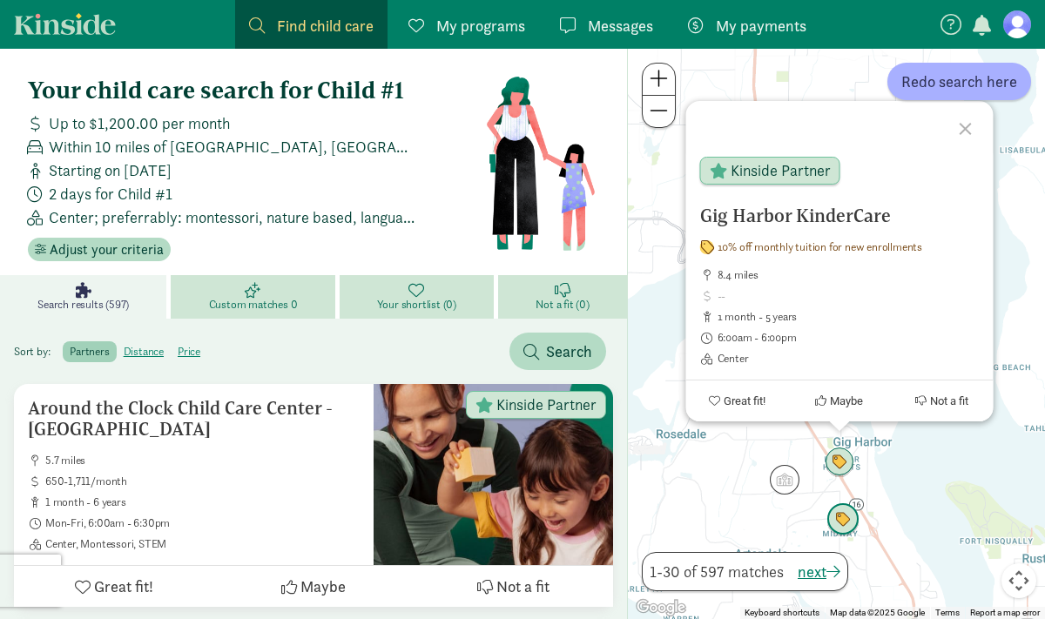
click at [844, 530] on img "Click to see details" at bounding box center [843, 519] width 33 height 33
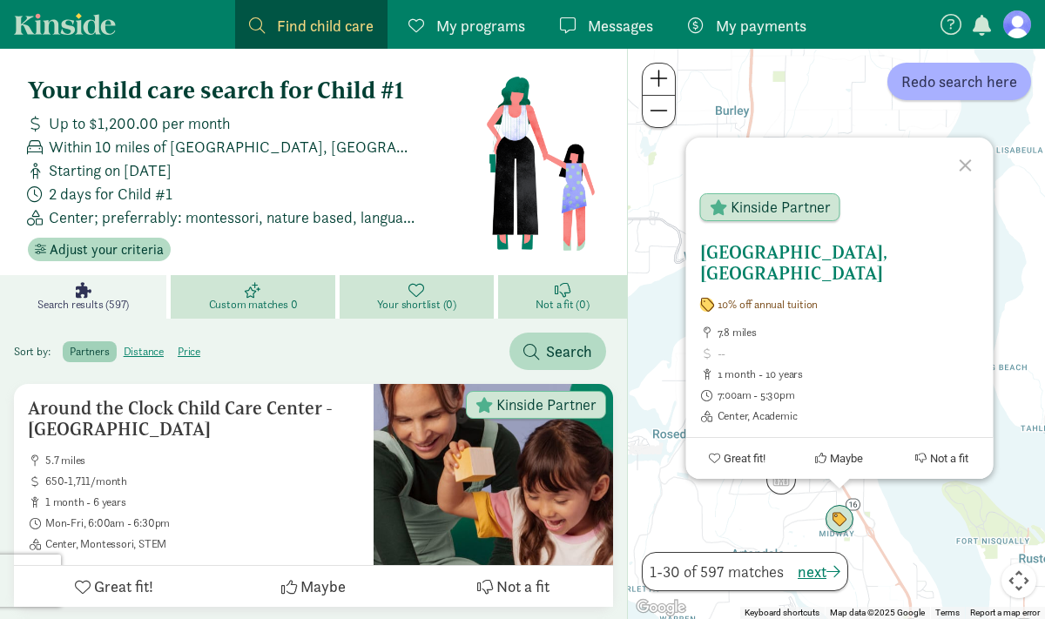
click at [735, 267] on h5 "Cadence Academy Preschool, Gig Harbor" at bounding box center [839, 263] width 280 height 42
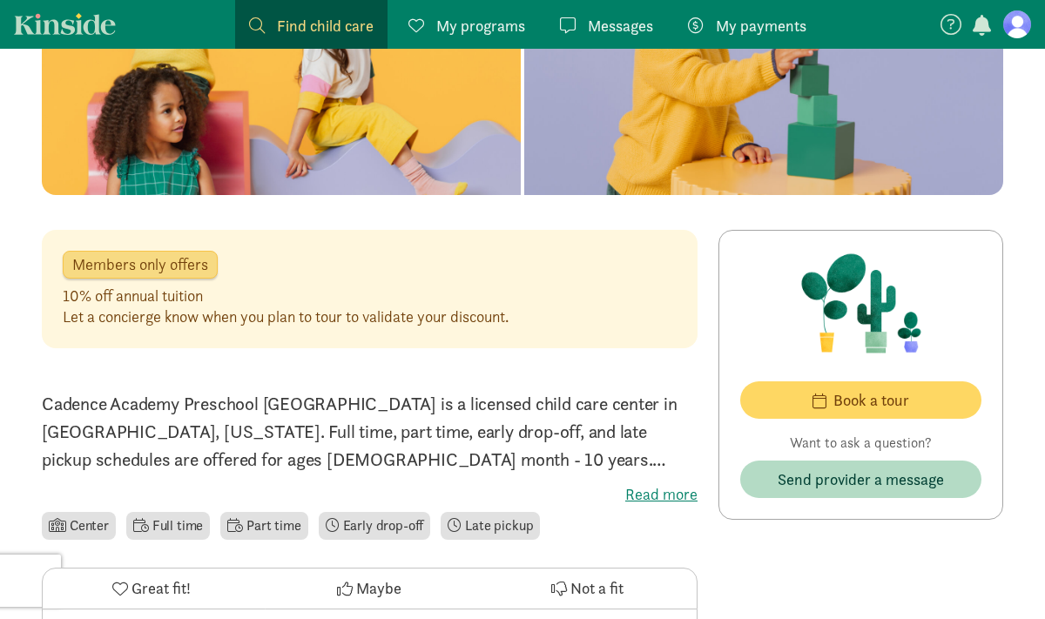
scroll to position [229, 0]
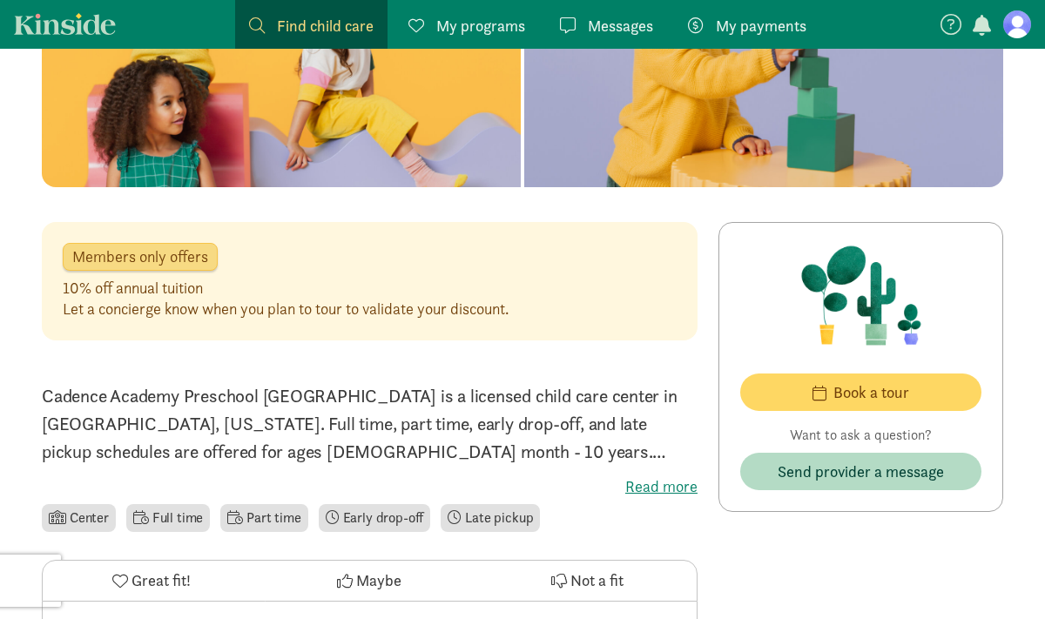
click at [663, 482] on label "Read more" at bounding box center [370, 486] width 656 height 21
click at [0, 0] on input "Read more" at bounding box center [0, 0] width 0 height 0
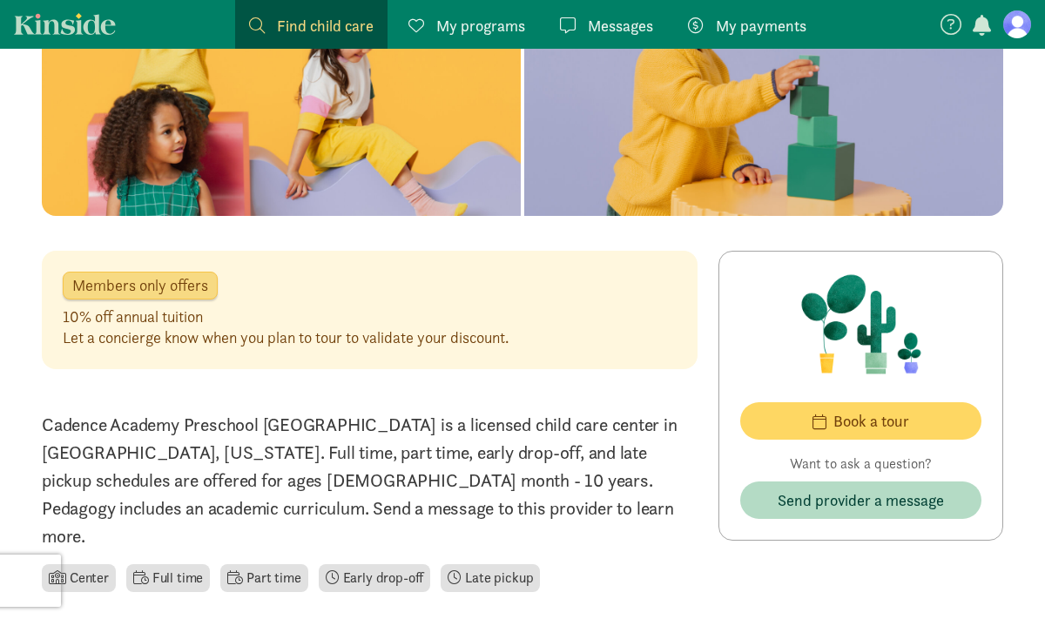
scroll to position [186, 0]
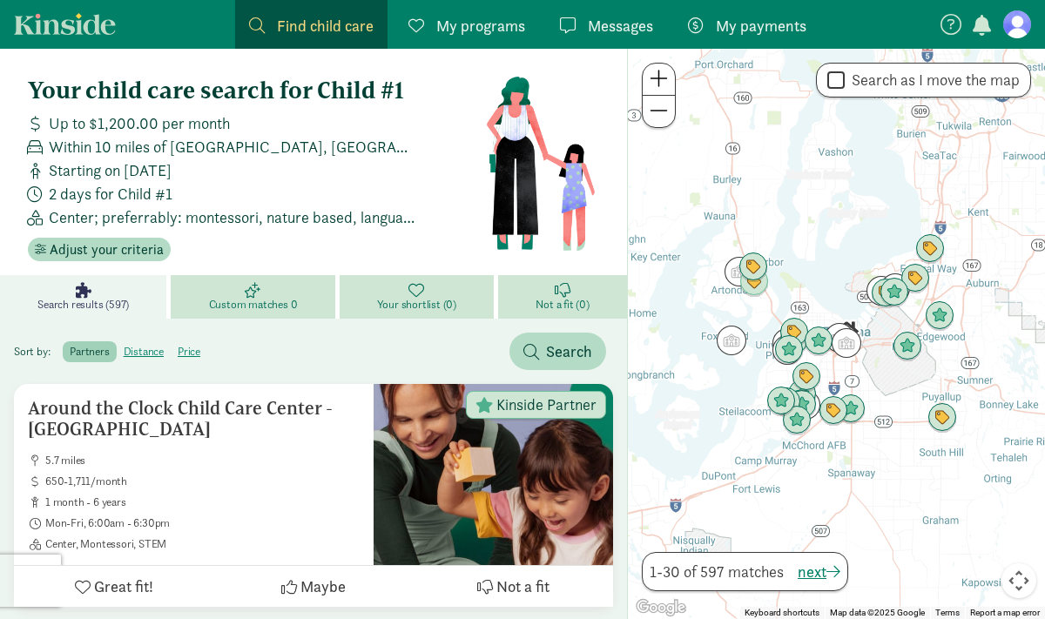
click at [652, 77] on span at bounding box center [659, 78] width 18 height 21
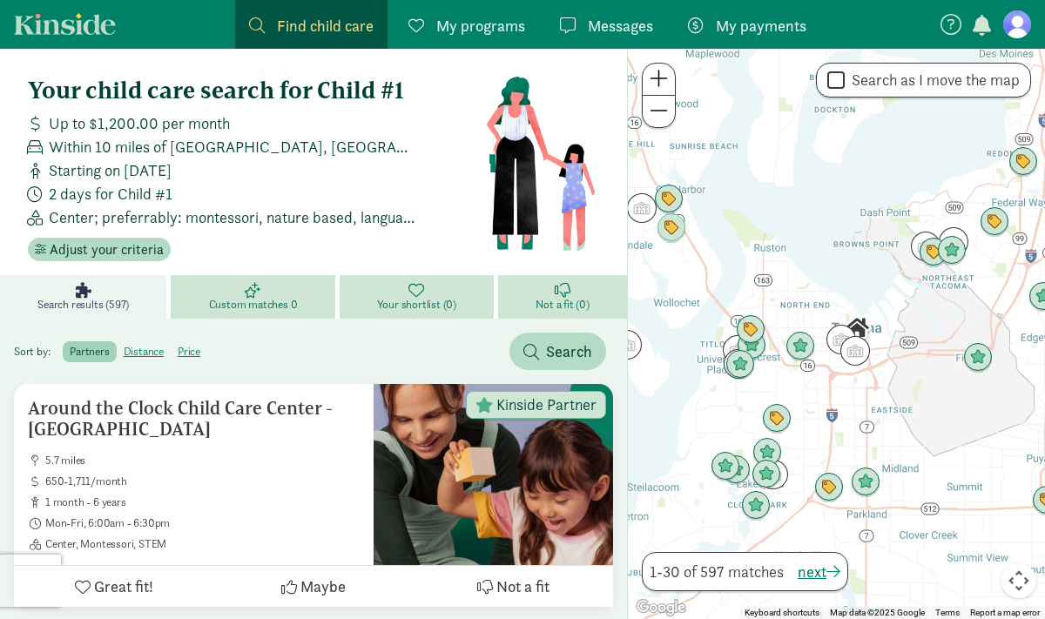
click at [652, 77] on span at bounding box center [659, 78] width 18 height 21
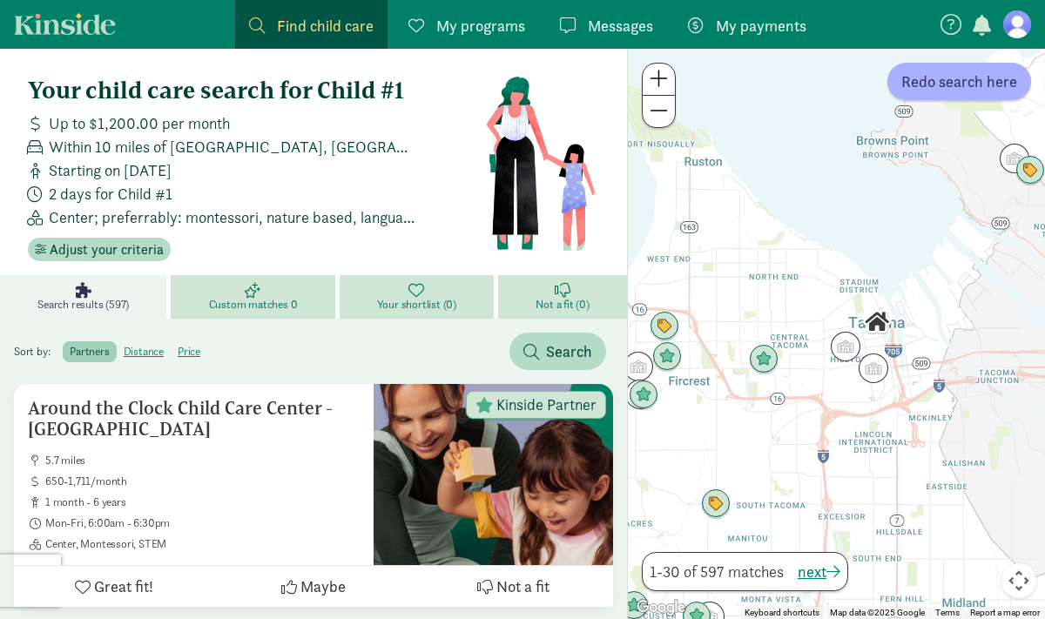
click at [652, 77] on span at bounding box center [659, 78] width 18 height 21
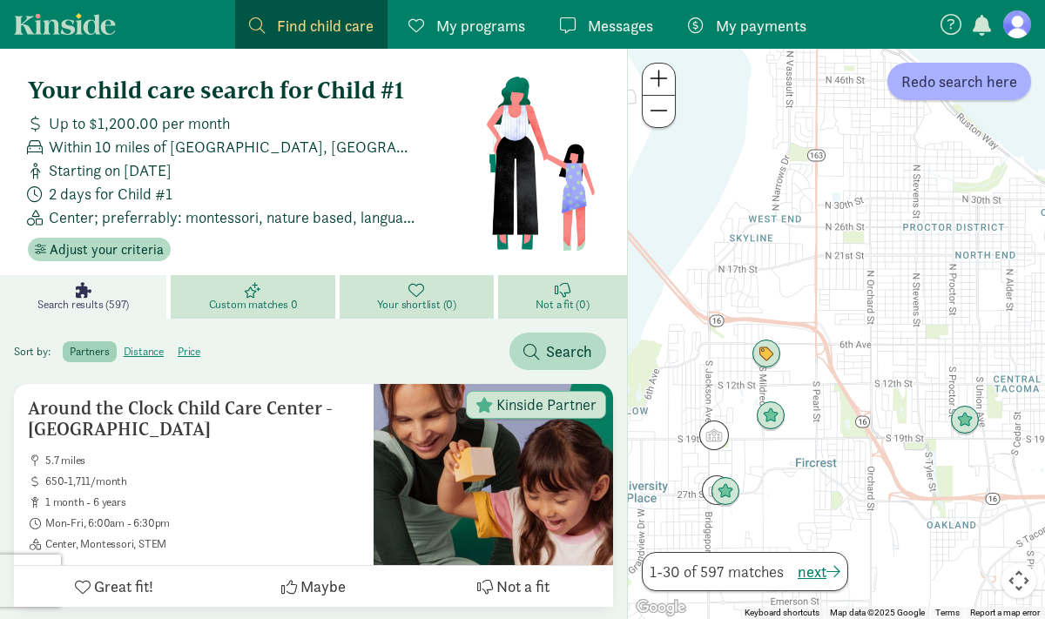
drag, startPoint x: 729, startPoint y: 300, endPoint x: 1007, endPoint y: 337, distance: 280.2
click at [1007, 337] on div at bounding box center [836, 334] width 417 height 570
click at [967, 418] on img "Click to see details" at bounding box center [964, 420] width 33 height 33
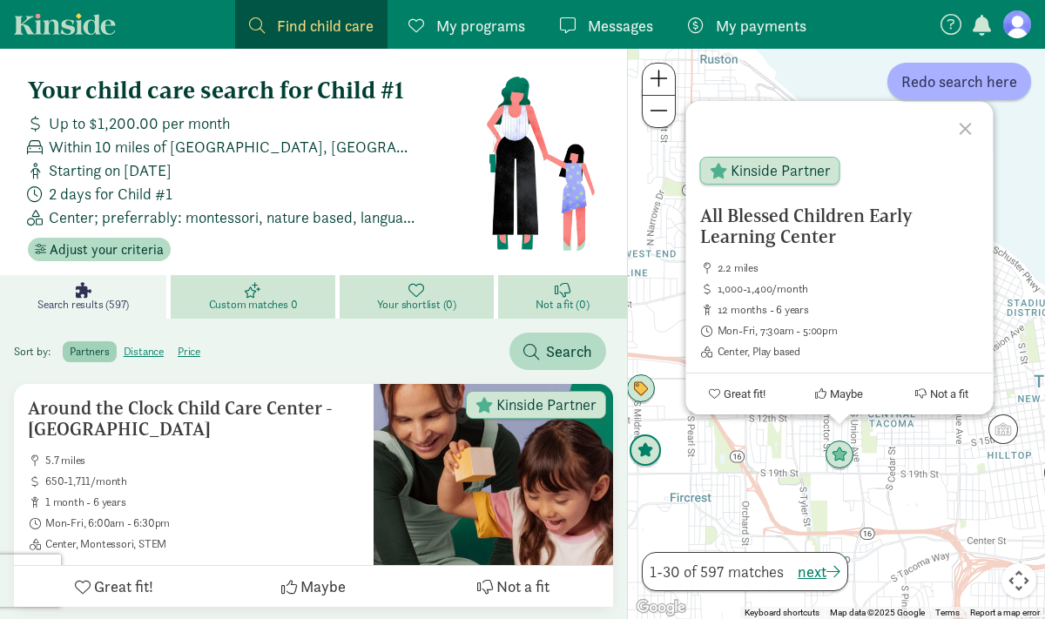
click at [644, 451] on img "Click to see details" at bounding box center [645, 451] width 33 height 33
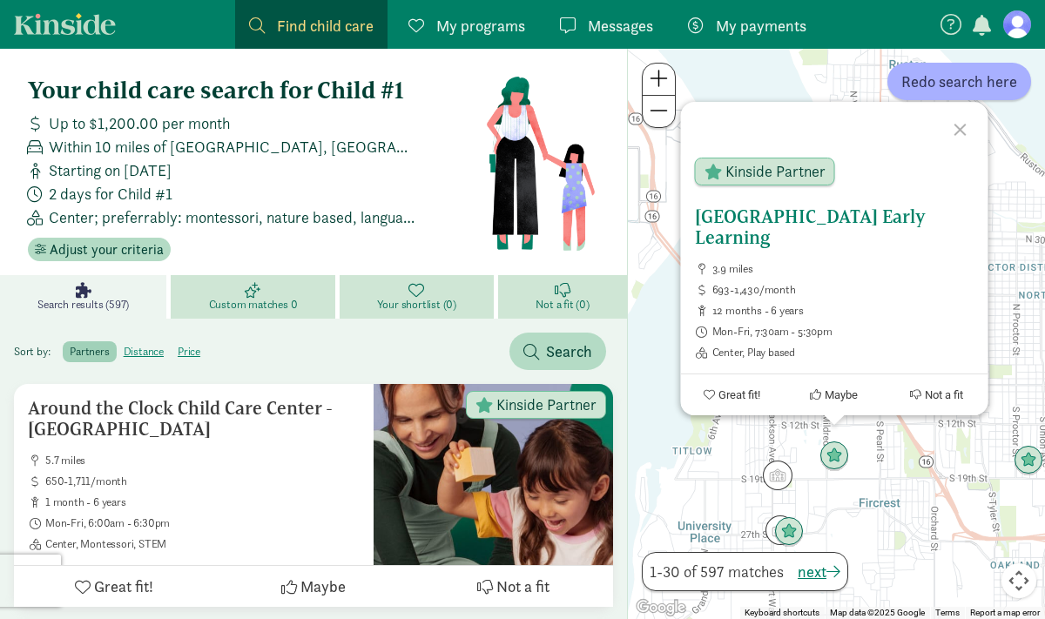
click at [727, 234] on h5 "[GEOGRAPHIC_DATA] Early Learning" at bounding box center [834, 227] width 280 height 42
